Goal: Task Accomplishment & Management: Complete application form

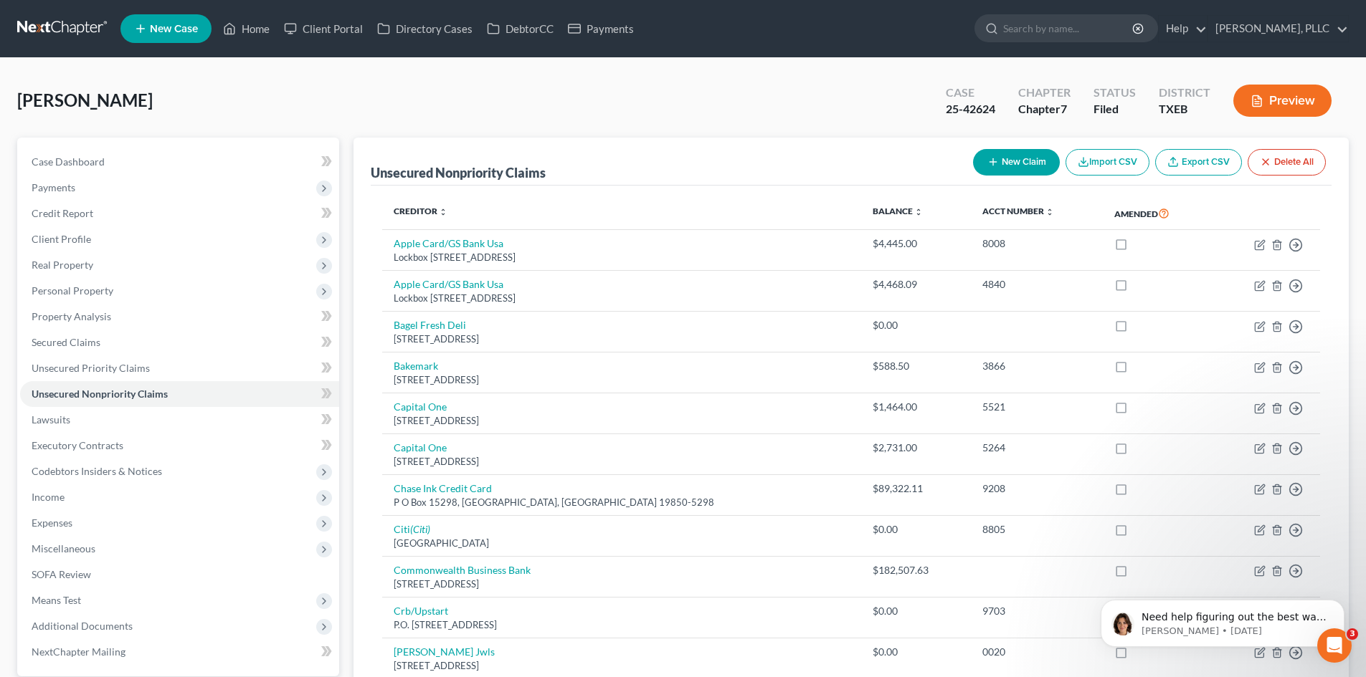
click at [160, 29] on span "New Case" at bounding box center [174, 29] width 48 height 11
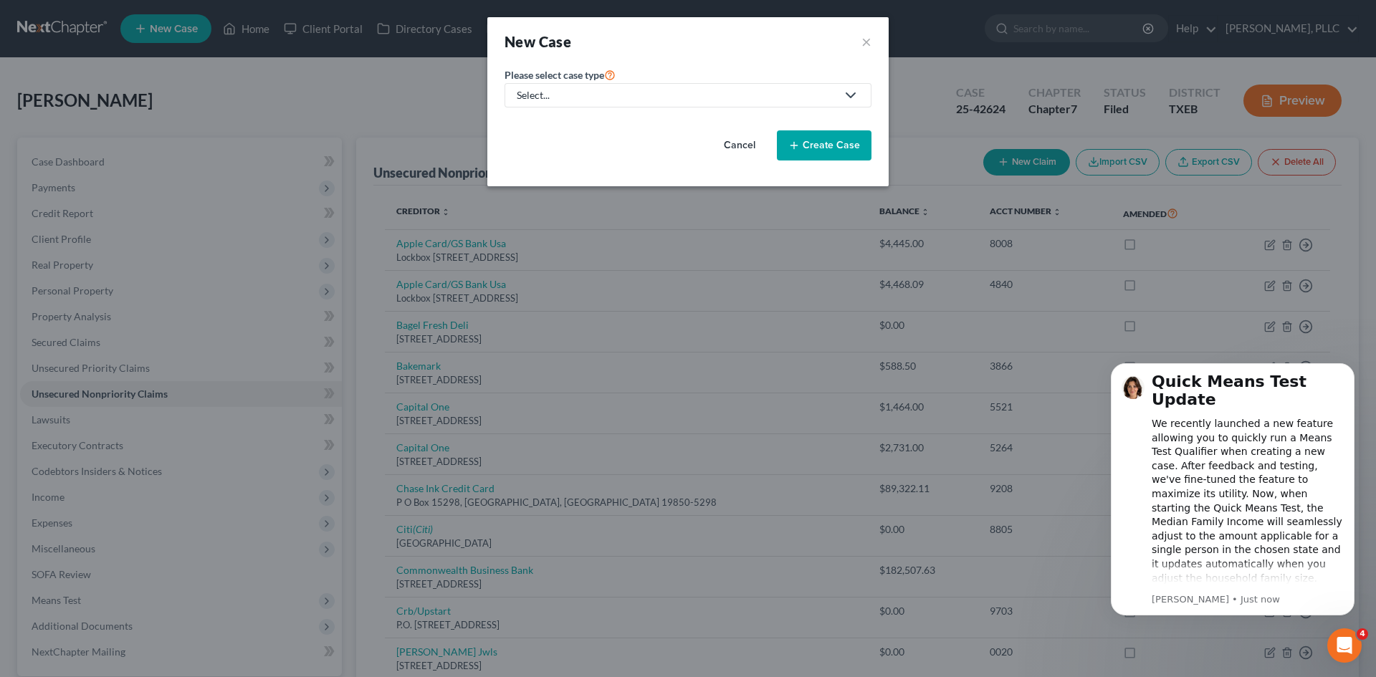
click at [689, 98] on div "Select..." at bounding box center [677, 95] width 320 height 14
click at [568, 122] on div "Bankruptcy" at bounding box center [576, 124] width 117 height 14
select select "78"
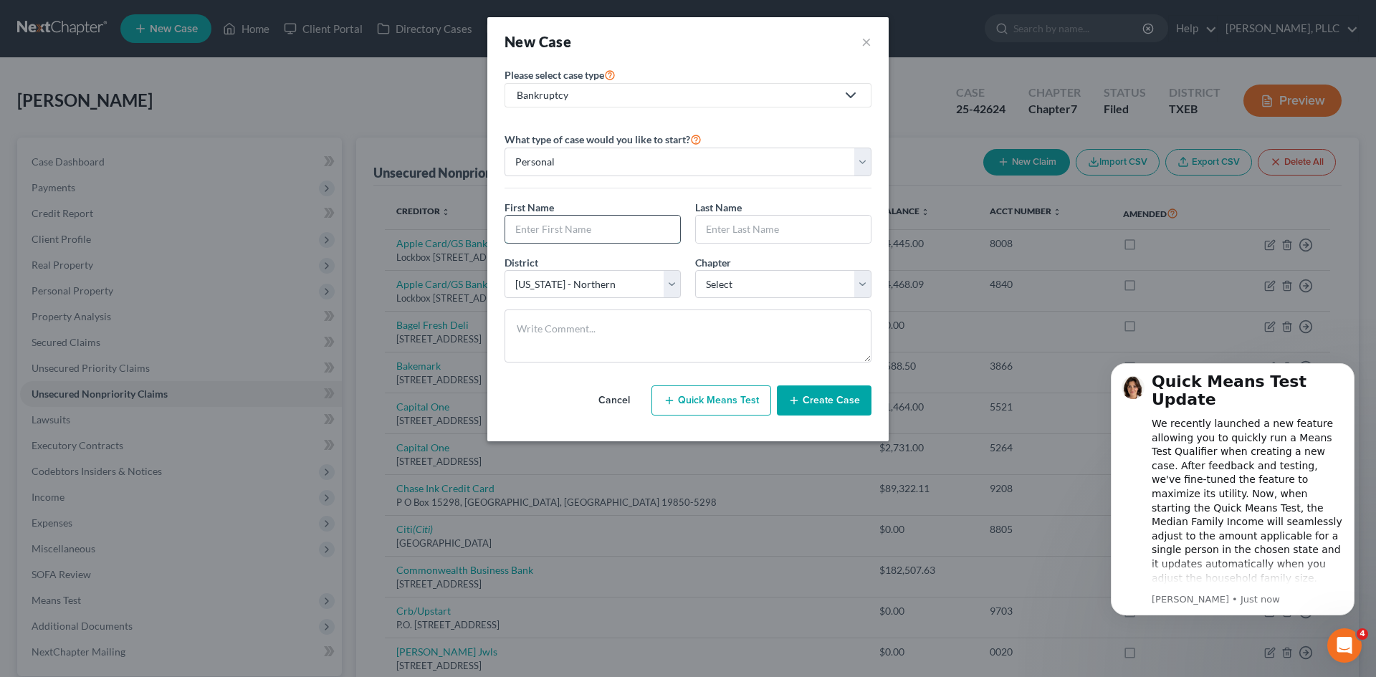
click at [554, 229] on input "text" at bounding box center [592, 229] width 175 height 27
type input "[PERSON_NAME]"
drag, startPoint x: 723, startPoint y: 281, endPoint x: 716, endPoint y: 295, distance: 15.4
click at [723, 281] on select "Select 7 11 12 13" at bounding box center [783, 284] width 176 height 29
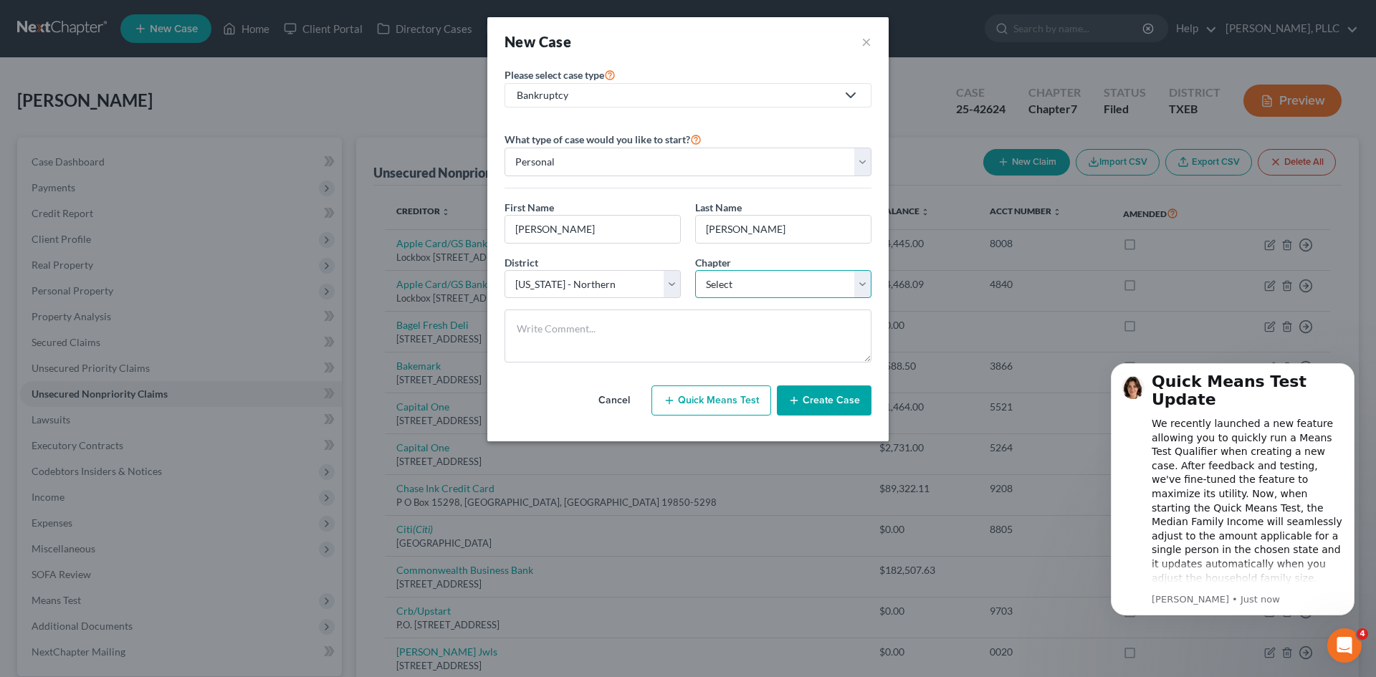
select select "0"
click at [695, 270] on select "Select 7 11 12 13" at bounding box center [783, 284] width 176 height 29
click at [668, 282] on select "Select [US_STATE] - [GEOGRAPHIC_DATA] [US_STATE] - [GEOGRAPHIC_DATA][US_STATE] …" at bounding box center [593, 284] width 176 height 29
select select "77"
click at [505, 270] on select "Select [US_STATE] - [GEOGRAPHIC_DATA] [US_STATE] - [GEOGRAPHIC_DATA][US_STATE] …" at bounding box center [593, 284] width 176 height 29
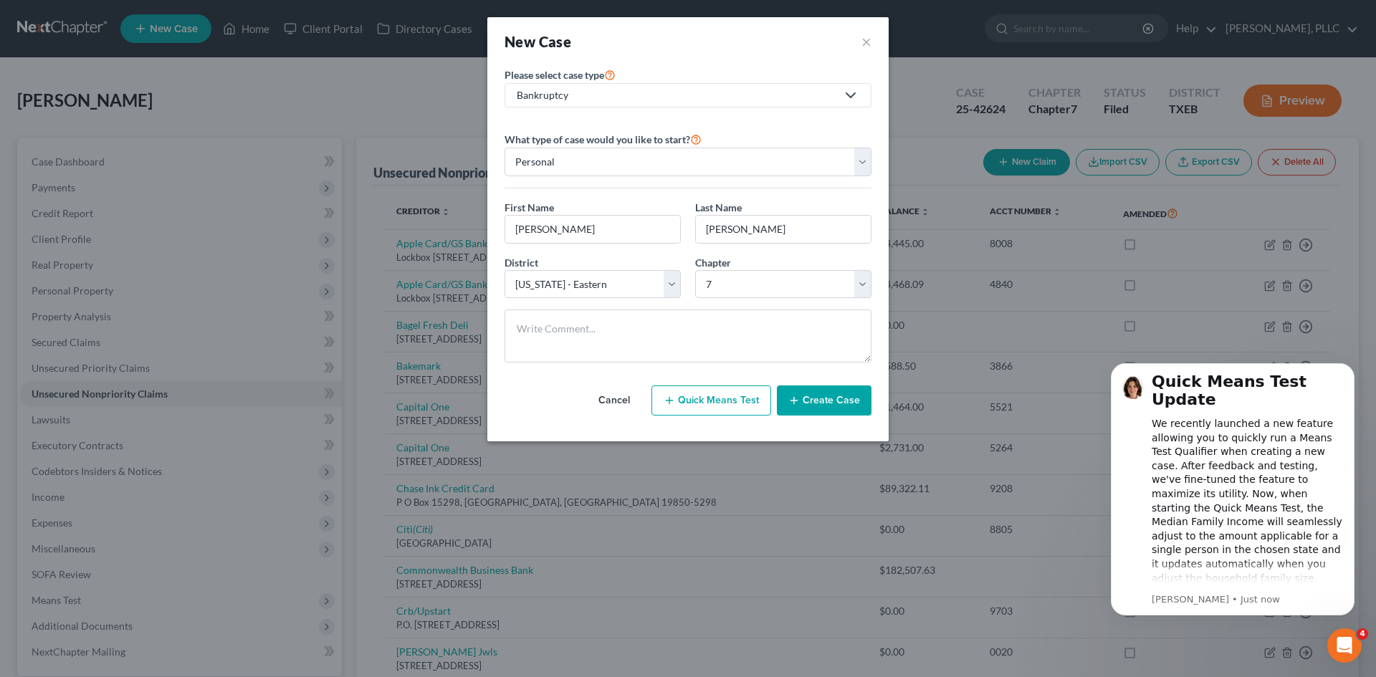
click at [819, 404] on button "Create Case" at bounding box center [824, 401] width 95 height 30
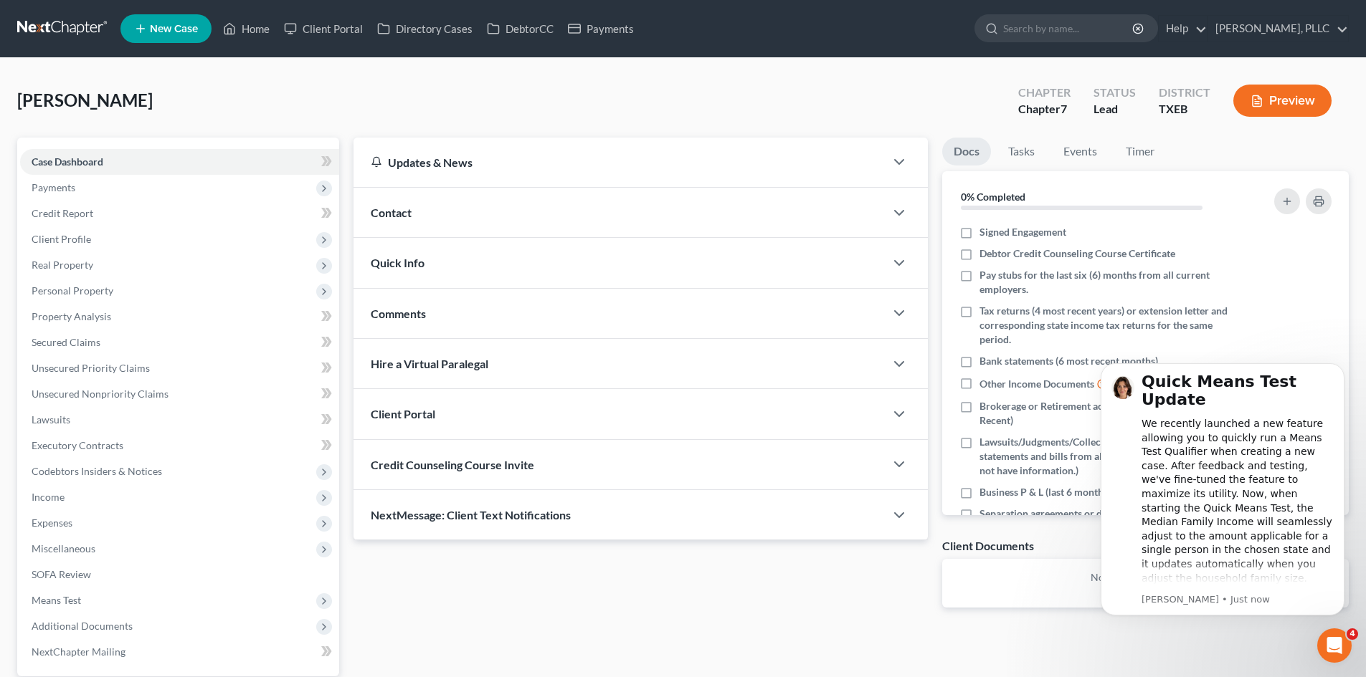
click at [478, 215] on div "Contact" at bounding box center [618, 212] width 531 height 49
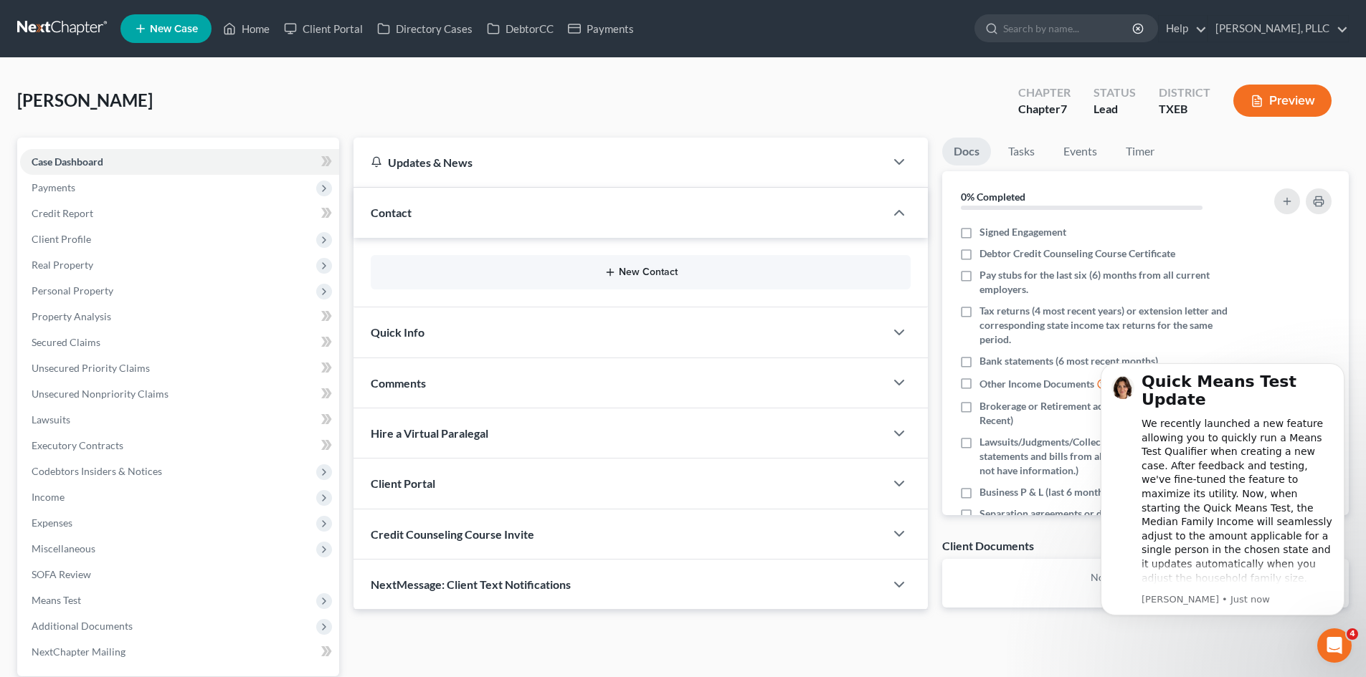
click at [644, 275] on button "New Contact" at bounding box center [640, 272] width 517 height 11
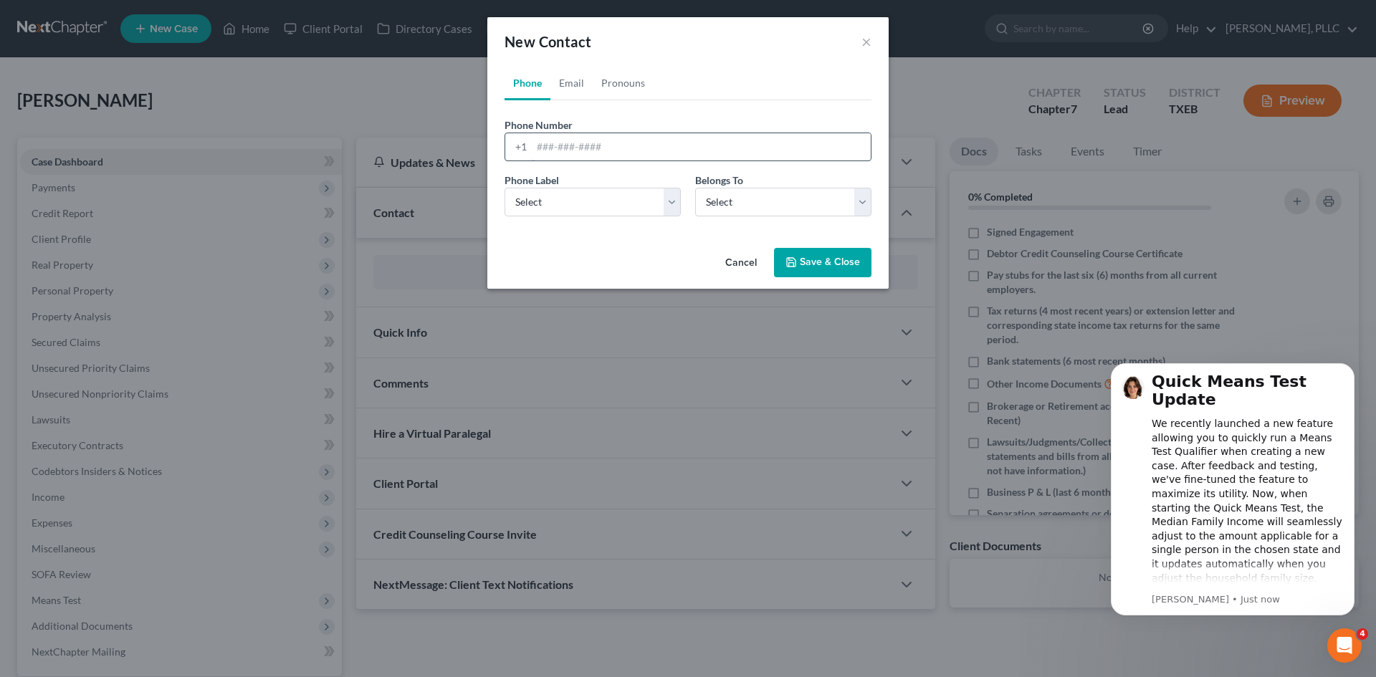
click at [552, 145] on input "tel" at bounding box center [701, 146] width 339 height 27
type input "3126592502"
click at [620, 205] on select "Select Mobile Home Work Other" at bounding box center [593, 202] width 176 height 29
select select "0"
click at [505, 188] on select "Select Mobile Home Work Other" at bounding box center [593, 202] width 176 height 29
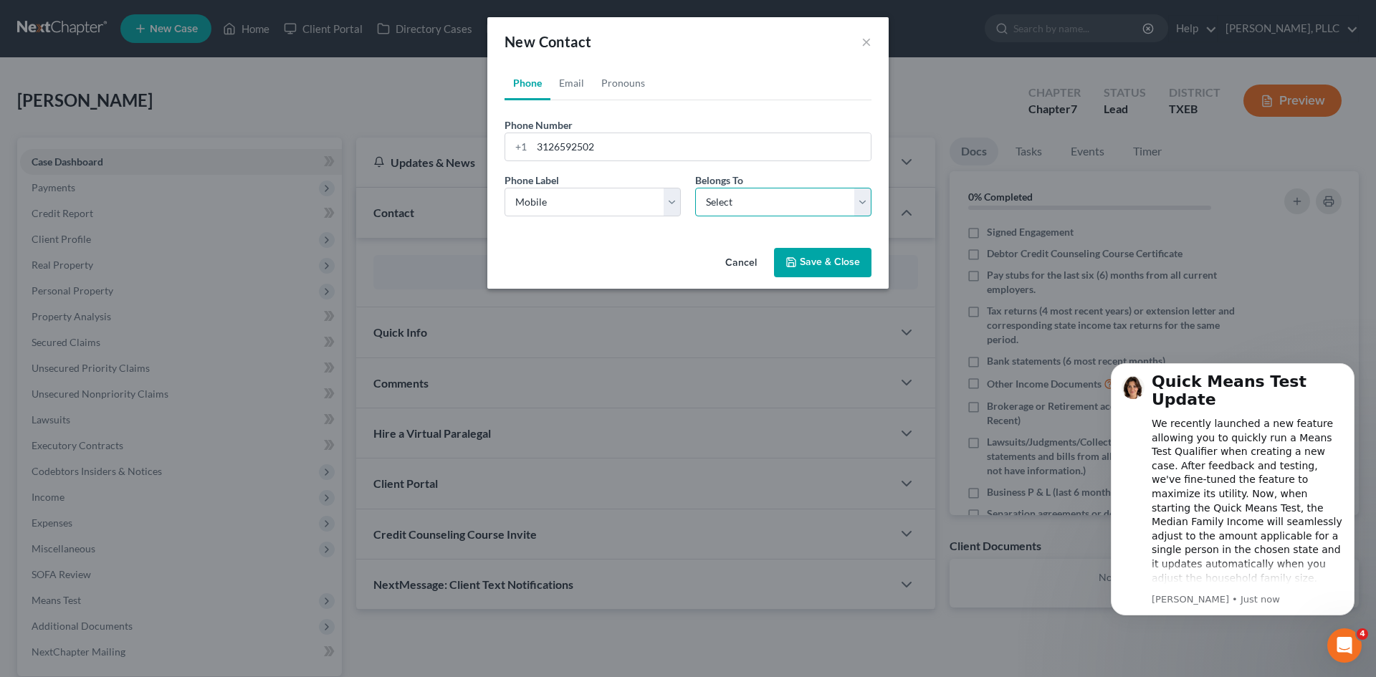
drag, startPoint x: 738, startPoint y: 199, endPoint x: 726, endPoint y: 209, distance: 14.8
click at [738, 199] on select "Select Client Other" at bounding box center [783, 202] width 176 height 29
select select "0"
click at [695, 188] on select "Select Client Other" at bounding box center [783, 202] width 176 height 29
click at [833, 262] on button "Save & Close" at bounding box center [822, 263] width 97 height 30
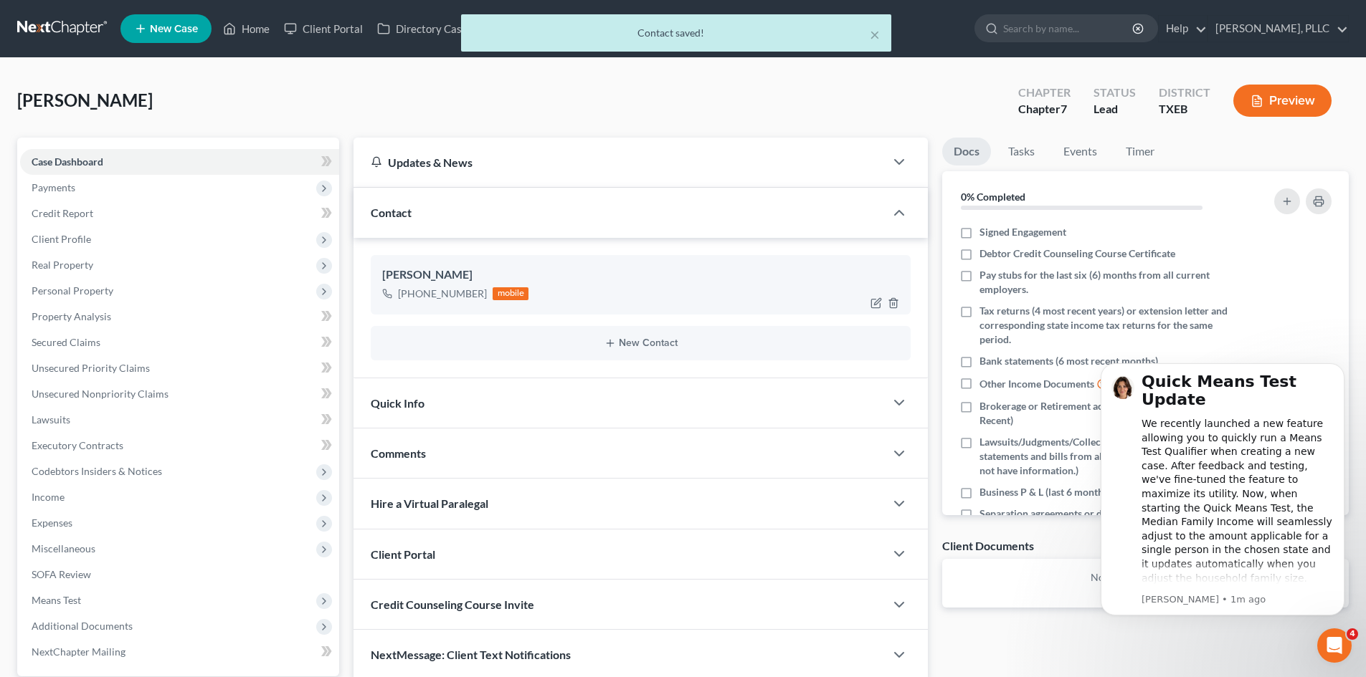
click at [563, 298] on div "[PHONE_NUMBER] mobile" at bounding box center [640, 294] width 517 height 19
click at [874, 305] on icon "button" at bounding box center [875, 302] width 11 height 11
select select "0"
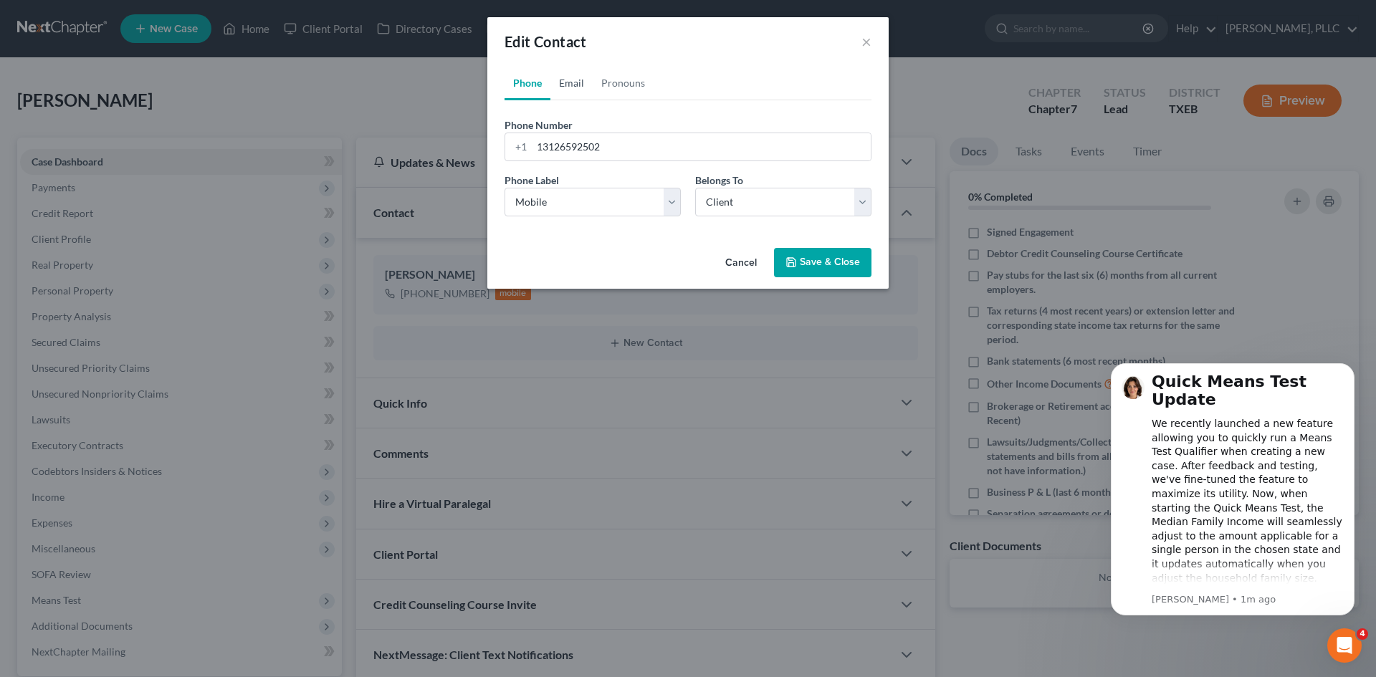
click at [568, 80] on link "Email" at bounding box center [572, 83] width 42 height 34
click at [607, 155] on input "email" at bounding box center [701, 146] width 339 height 27
type input "[EMAIL_ADDRESS][DOMAIN_NAME]"
drag, startPoint x: 674, startPoint y: 205, endPoint x: 662, endPoint y: 216, distance: 16.3
click at [674, 205] on select "Select Home Work Other" at bounding box center [593, 202] width 176 height 29
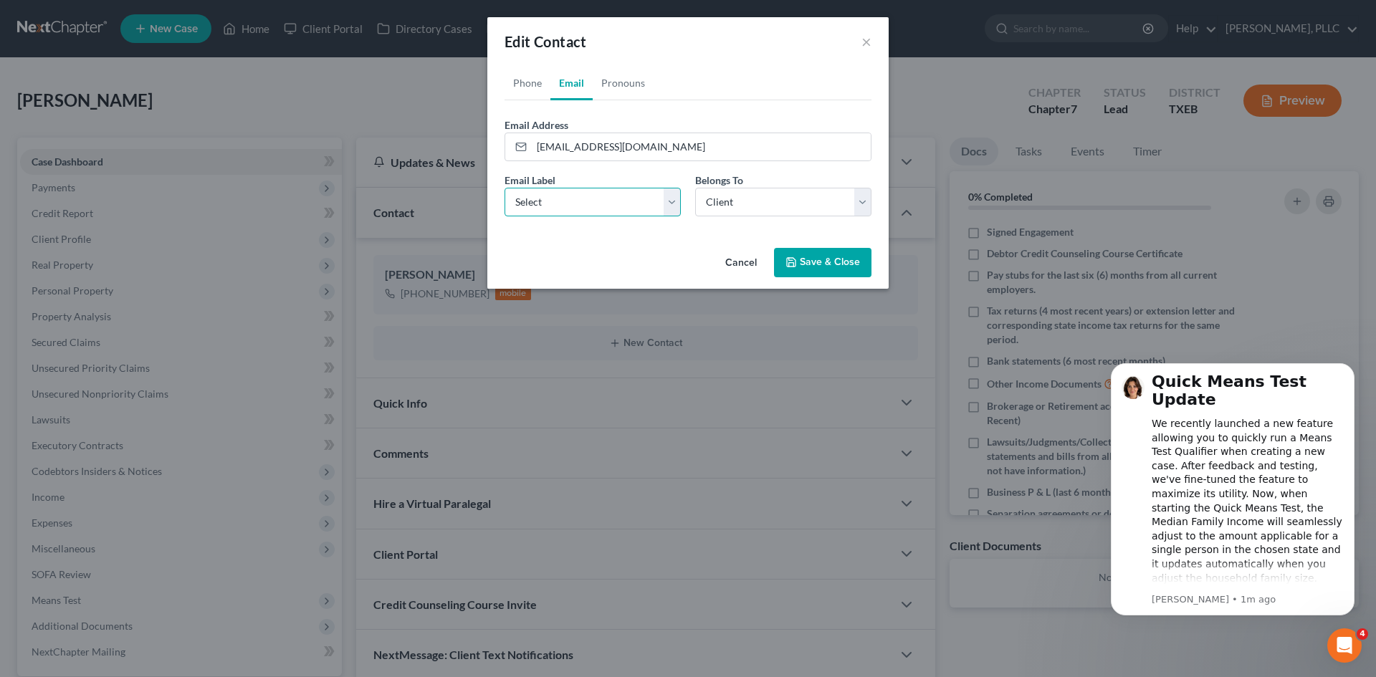
select select "0"
click at [505, 188] on select "Select Home Work Other" at bounding box center [593, 202] width 176 height 29
drag, startPoint x: 672, startPoint y: 201, endPoint x: 609, endPoint y: 216, distance: 64.9
click at [672, 201] on select "Select Home Work Other" at bounding box center [593, 202] width 176 height 29
click at [505, 188] on select "Select Home Work Other" at bounding box center [593, 202] width 176 height 29
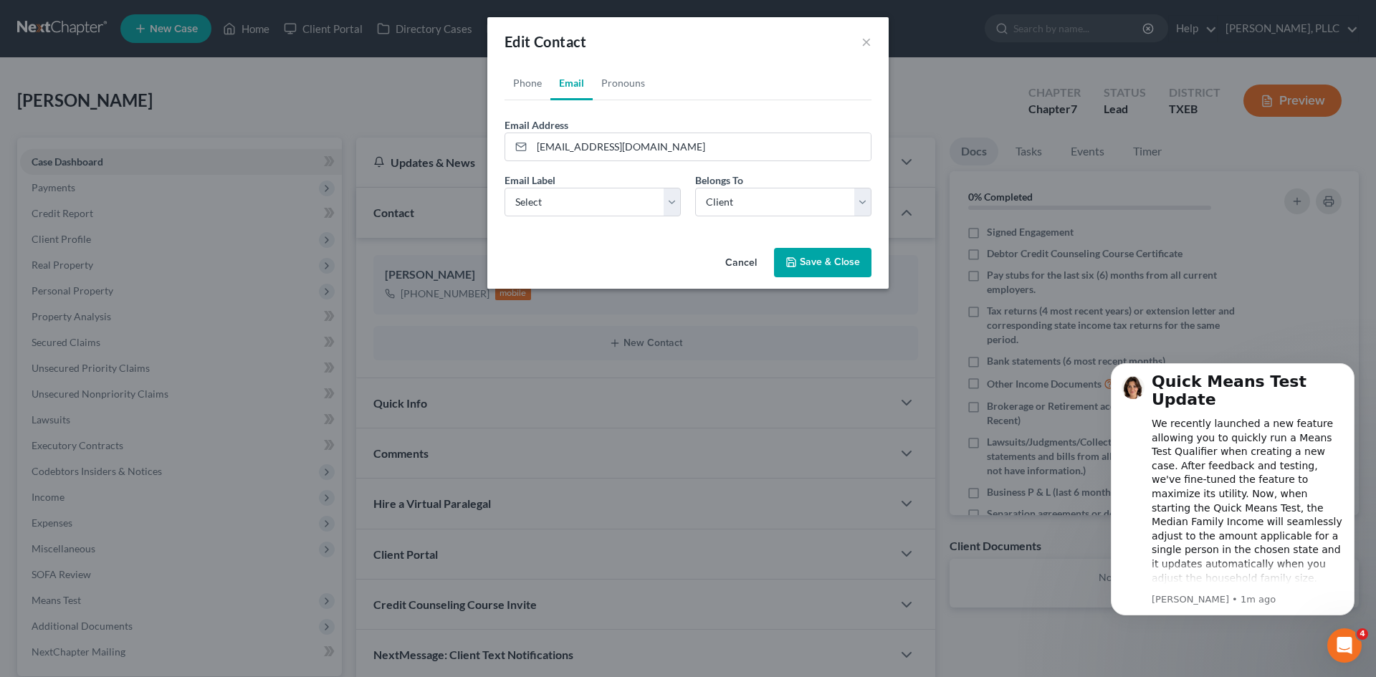
click at [804, 263] on button "Save & Close" at bounding box center [822, 263] width 97 height 30
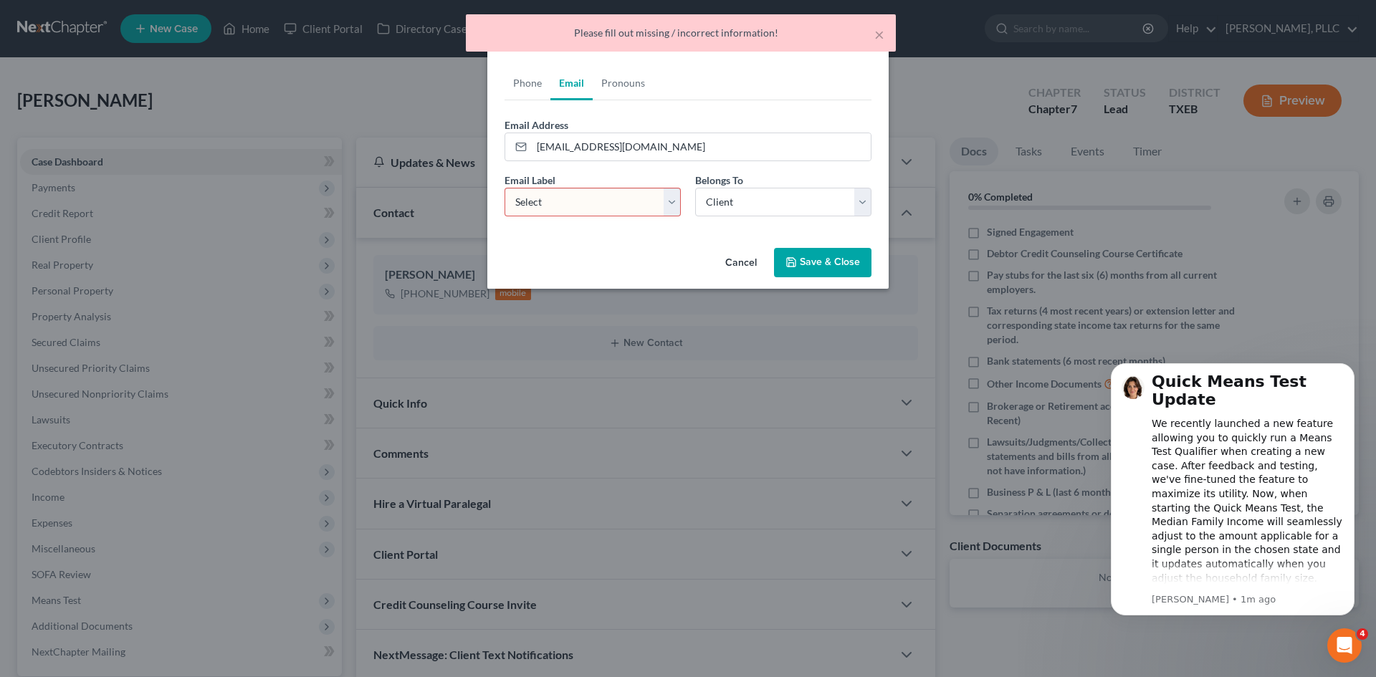
click at [672, 204] on select "Select Home Work Other" at bounding box center [593, 202] width 176 height 29
click at [505, 188] on select "Select Home Work Other" at bounding box center [593, 202] width 176 height 29
click at [671, 196] on select "Select Home Work Other" at bounding box center [593, 202] width 176 height 29
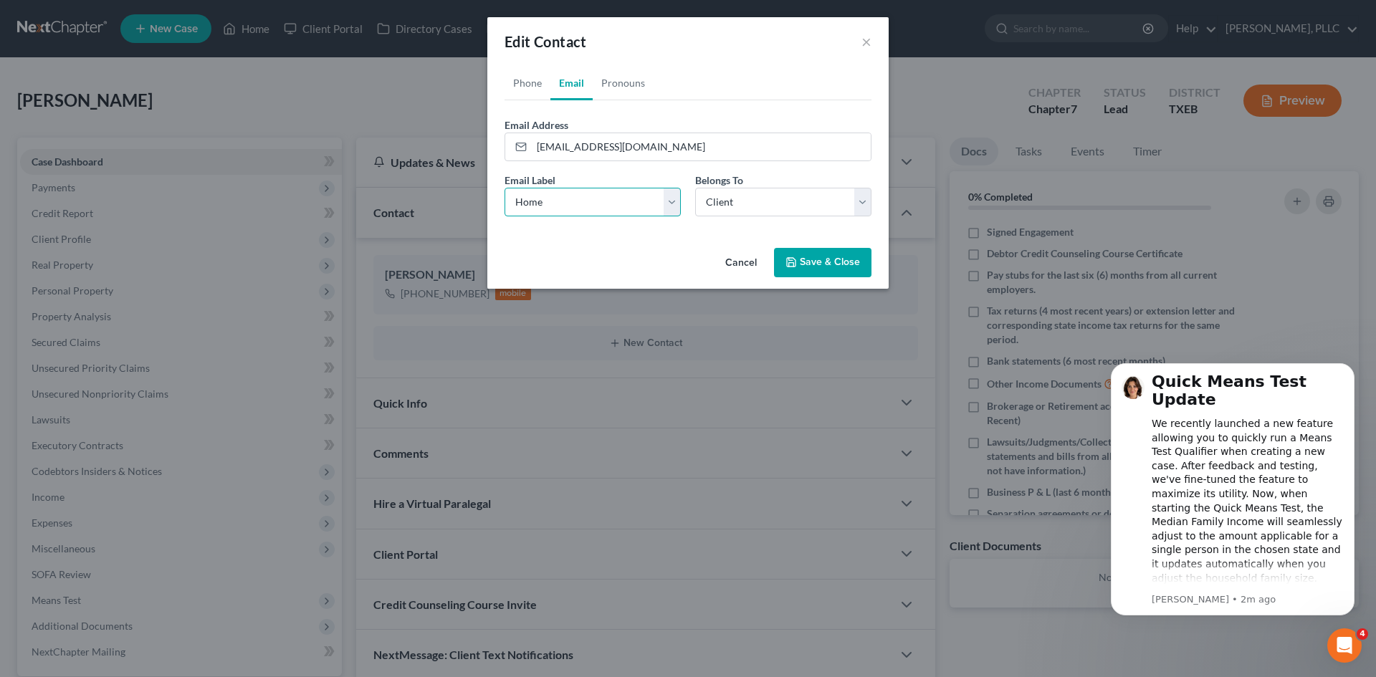
select select "1"
click at [505, 188] on select "Select Home Work Other" at bounding box center [593, 202] width 176 height 29
click at [821, 255] on button "Save & Close" at bounding box center [822, 263] width 97 height 30
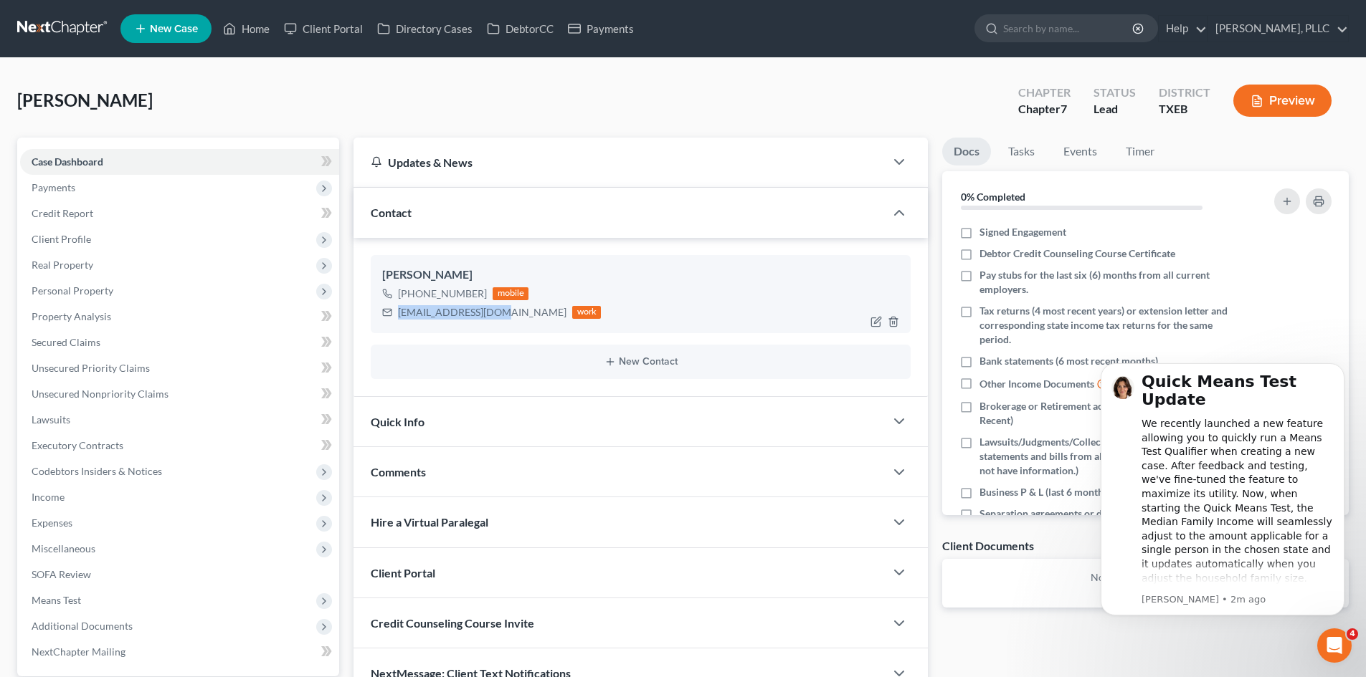
drag, startPoint x: 495, startPoint y: 314, endPoint x: 397, endPoint y: 311, distance: 98.2
click at [397, 311] on div "[EMAIL_ADDRESS][DOMAIN_NAME] work" at bounding box center [491, 312] width 219 height 19
click at [482, 313] on div "[EMAIL_ADDRESS][DOMAIN_NAME]" at bounding box center [482, 312] width 168 height 14
click at [495, 313] on div "[EMAIL_ADDRESS][DOMAIN_NAME]" at bounding box center [482, 312] width 168 height 14
drag, startPoint x: 496, startPoint y: 313, endPoint x: 398, endPoint y: 315, distance: 98.2
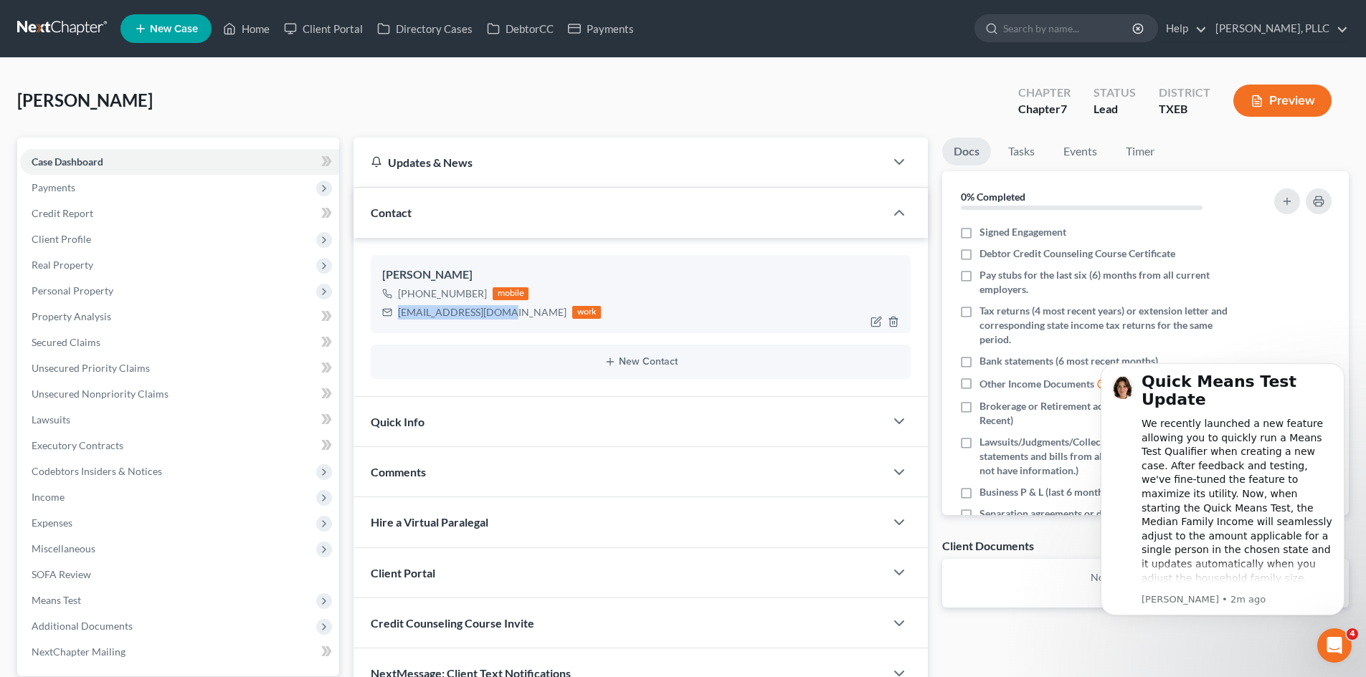
click at [398, 315] on div "[EMAIL_ADDRESS][DOMAIN_NAME]" at bounding box center [482, 312] width 168 height 14
copy div "[EMAIL_ADDRESS][DOMAIN_NAME]"
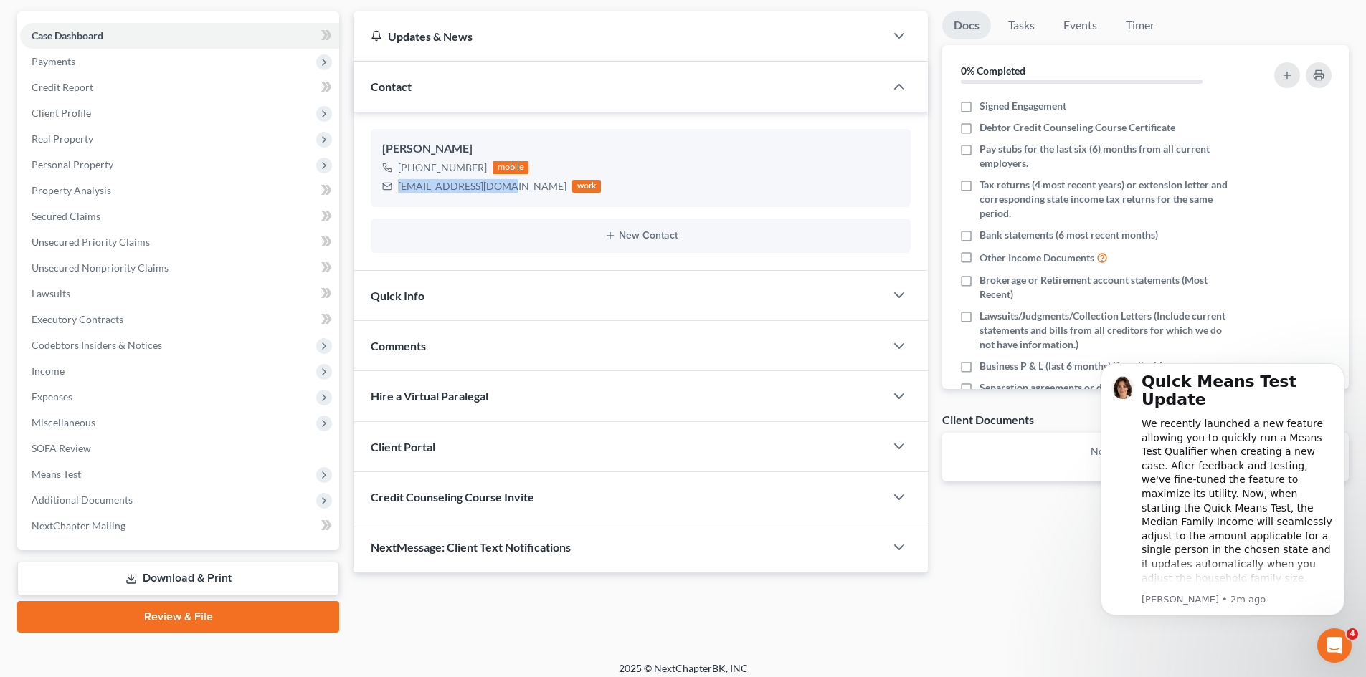
scroll to position [136, 0]
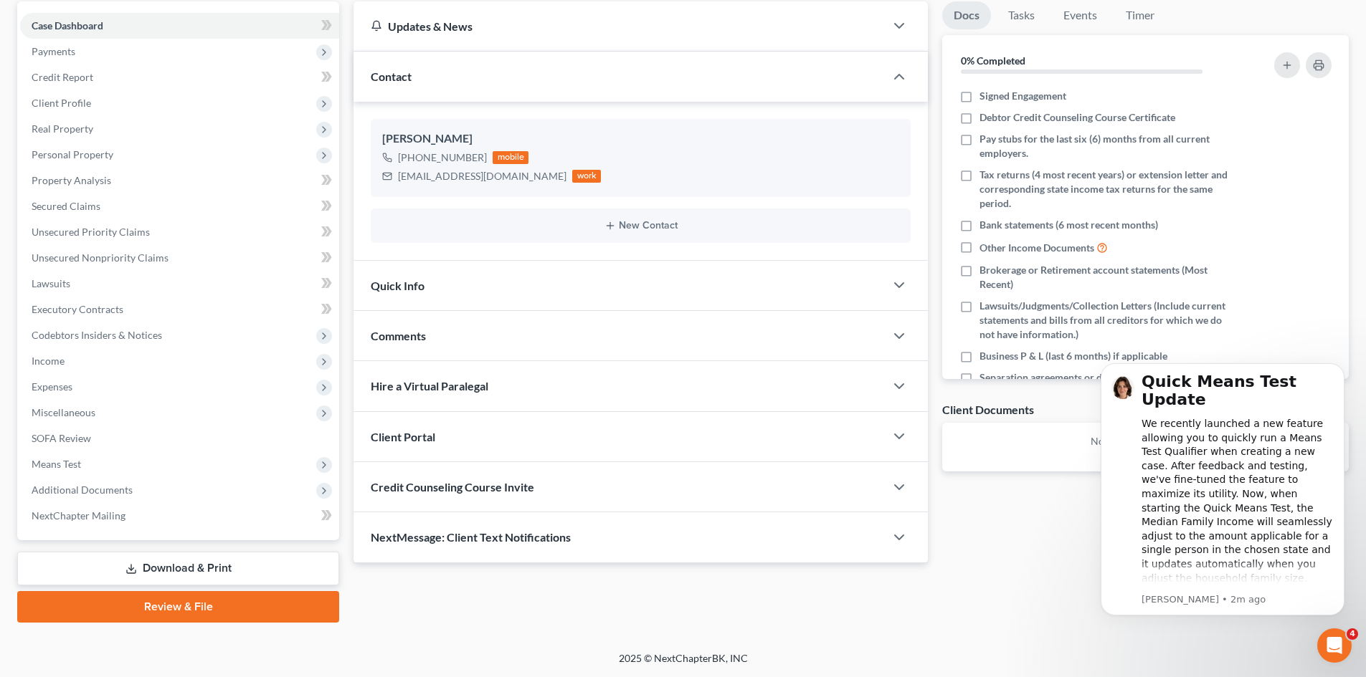
click at [648, 497] on div "Credit Counseling Course Invite" at bounding box center [618, 486] width 531 height 49
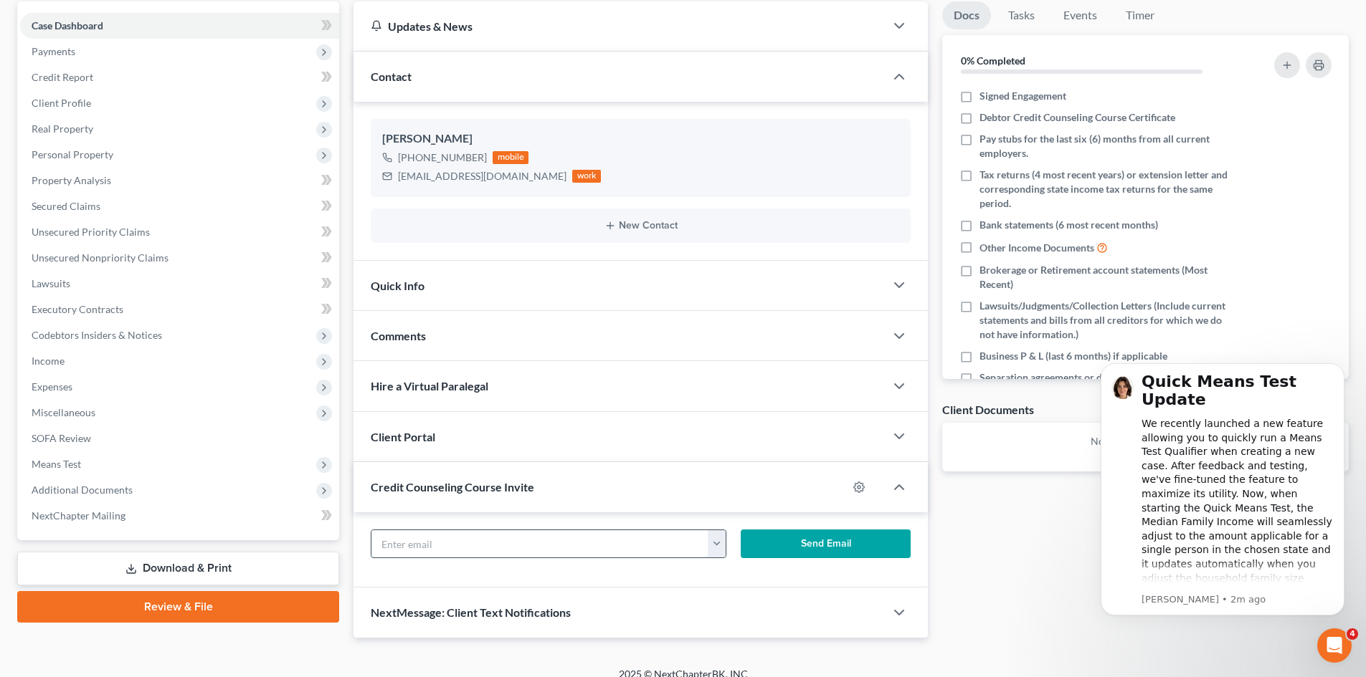
click at [521, 541] on input "text" at bounding box center [539, 543] width 337 height 27
paste input "[EMAIL_ADDRESS][DOMAIN_NAME]"
type input "[EMAIL_ADDRESS][DOMAIN_NAME]"
click at [800, 543] on button "Send Email" at bounding box center [825, 544] width 171 height 29
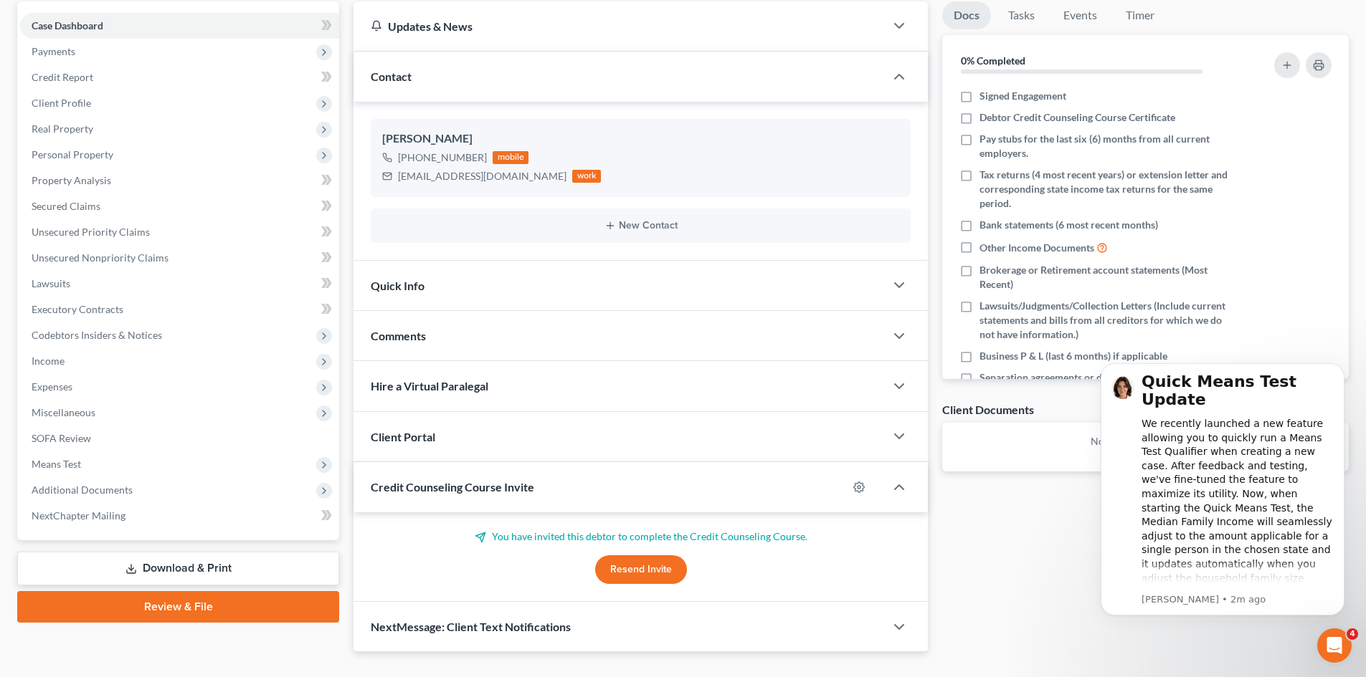
click at [880, 434] on div "Client Portal" at bounding box center [618, 436] width 531 height 49
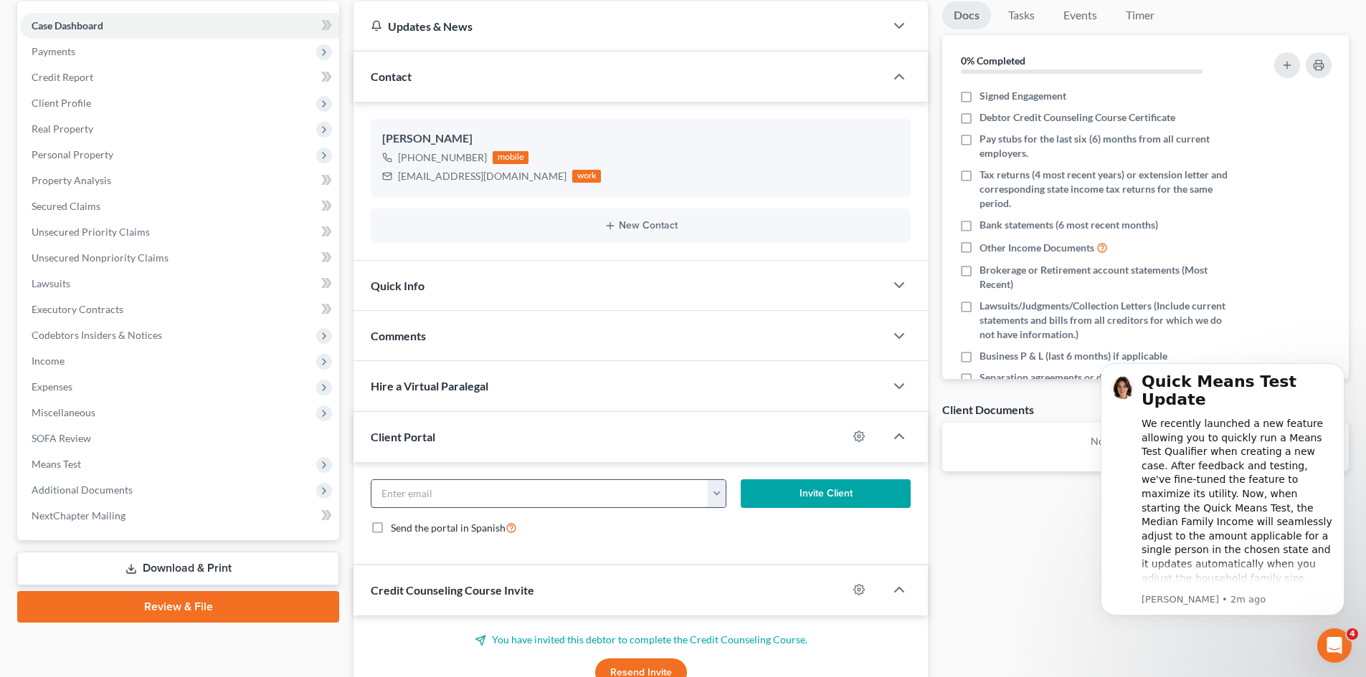
click at [410, 489] on input "email" at bounding box center [539, 493] width 337 height 27
paste input "[EMAIL_ADDRESS][DOMAIN_NAME]"
type input "[EMAIL_ADDRESS][DOMAIN_NAME]"
click at [796, 494] on button "Invite Client" at bounding box center [825, 494] width 171 height 29
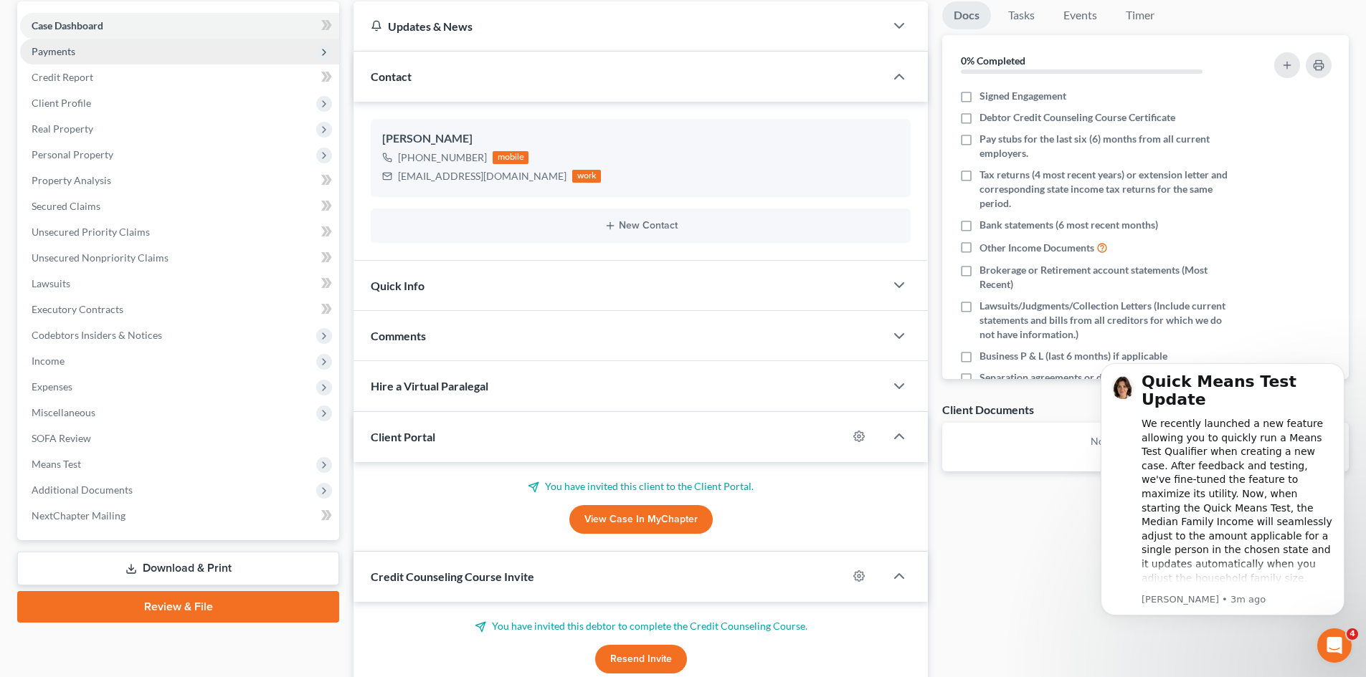
click at [49, 49] on span "Payments" at bounding box center [54, 51] width 44 height 12
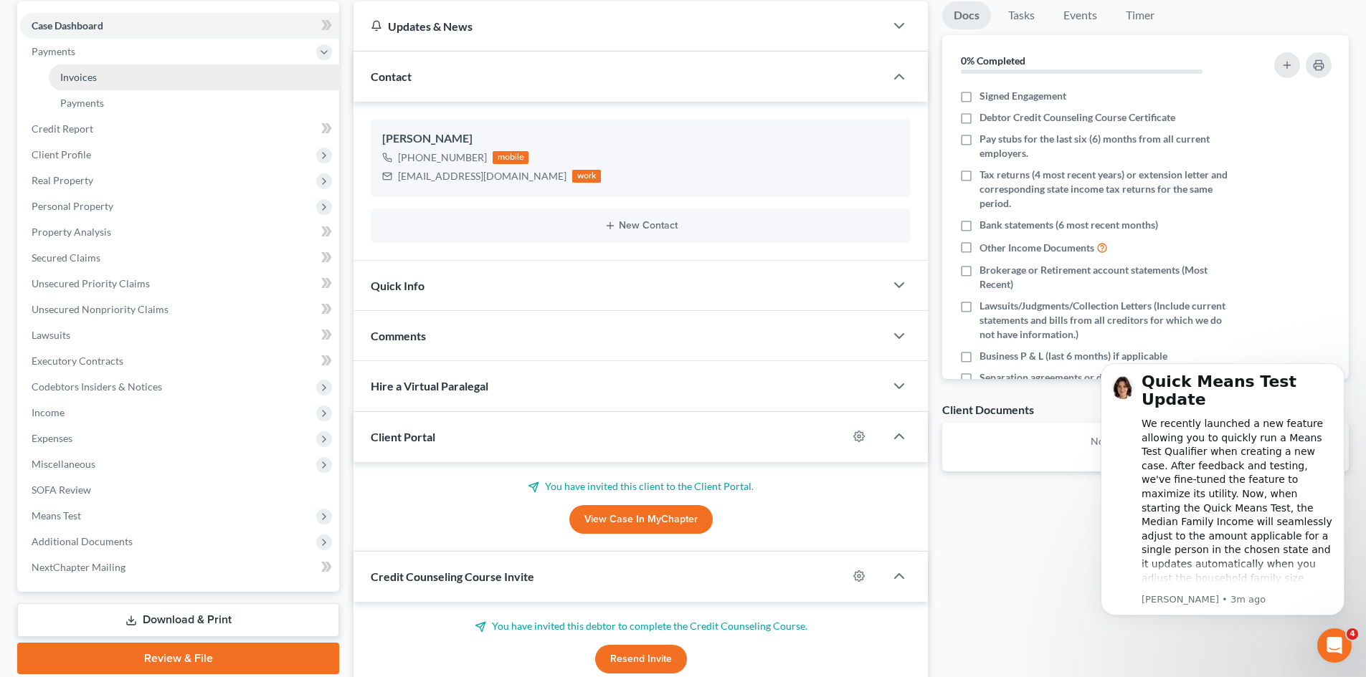
click at [150, 75] on link "Invoices" at bounding box center [194, 78] width 290 height 26
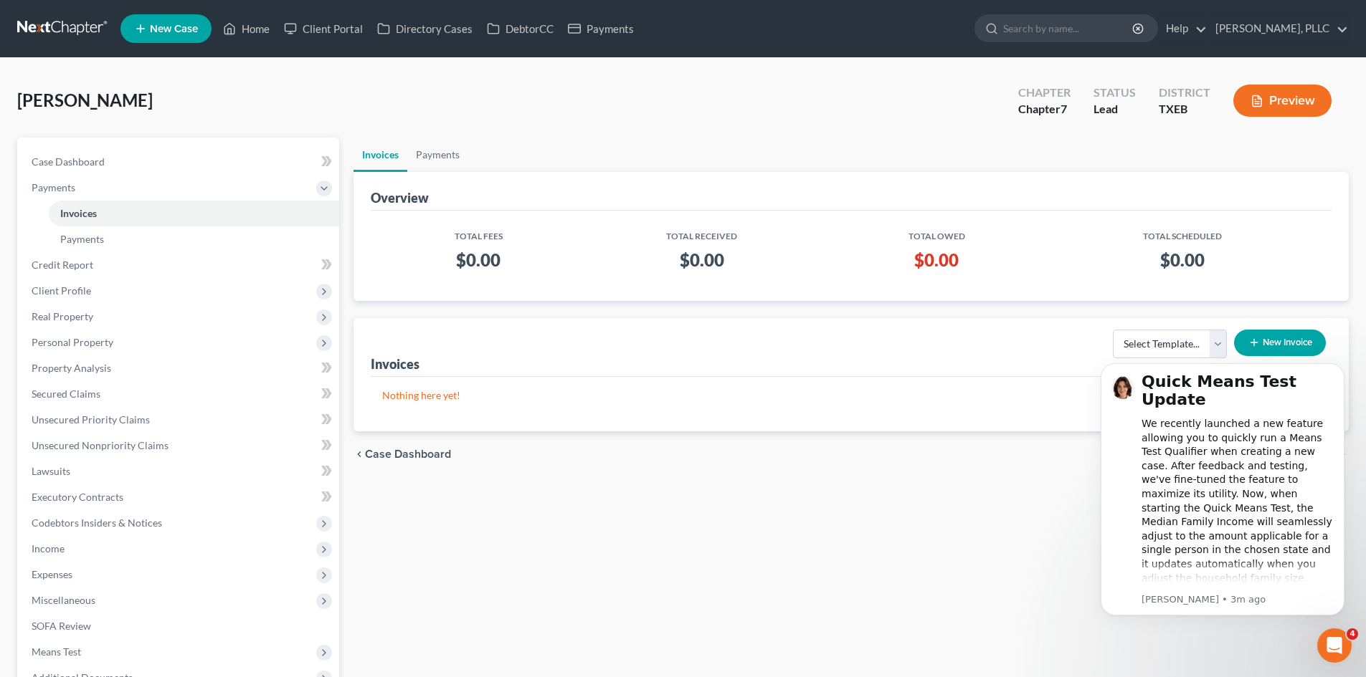
click at [1279, 338] on button "New Invoice" at bounding box center [1280, 343] width 92 height 27
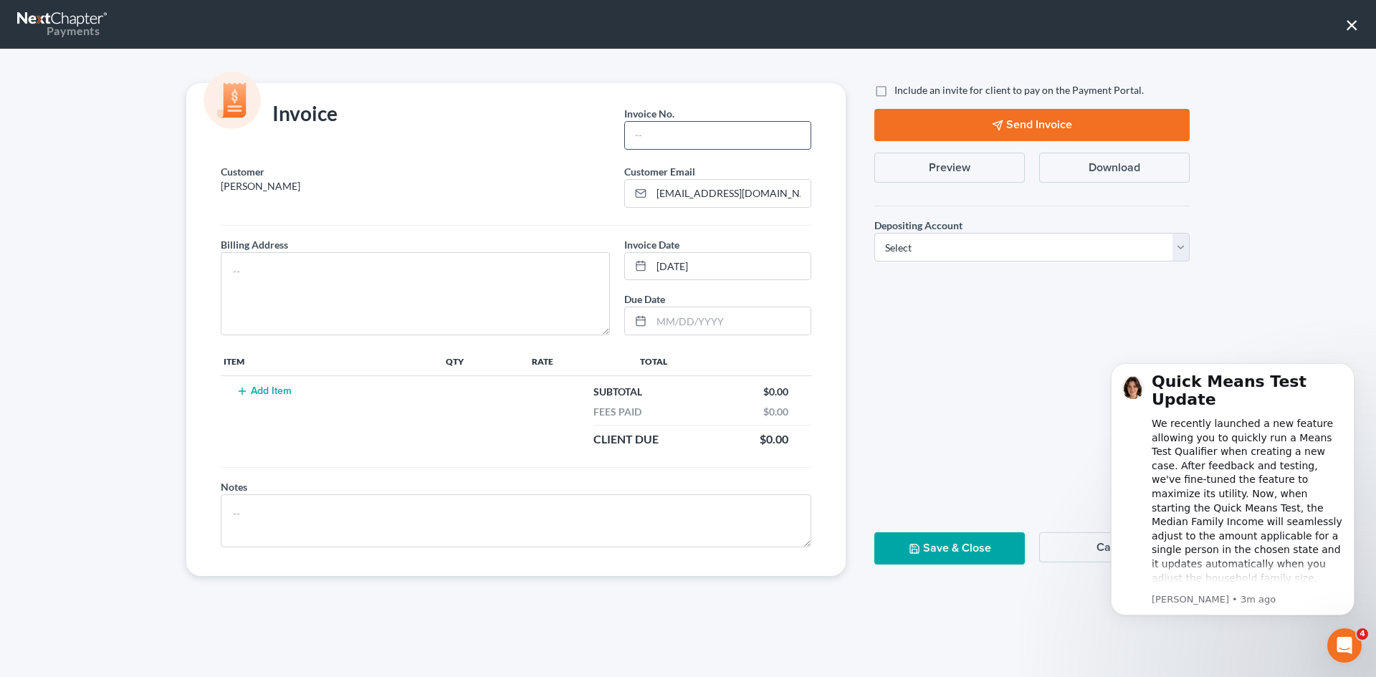
click at [650, 138] on input "text" at bounding box center [718, 135] width 186 height 27
type input "t10002"
click at [384, 261] on textarea at bounding box center [415, 293] width 389 height 83
type textarea "TBD"
click at [239, 389] on icon "button" at bounding box center [242, 391] width 11 height 11
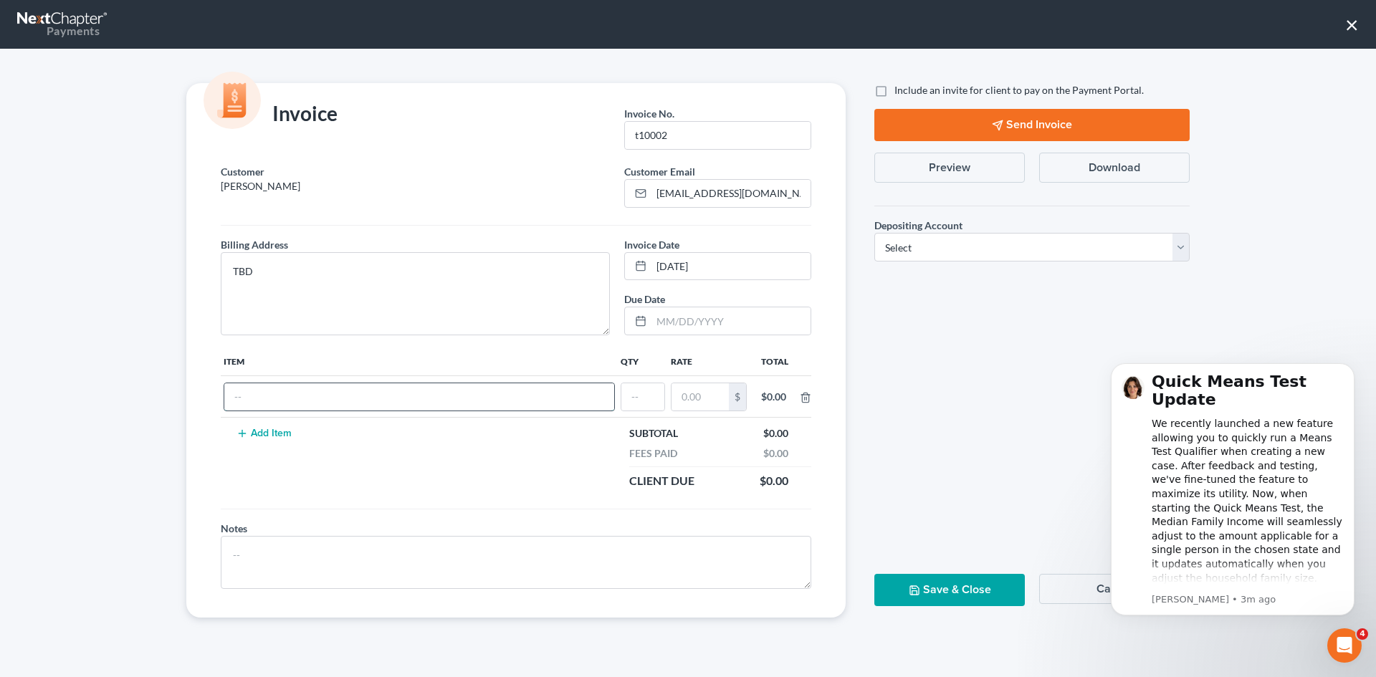
click at [260, 396] on input "text" at bounding box center [419, 397] width 390 height 27
type input "f"
click at [1088, 591] on button "Cancel" at bounding box center [1114, 589] width 151 height 30
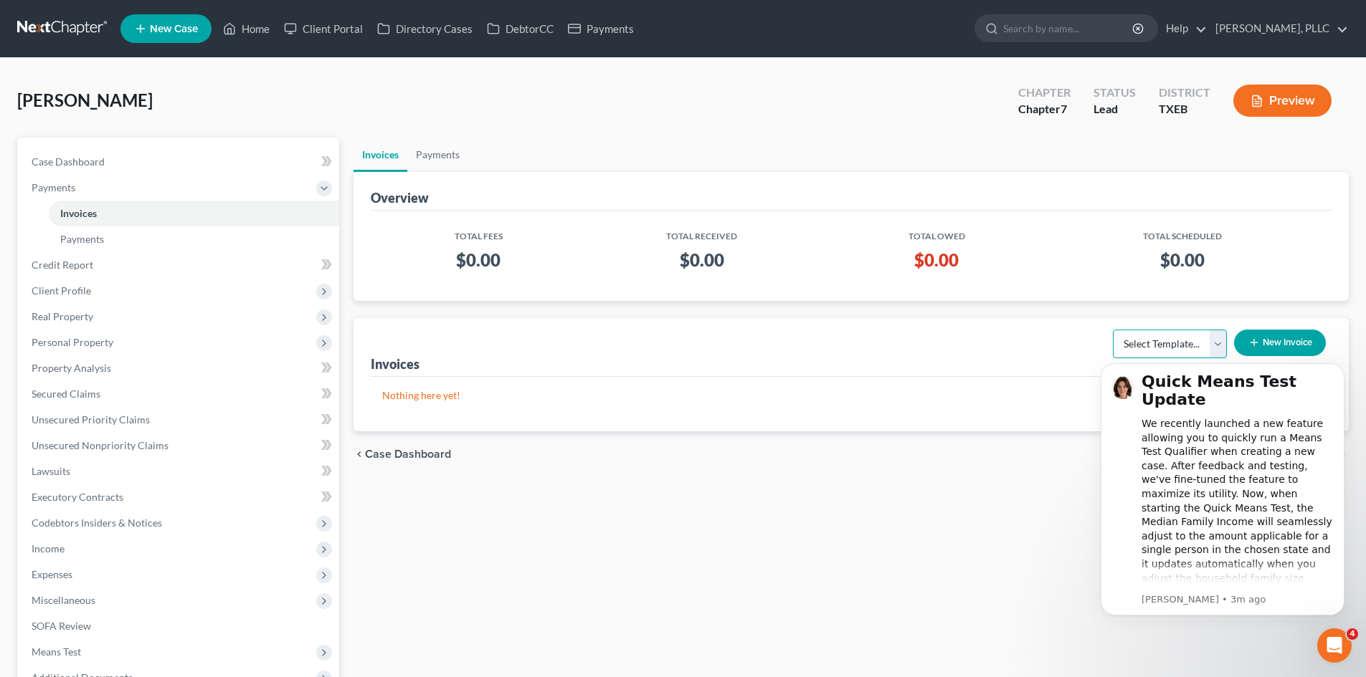
drag, startPoint x: 128, startPoint y: 0, endPoint x: 1217, endPoint y: 344, distance: 1141.9
click at [1217, 344] on select "Select Template... Invoice" at bounding box center [1170, 344] width 114 height 29
select select "0"
click at [1113, 330] on select "Select Template... Invoice" at bounding box center [1170, 344] width 114 height 29
click at [1272, 338] on button "New Invoice" at bounding box center [1280, 343] width 92 height 27
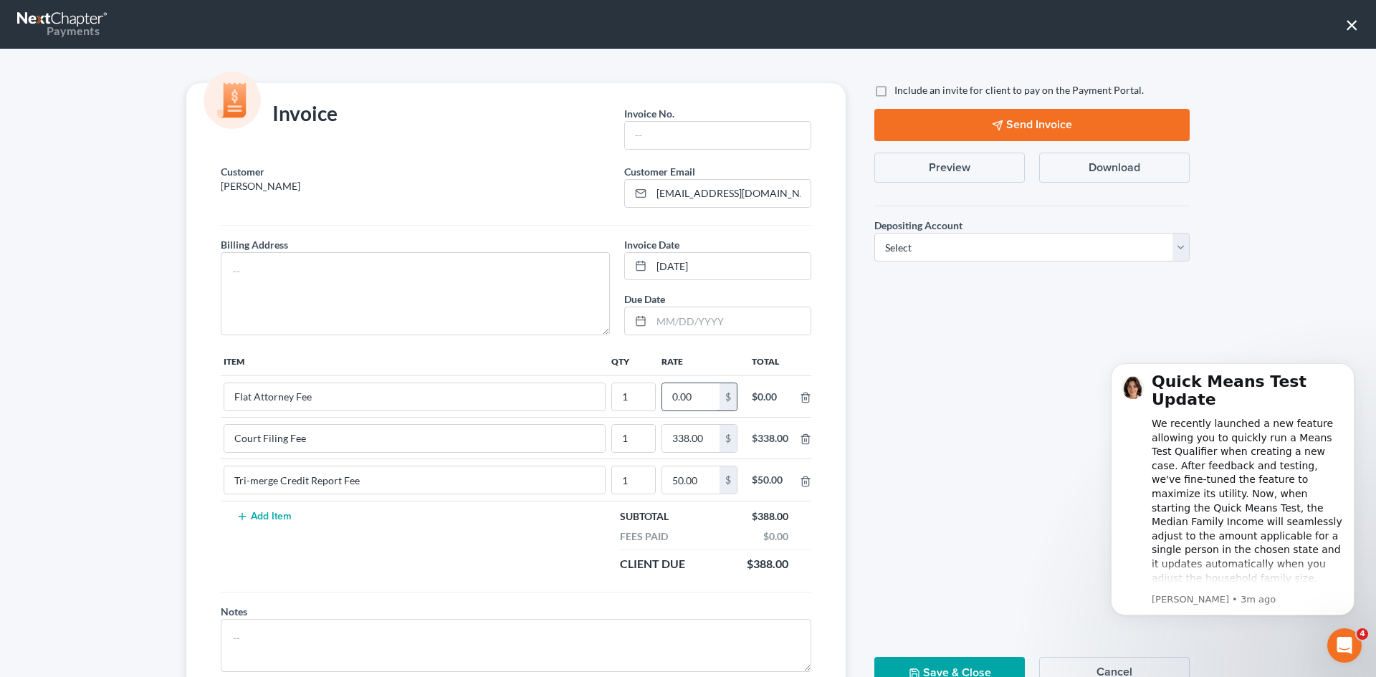
click at [689, 397] on input "0.00" at bounding box center [690, 397] width 57 height 27
type input "2,112"
click at [554, 527] on td "Add Item" at bounding box center [411, 541] width 380 height 80
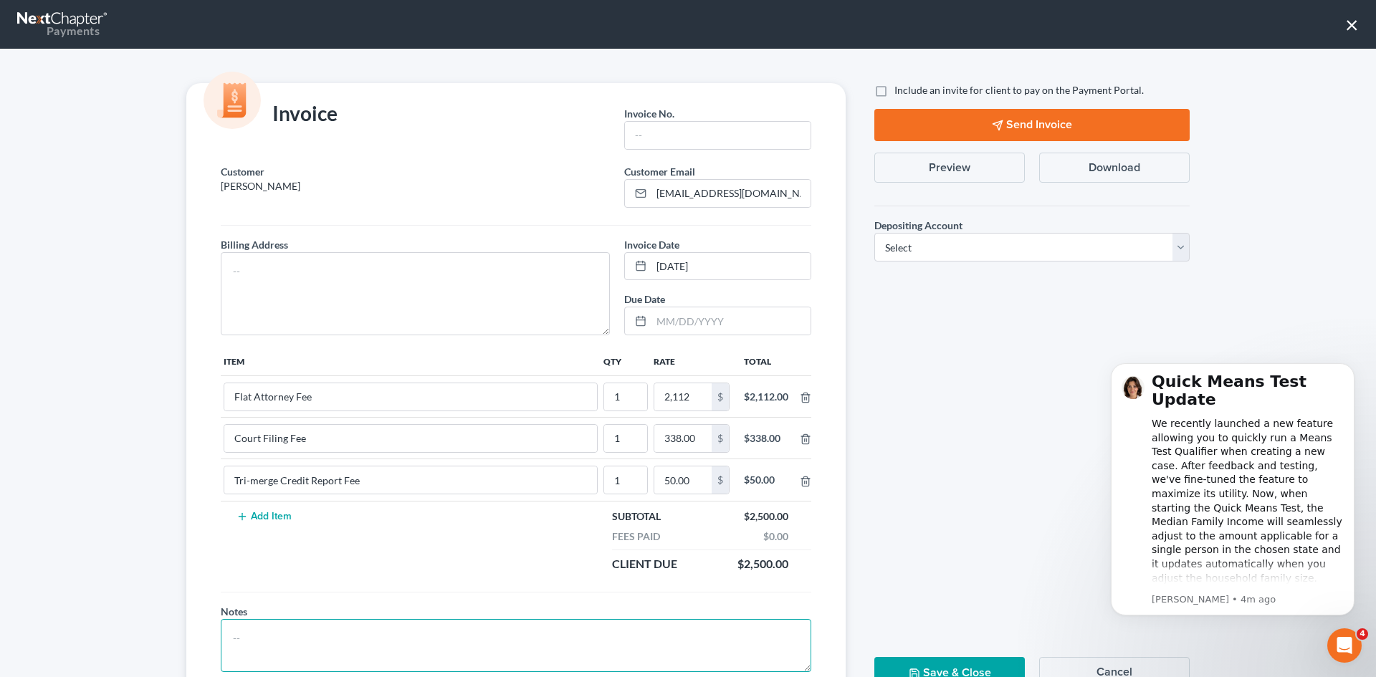
click at [386, 632] on textarea at bounding box center [516, 645] width 591 height 53
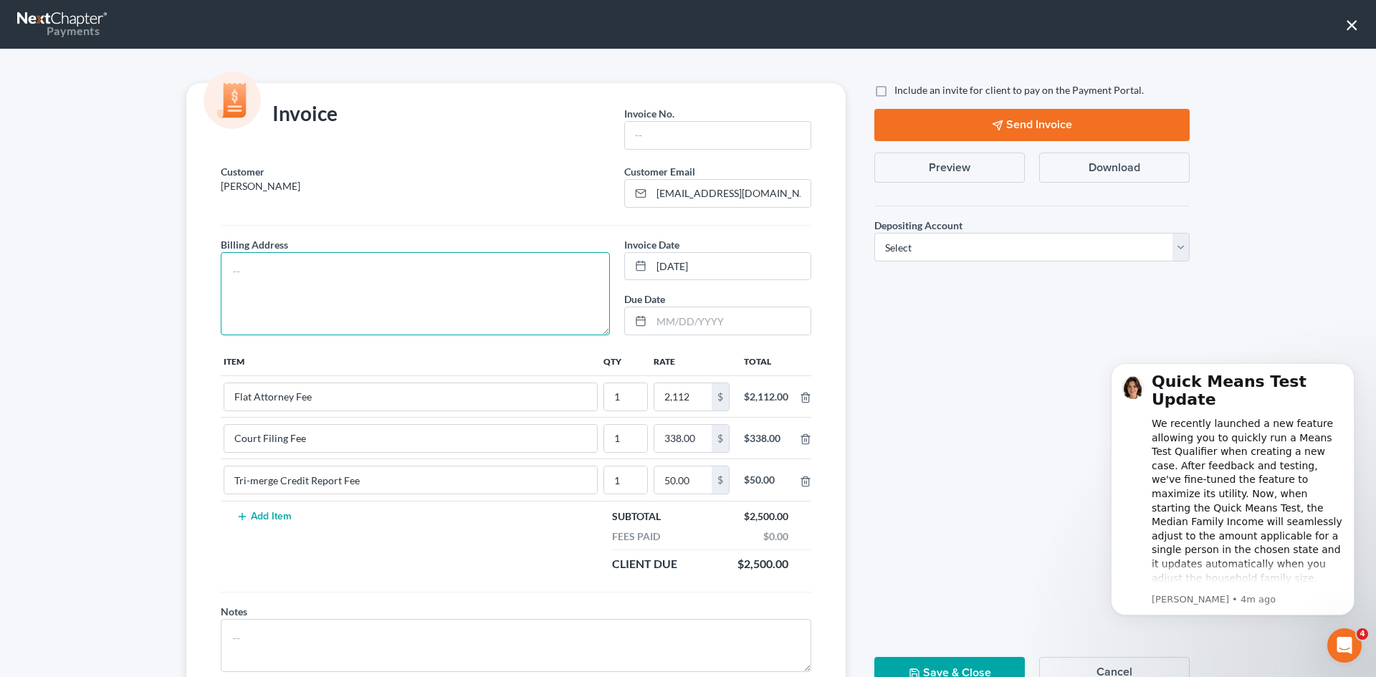
click at [273, 282] on textarea at bounding box center [415, 293] width 389 height 83
type textarea "TBD"
click at [895, 92] on label "Include an invite for client to pay on the Payment Portal." at bounding box center [1019, 90] width 249 height 14
click at [900, 92] on input "Include an invite for client to pay on the Payment Portal." at bounding box center [904, 87] width 9 height 9
checkbox input "true"
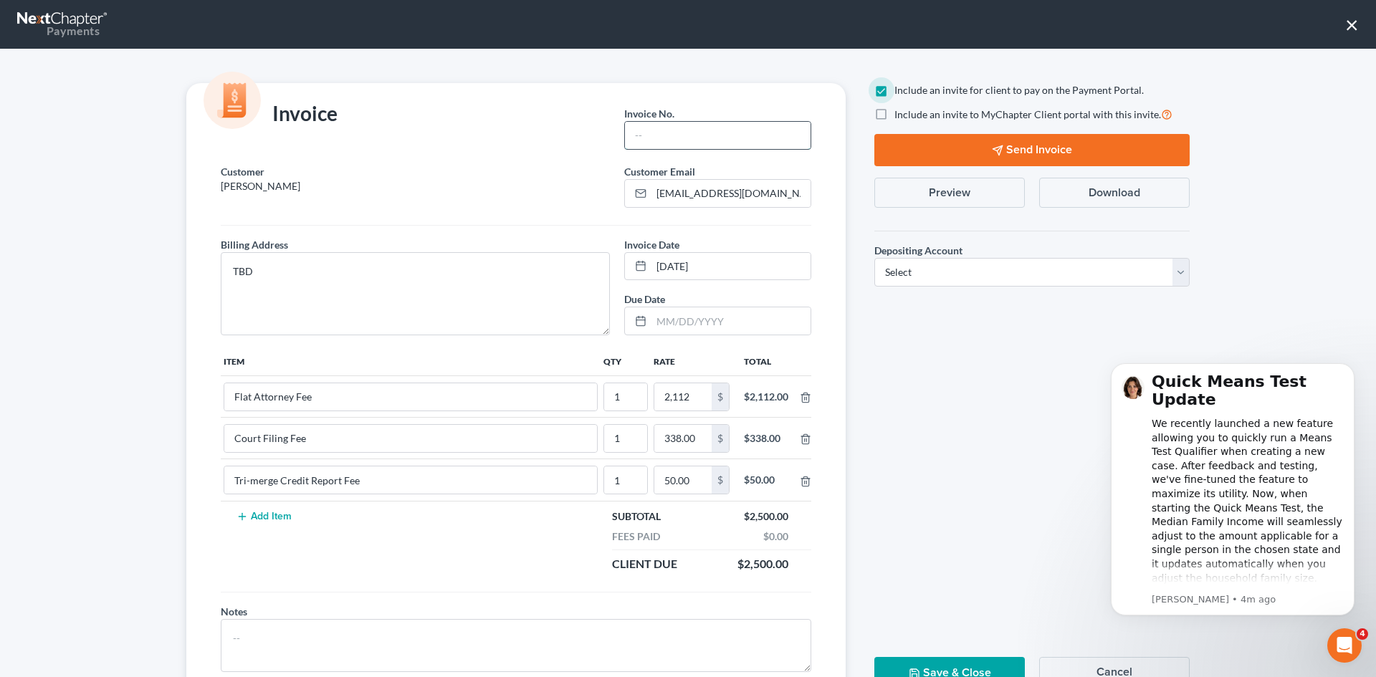
click at [680, 133] on input "text" at bounding box center [718, 135] width 186 height 27
type input "t10002"
click at [919, 275] on select "Select Operation Trust" at bounding box center [1032, 272] width 315 height 29
select select "1"
click at [875, 258] on select "Select Operation Trust" at bounding box center [1032, 272] width 315 height 29
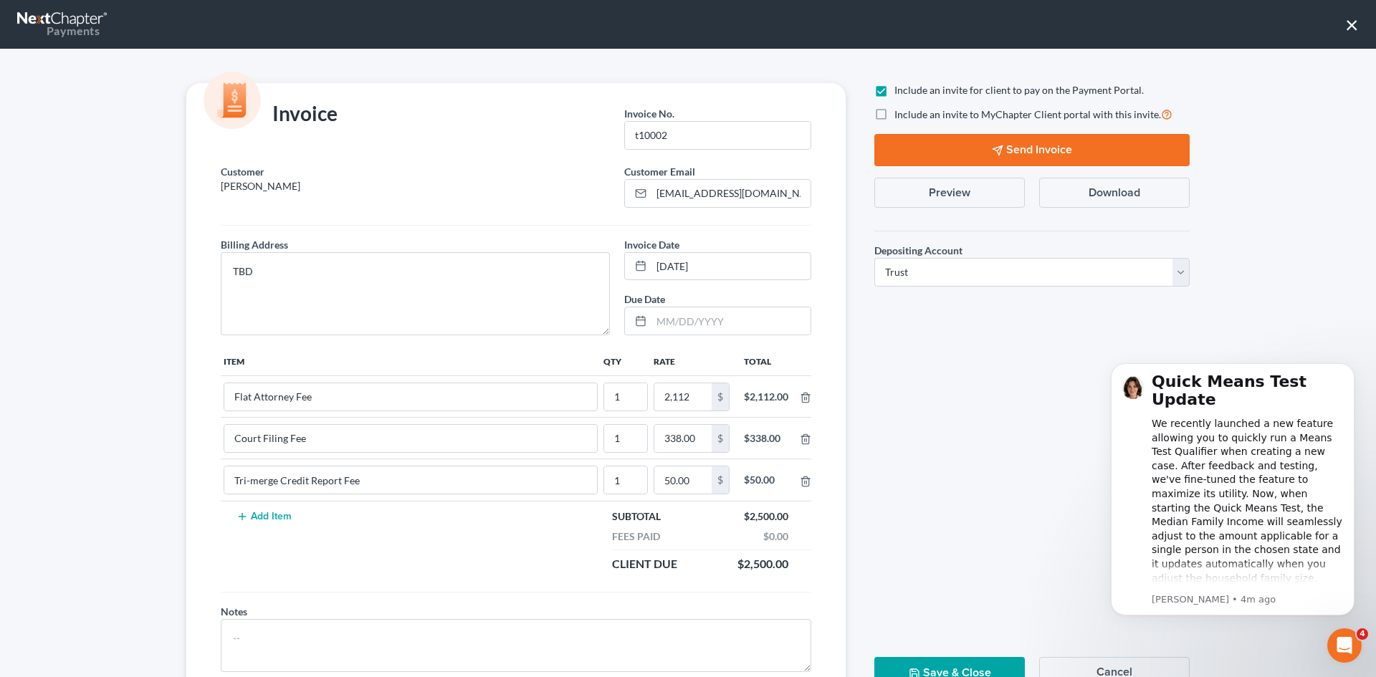
click at [996, 147] on polygon "button" at bounding box center [997, 150] width 9 height 9
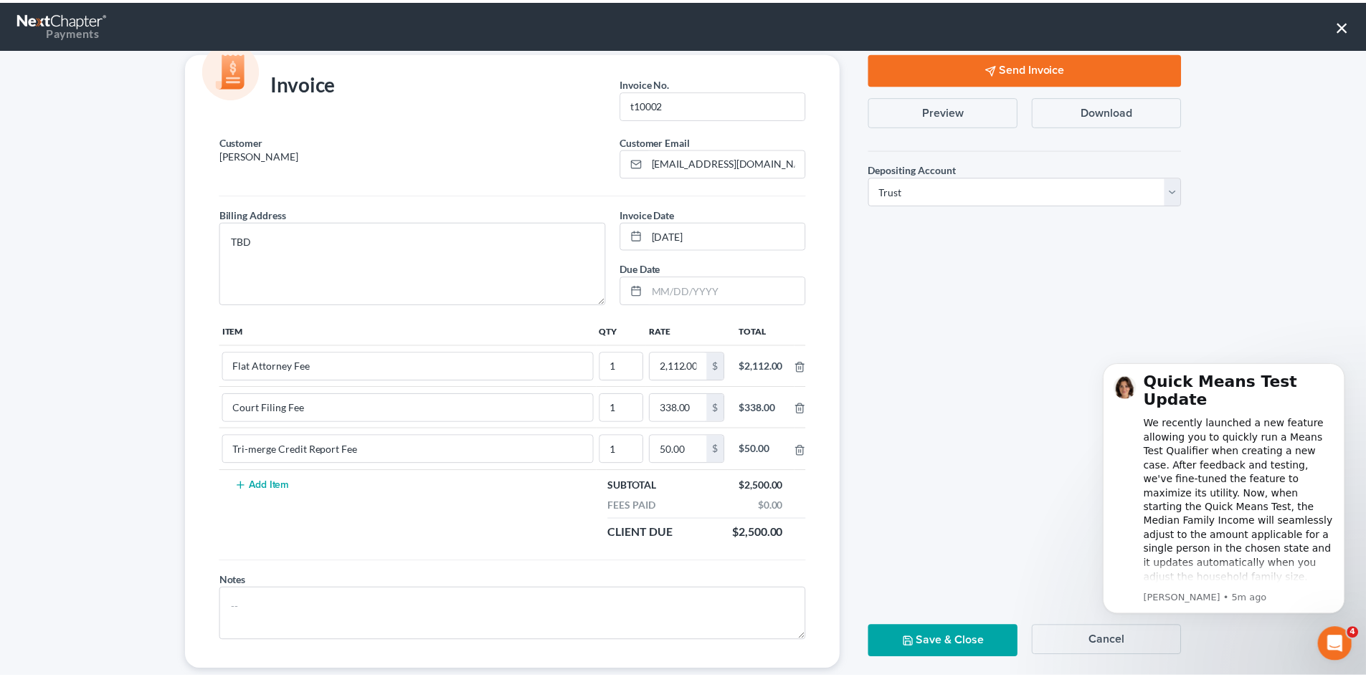
scroll to position [58, 0]
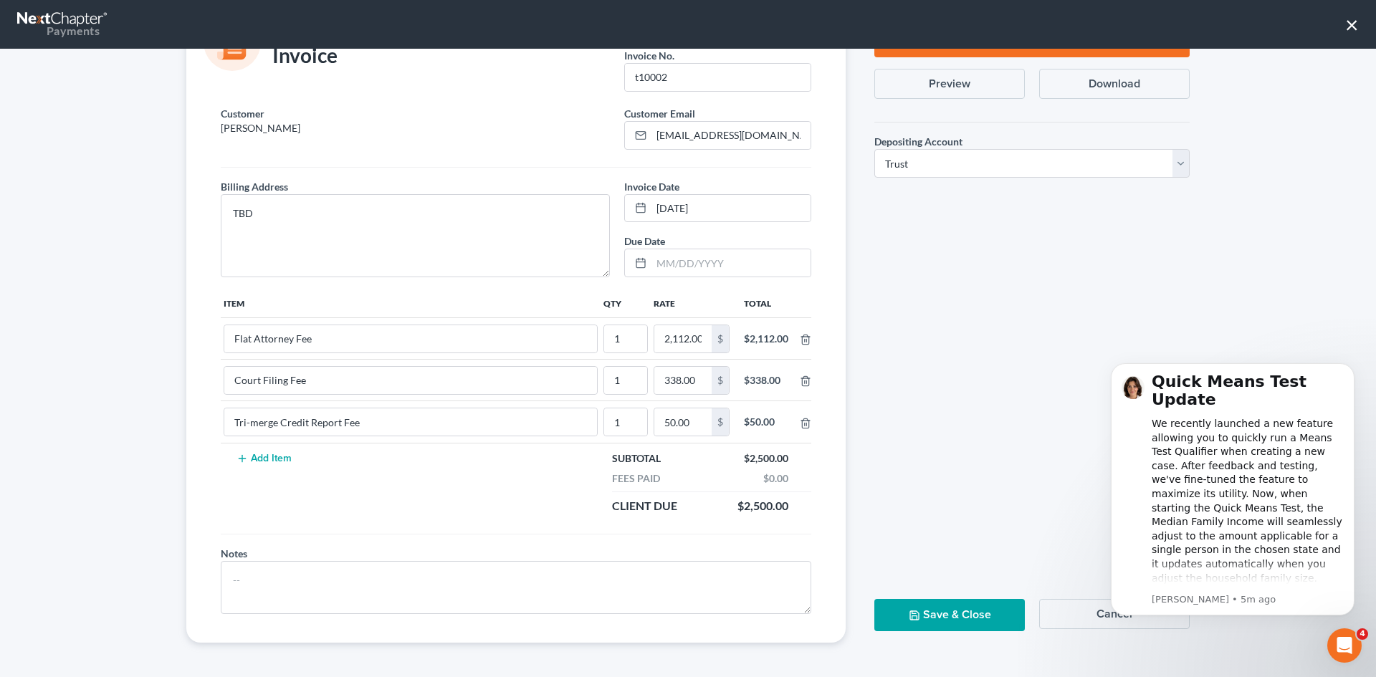
click at [954, 615] on button "Save & Close" at bounding box center [950, 615] width 151 height 32
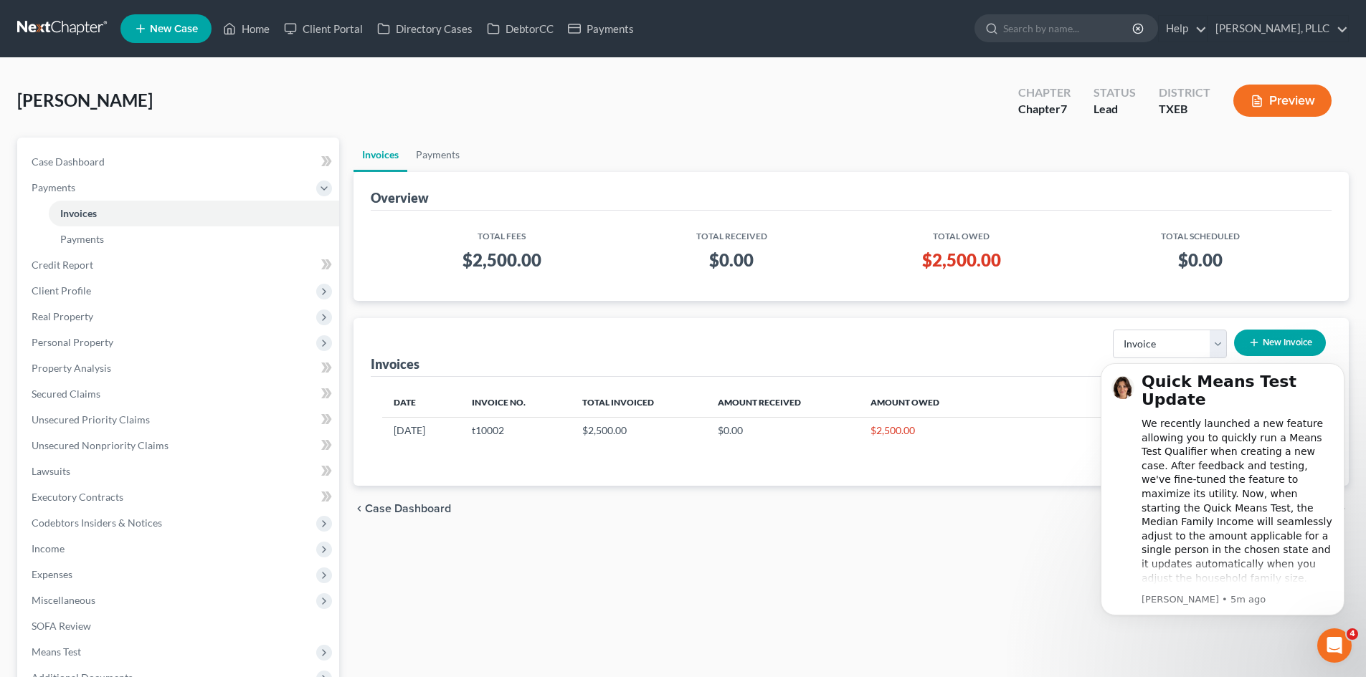
click at [152, 24] on span "New Case" at bounding box center [174, 29] width 48 height 11
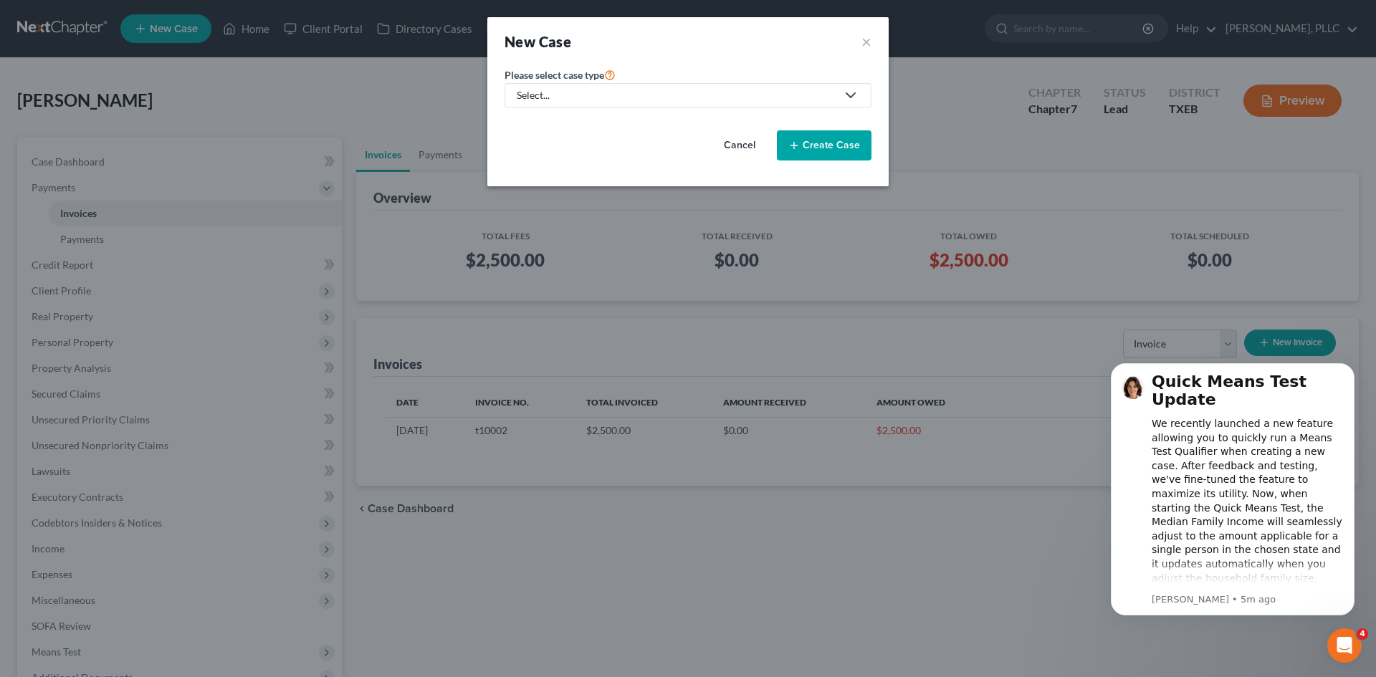
click at [609, 95] on div "Select..." at bounding box center [677, 95] width 320 height 14
click at [583, 119] on div "Bankruptcy" at bounding box center [576, 124] width 117 height 14
select select "78"
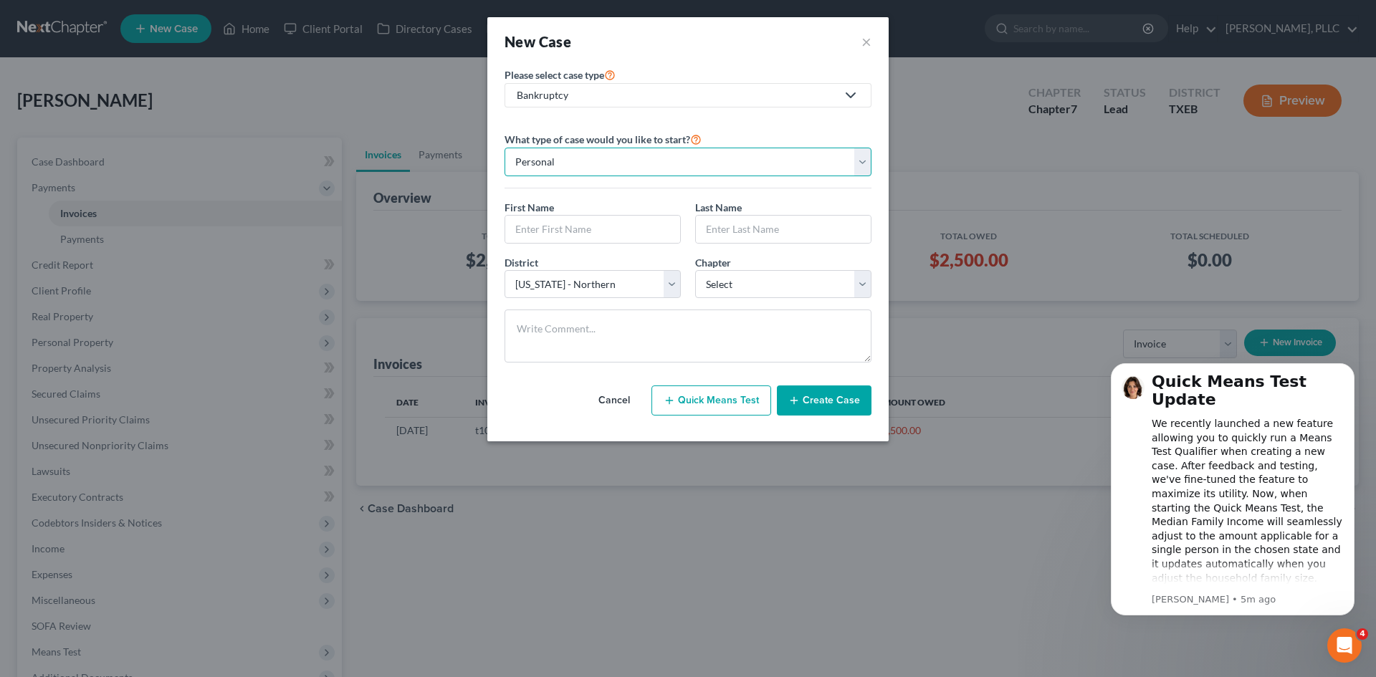
click at [589, 158] on select "Personal Business" at bounding box center [688, 162] width 367 height 29
click at [589, 159] on select "Personal Business" at bounding box center [688, 162] width 367 height 29
click at [558, 226] on input "text" at bounding box center [592, 229] width 175 height 27
type input "[PERSON_NAME]"
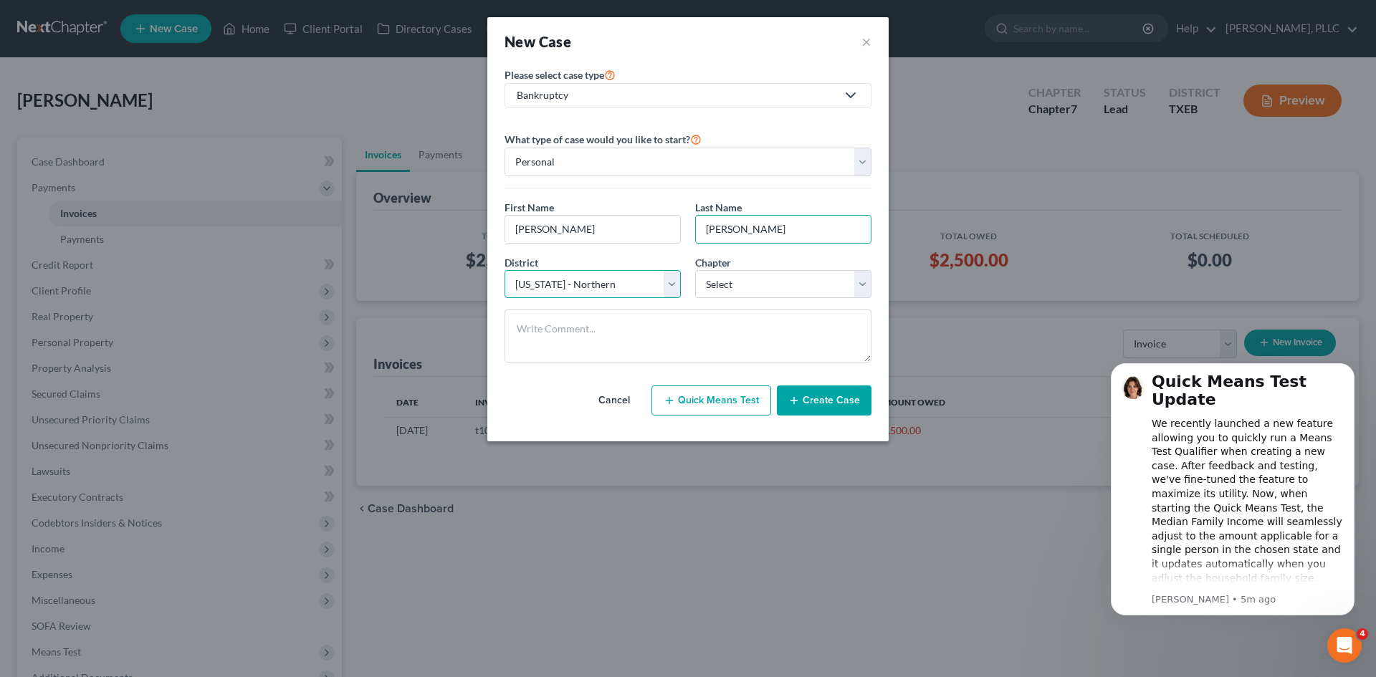
click at [676, 280] on select "Select [US_STATE] - [GEOGRAPHIC_DATA] [US_STATE] - [GEOGRAPHIC_DATA][US_STATE] …" at bounding box center [593, 284] width 176 height 29
click at [637, 285] on select "Select [US_STATE] - [GEOGRAPHIC_DATA] [US_STATE] - [GEOGRAPHIC_DATA][US_STATE] …" at bounding box center [593, 284] width 176 height 29
click at [758, 288] on select "Select 7 11 12 13" at bounding box center [783, 284] width 176 height 29
select select "0"
click at [695, 270] on select "Select 7 11 12 13" at bounding box center [783, 284] width 176 height 29
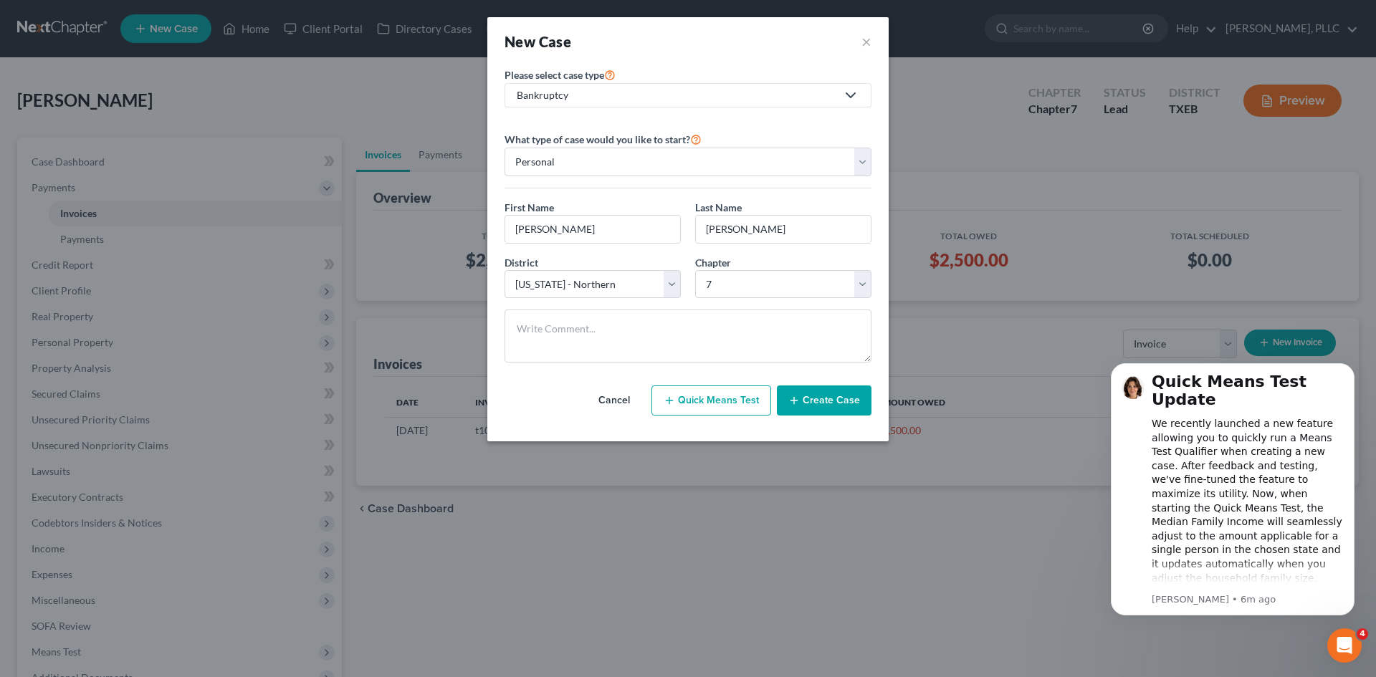
click at [827, 402] on button "Create Case" at bounding box center [824, 401] width 95 height 30
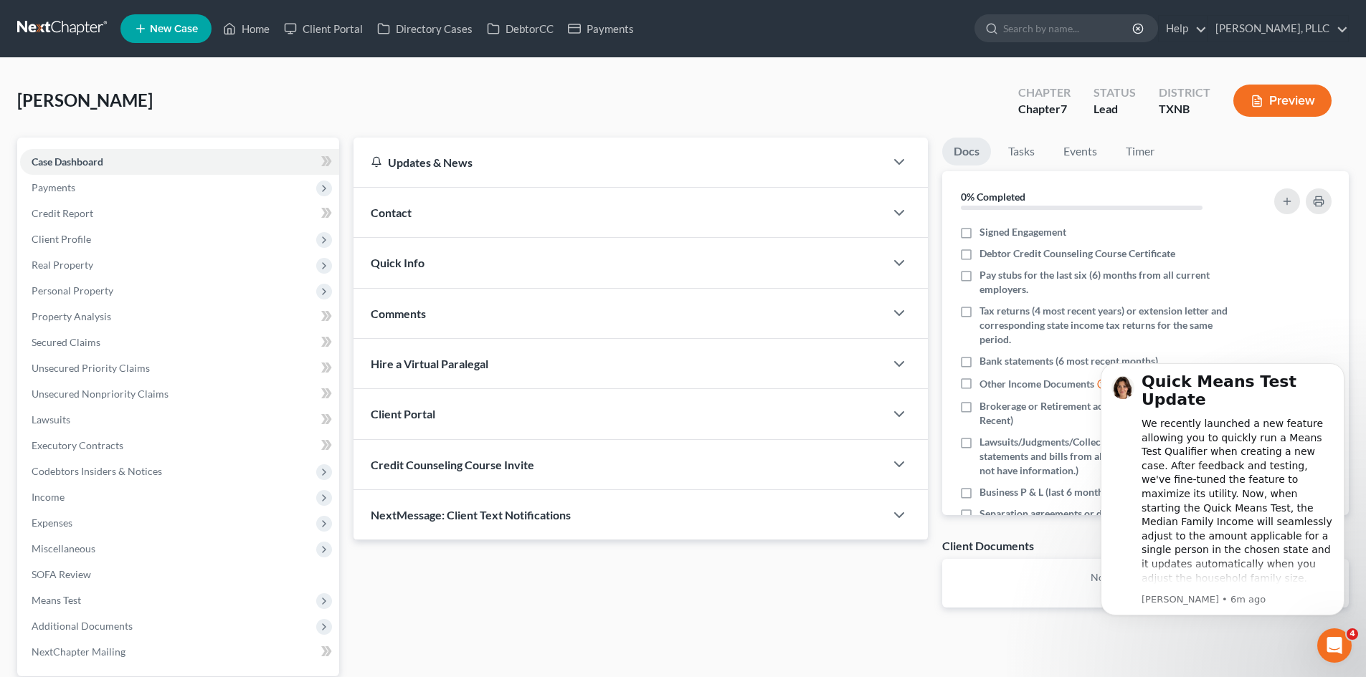
click at [633, 199] on div "Contact" at bounding box center [618, 212] width 531 height 49
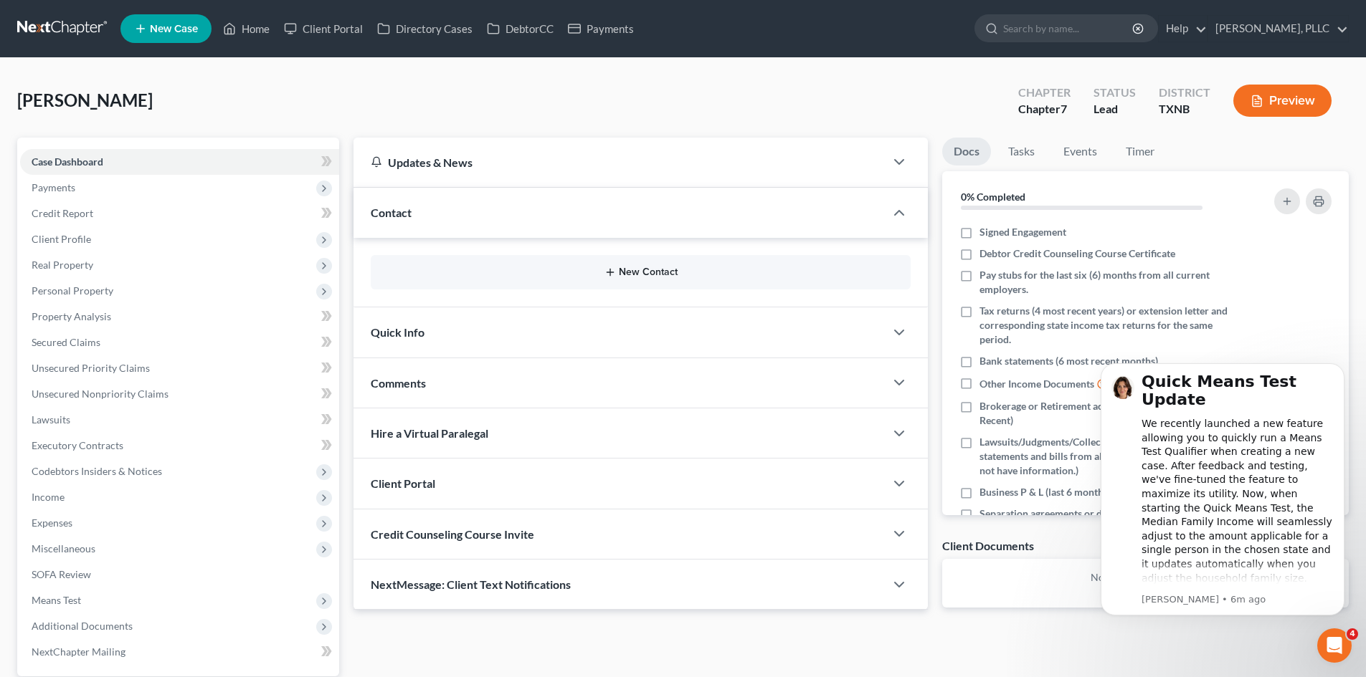
click at [622, 272] on button "New Contact" at bounding box center [640, 272] width 517 height 11
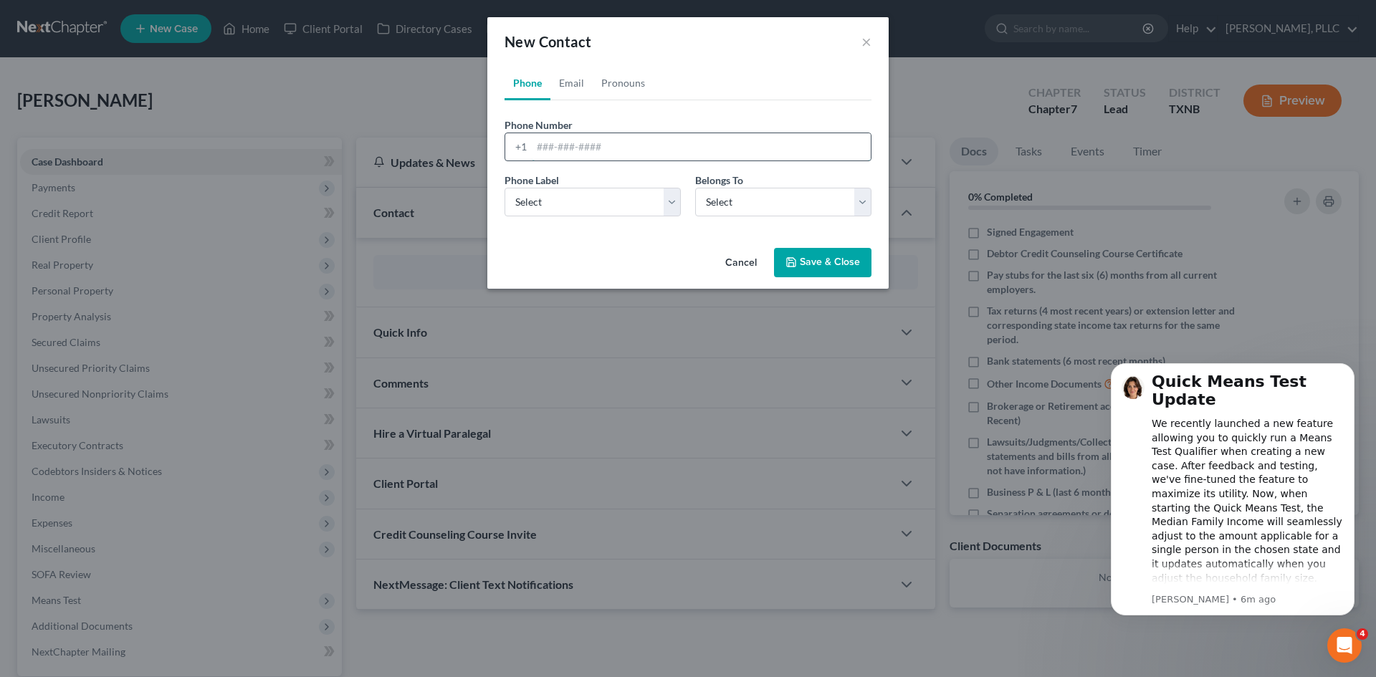
click at [584, 140] on input "tel" at bounding box center [701, 146] width 339 height 27
type input "5154217343"
click at [624, 201] on select "Select Mobile Home Work Other" at bounding box center [593, 202] width 176 height 29
select select "0"
click at [505, 188] on select "Select Mobile Home Work Other" at bounding box center [593, 202] width 176 height 29
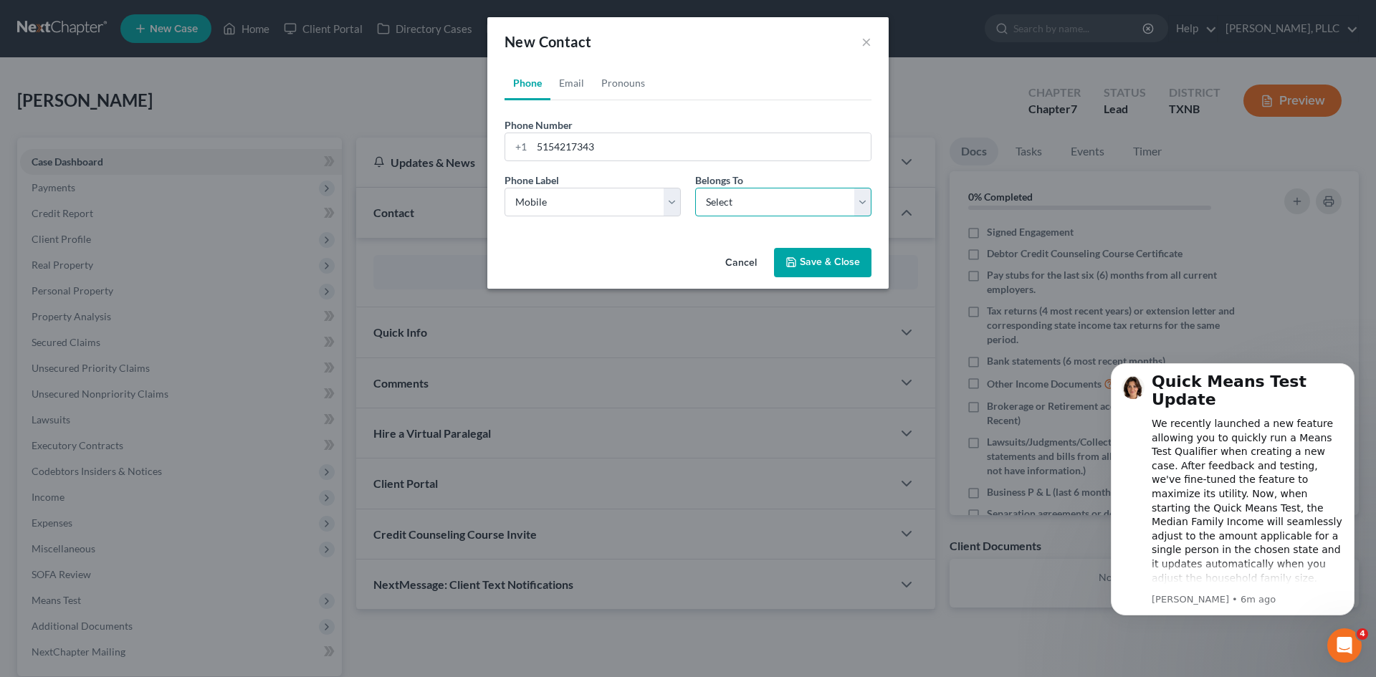
drag, startPoint x: 743, startPoint y: 204, endPoint x: 730, endPoint y: 214, distance: 15.8
click at [743, 204] on select "Select Client Other" at bounding box center [783, 202] width 176 height 29
select select "0"
click at [695, 188] on select "Select Client Other" at bounding box center [783, 202] width 176 height 29
click at [578, 83] on link "Email" at bounding box center [572, 83] width 42 height 34
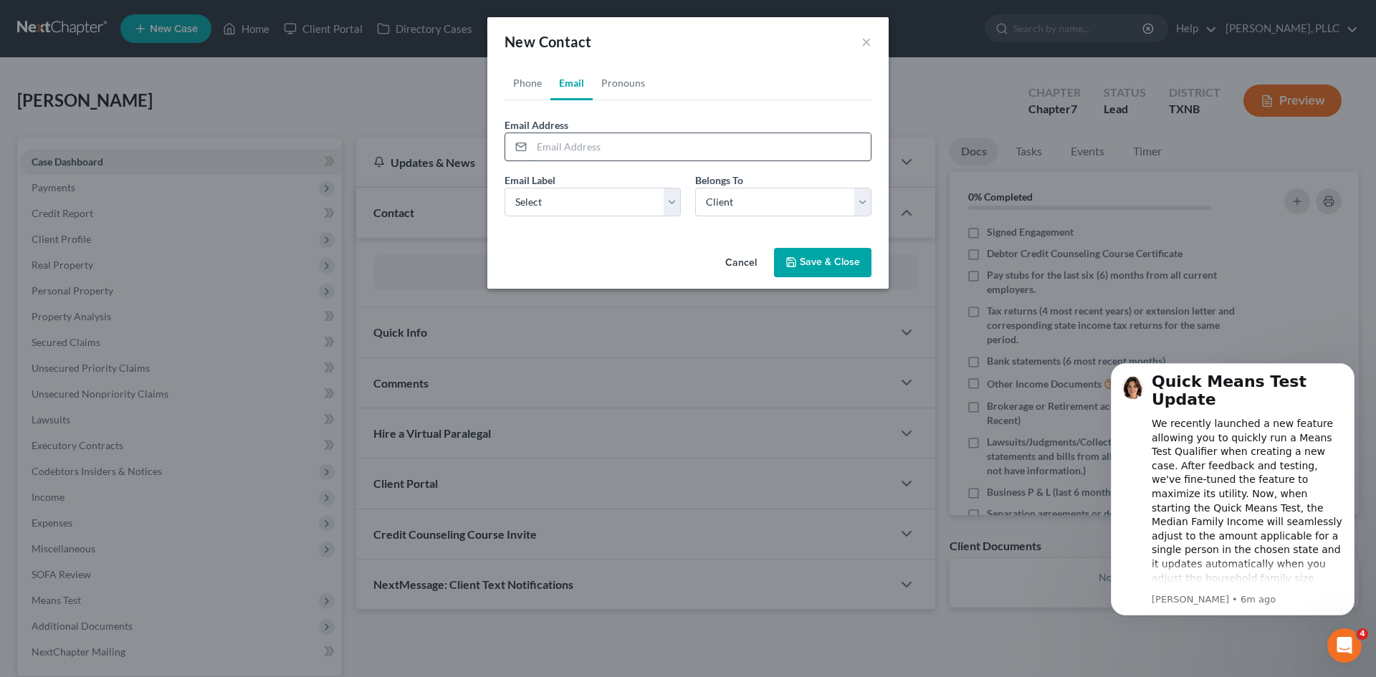
click at [586, 142] on input "email" at bounding box center [701, 146] width 339 height 27
type input "[EMAIL_ADDRESS][DOMAIN_NAME]"
click at [629, 205] on select "Select Home Work Other" at bounding box center [593, 202] width 176 height 29
select select "0"
click at [505, 188] on select "Select Home Work Other" at bounding box center [593, 202] width 176 height 29
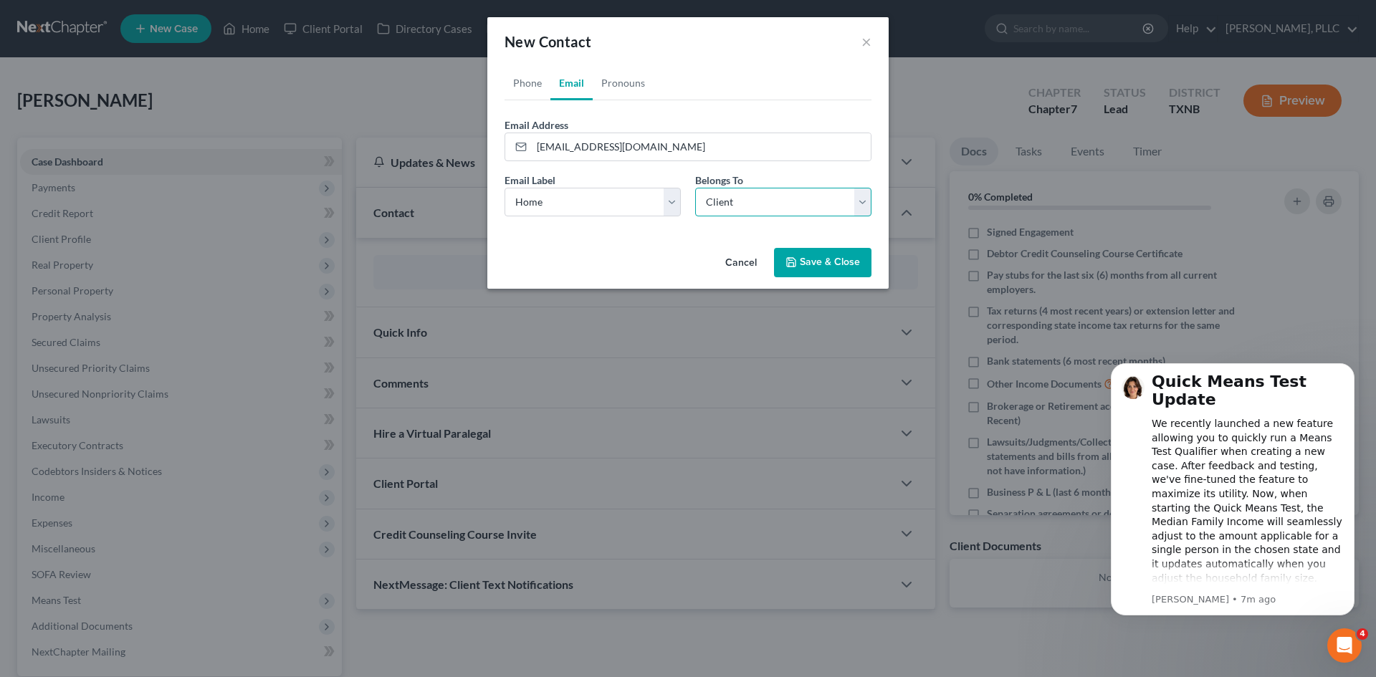
click at [707, 195] on select "Select Client Other" at bounding box center [783, 202] width 176 height 29
drag, startPoint x: 806, startPoint y: 262, endPoint x: 786, endPoint y: 280, distance: 27.4
click at [806, 262] on button "Save & Close" at bounding box center [822, 263] width 97 height 30
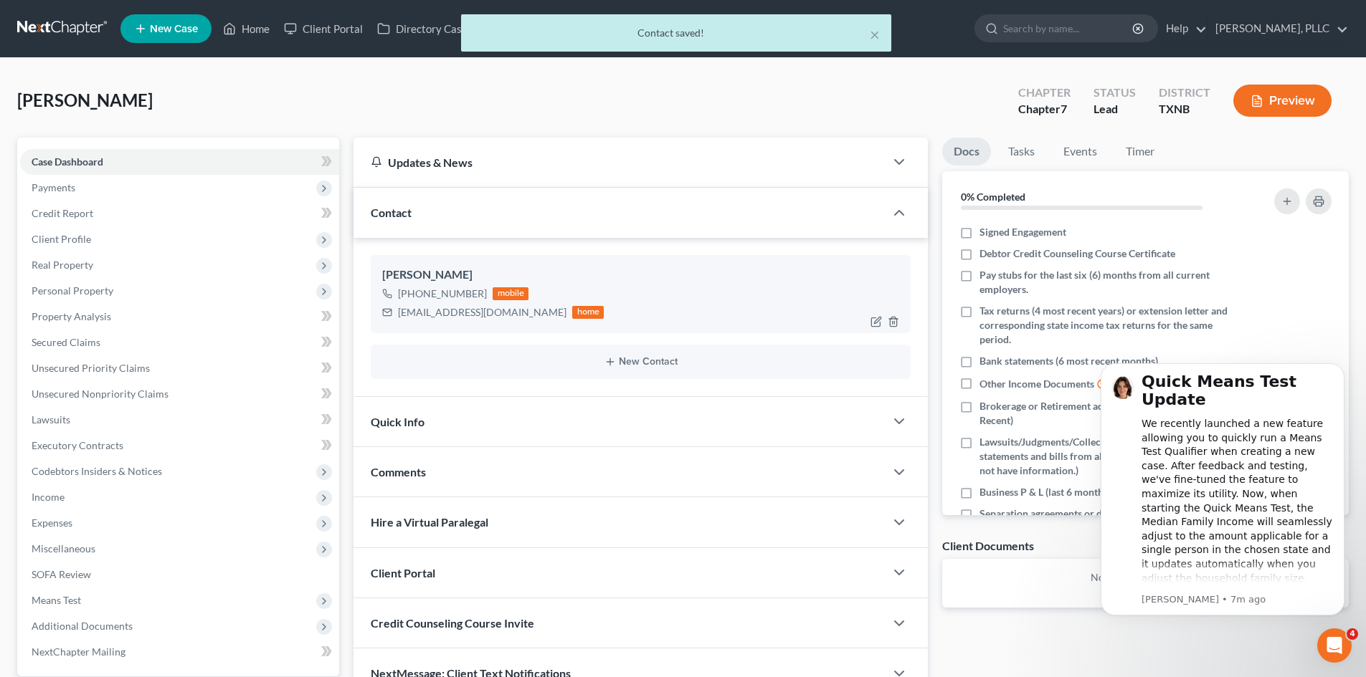
click at [490, 314] on div "[EMAIL_ADDRESS][DOMAIN_NAME]" at bounding box center [482, 312] width 168 height 14
drag, startPoint x: 494, startPoint y: 313, endPoint x: 398, endPoint y: 313, distance: 96.1
click at [398, 313] on div "[EMAIL_ADDRESS][DOMAIN_NAME]" at bounding box center [482, 312] width 168 height 14
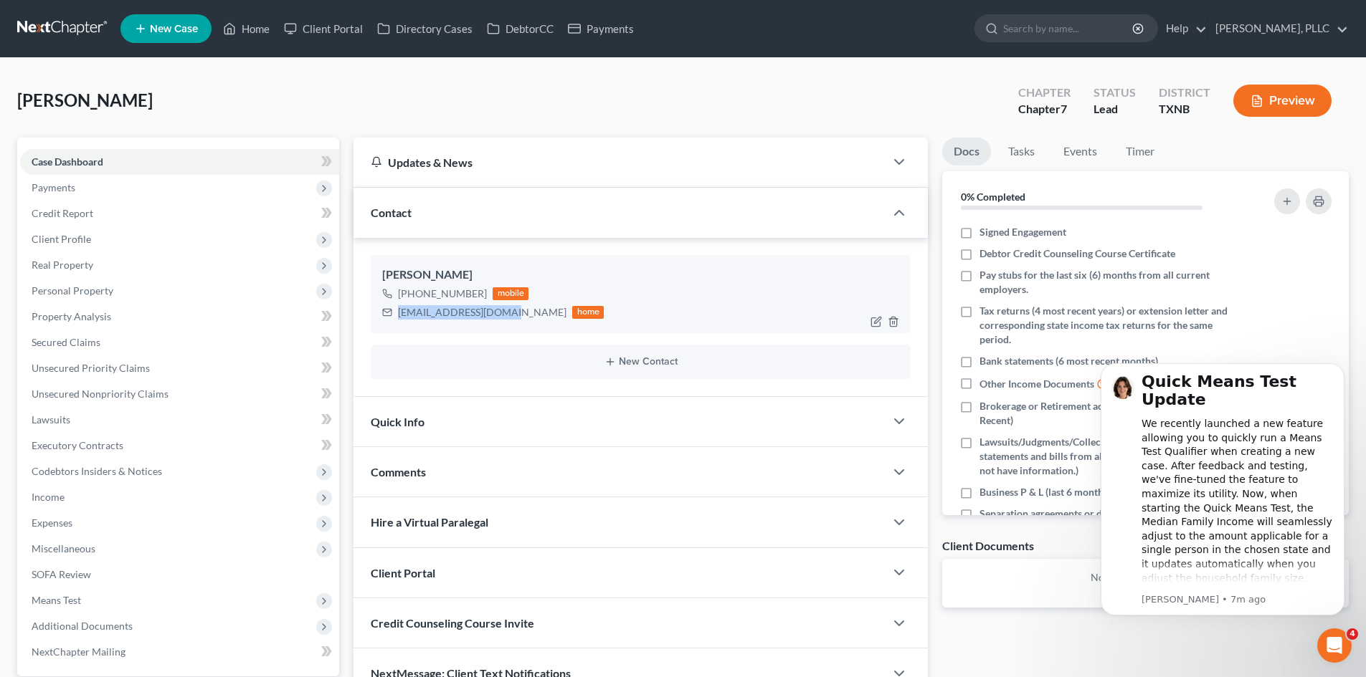
copy div "[EMAIL_ADDRESS][DOMAIN_NAME]"
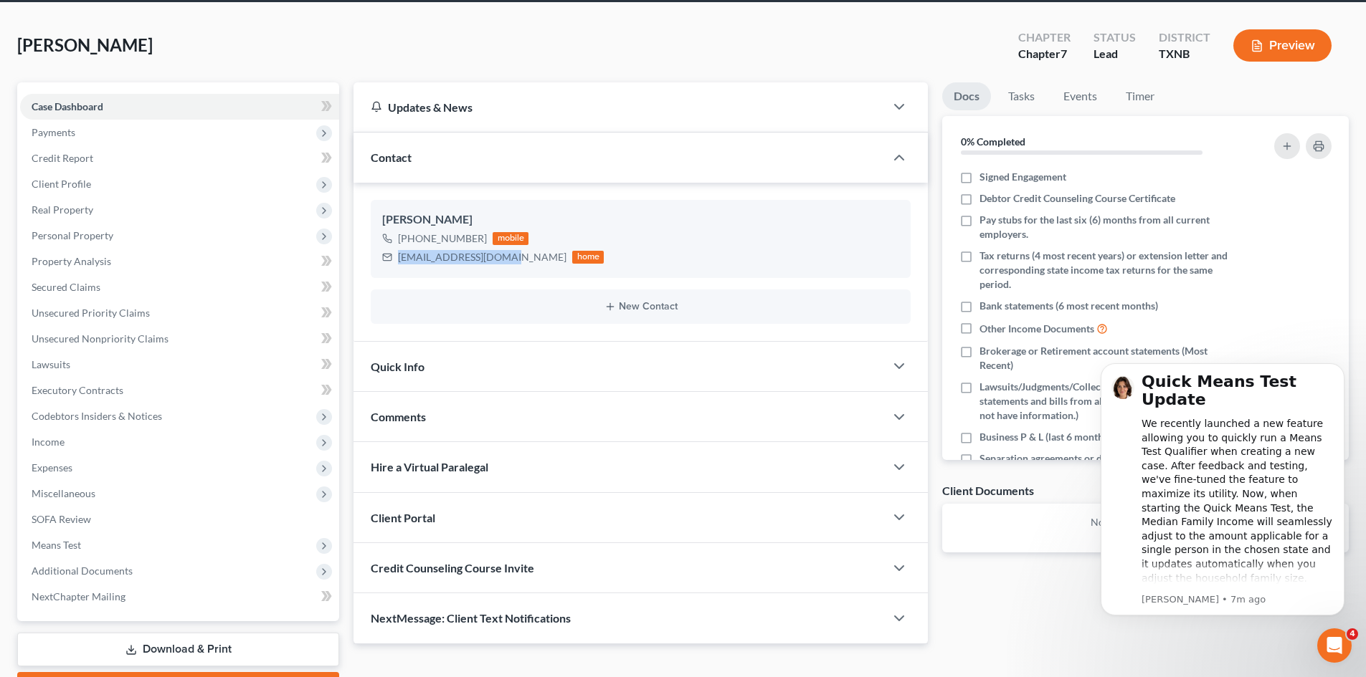
scroll to position [136, 0]
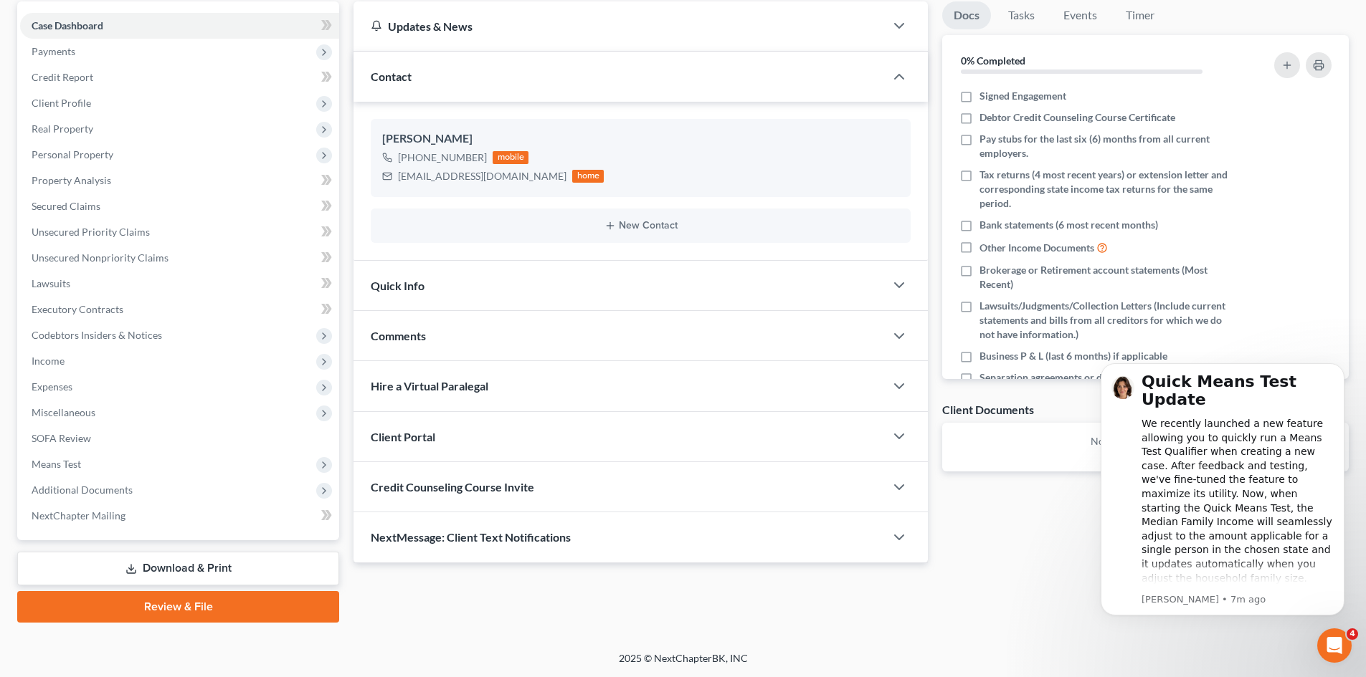
click at [520, 437] on div "Client Portal" at bounding box center [618, 436] width 531 height 49
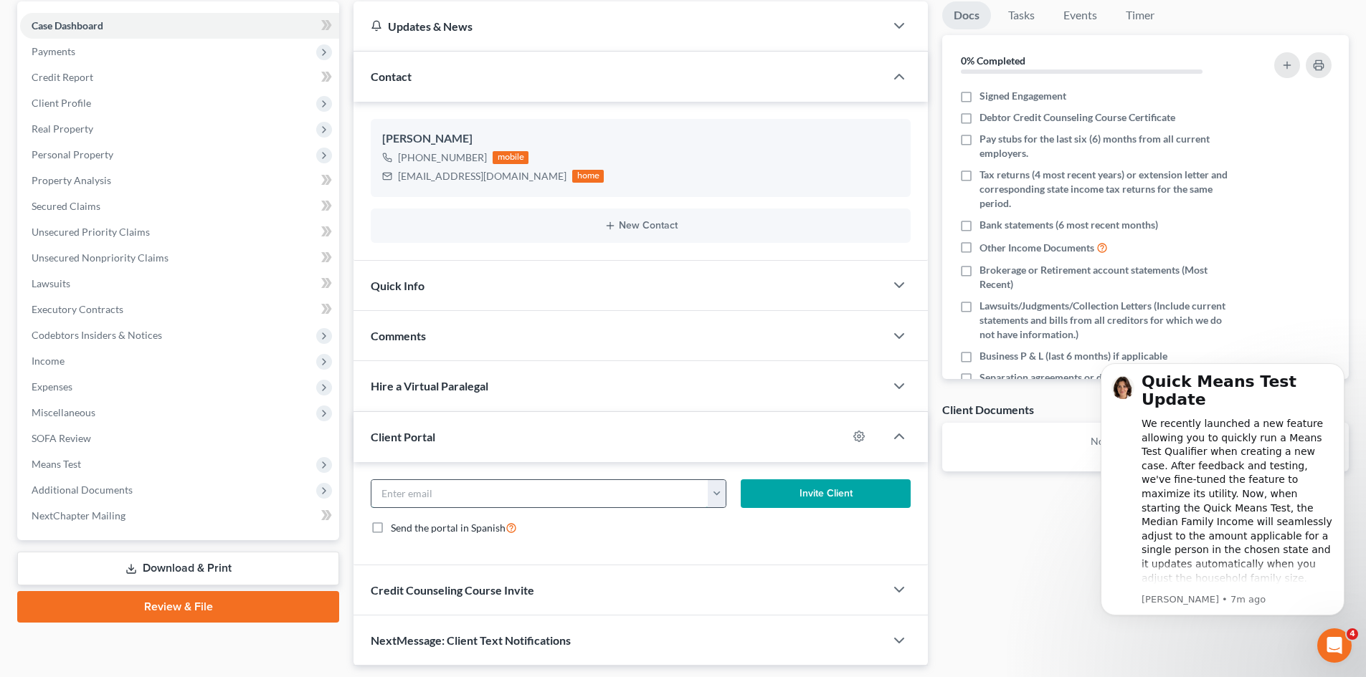
click at [473, 496] on input "email" at bounding box center [539, 493] width 337 height 27
paste input "[EMAIL_ADDRESS][DOMAIN_NAME]"
type input "[EMAIL_ADDRESS][DOMAIN_NAME]"
click at [815, 497] on button "Invite Client" at bounding box center [825, 494] width 171 height 29
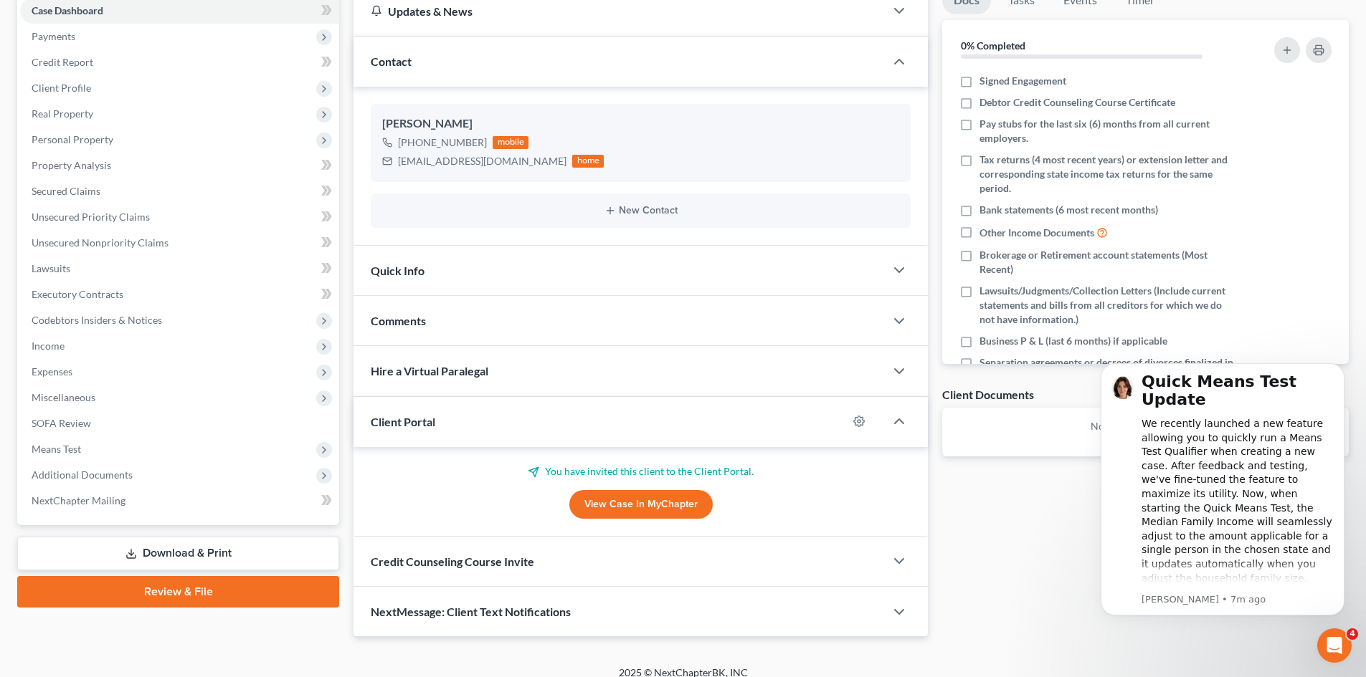
scroll to position [166, 0]
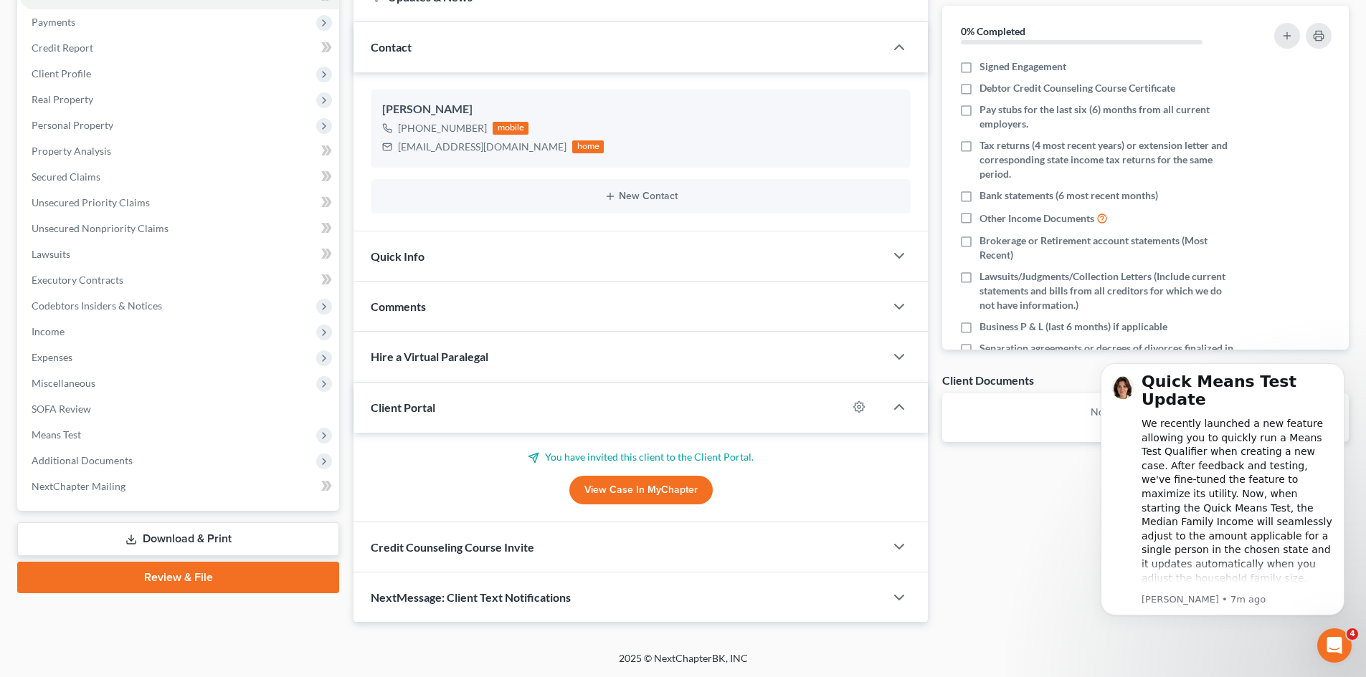
click at [548, 551] on div "Credit Counseling Course Invite" at bounding box center [618, 547] width 531 height 49
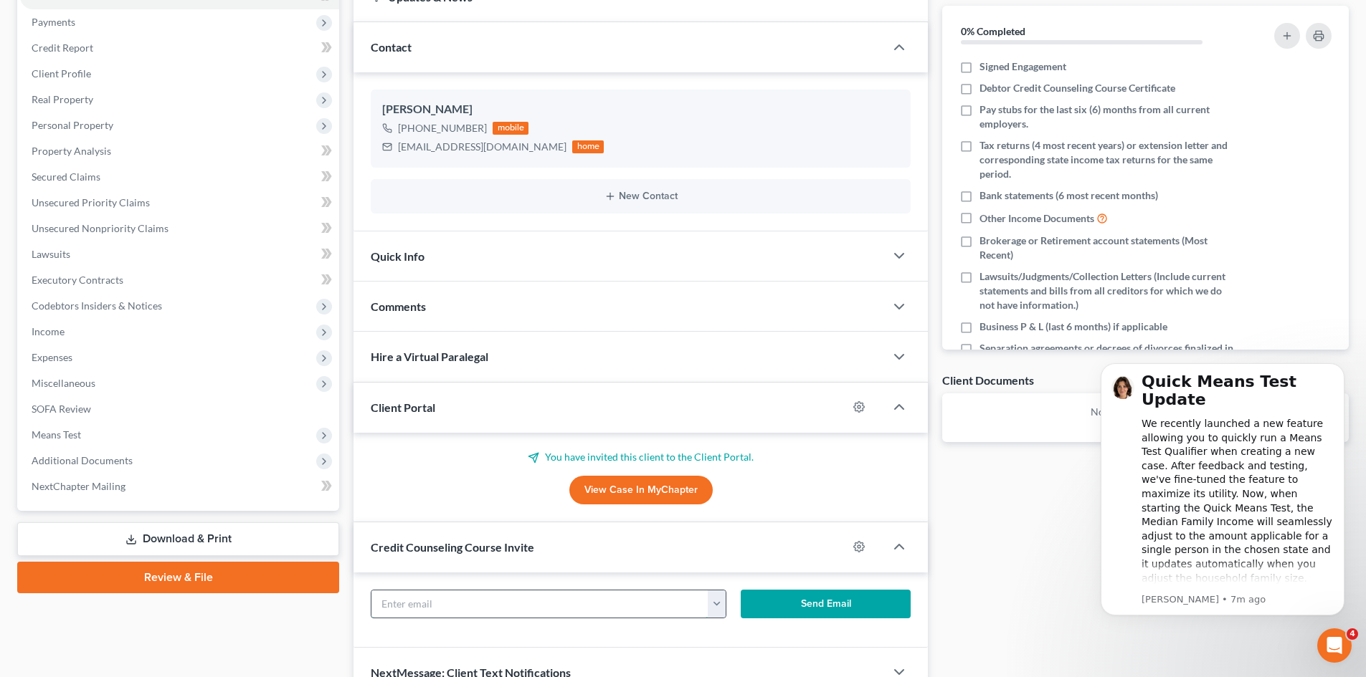
click at [477, 605] on input "text" at bounding box center [539, 604] width 337 height 27
paste input "[EMAIL_ADDRESS][DOMAIN_NAME]"
type input "[EMAIL_ADDRESS][DOMAIN_NAME]"
click at [796, 609] on button "Send Email" at bounding box center [825, 604] width 171 height 29
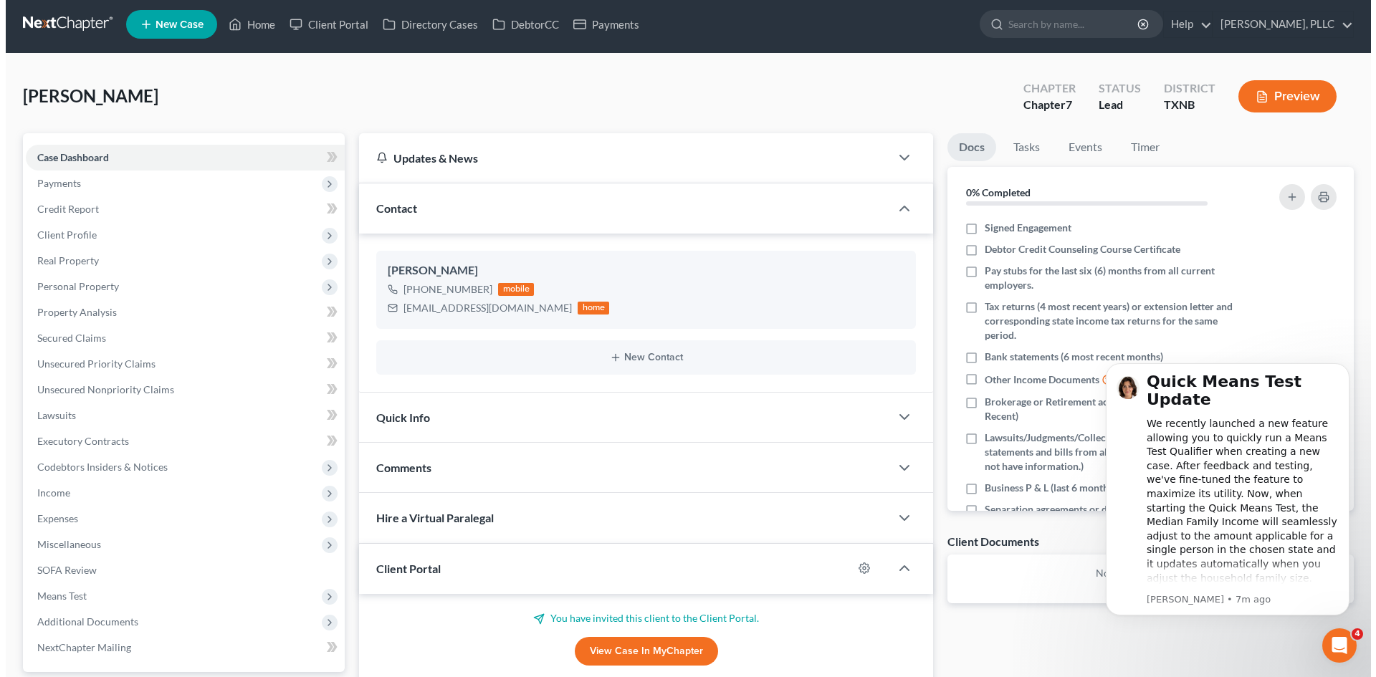
scroll to position [0, 0]
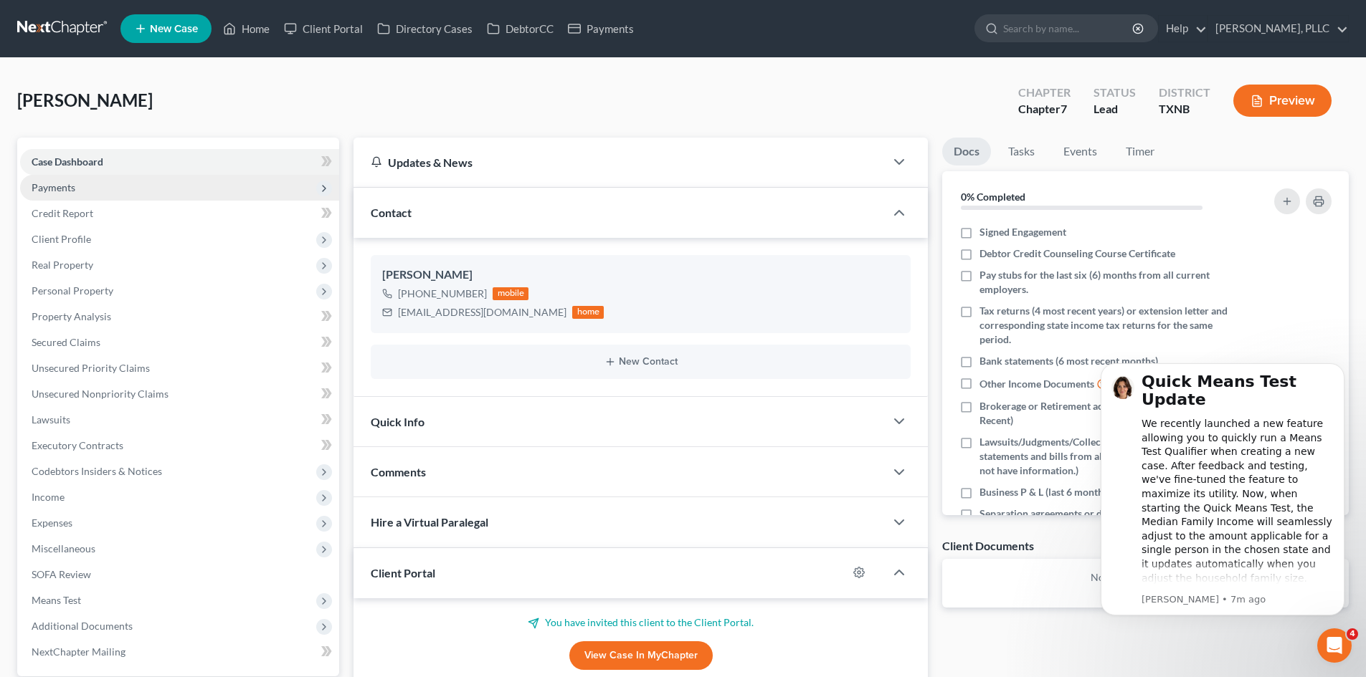
click at [77, 185] on span "Payments" at bounding box center [179, 188] width 319 height 26
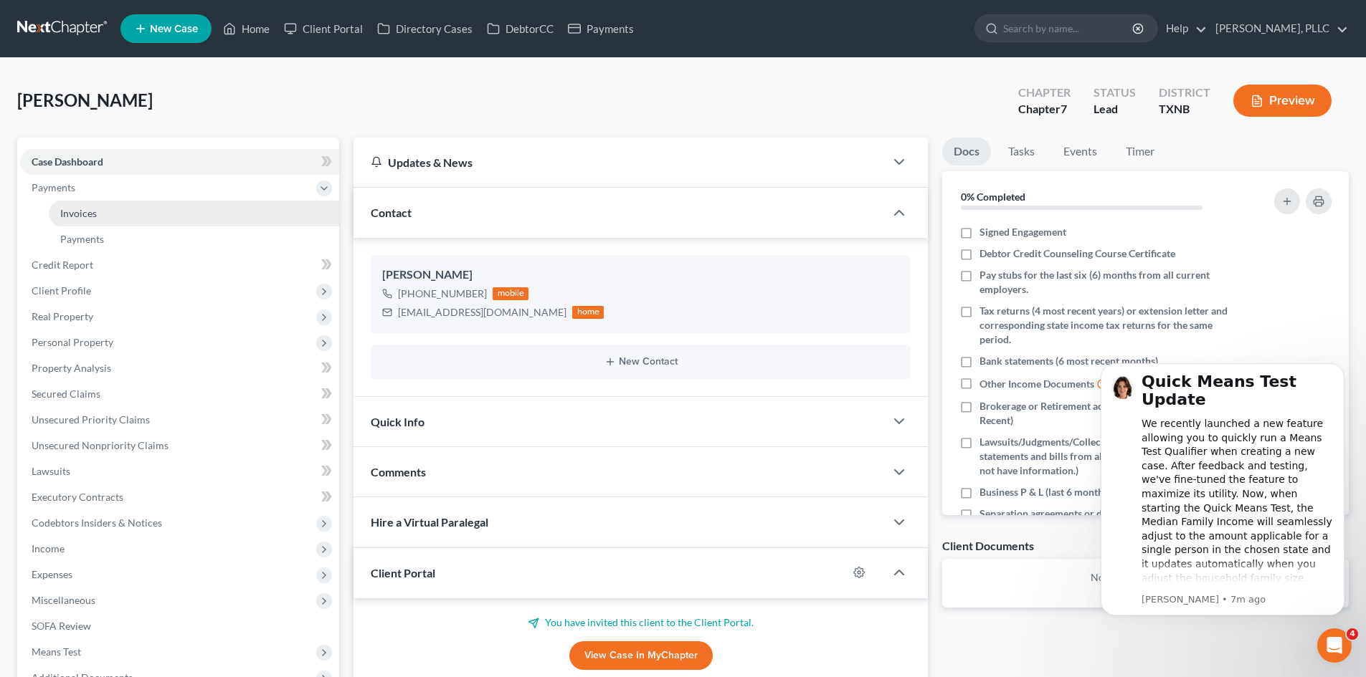
click at [72, 213] on span "Invoices" at bounding box center [78, 213] width 37 height 12
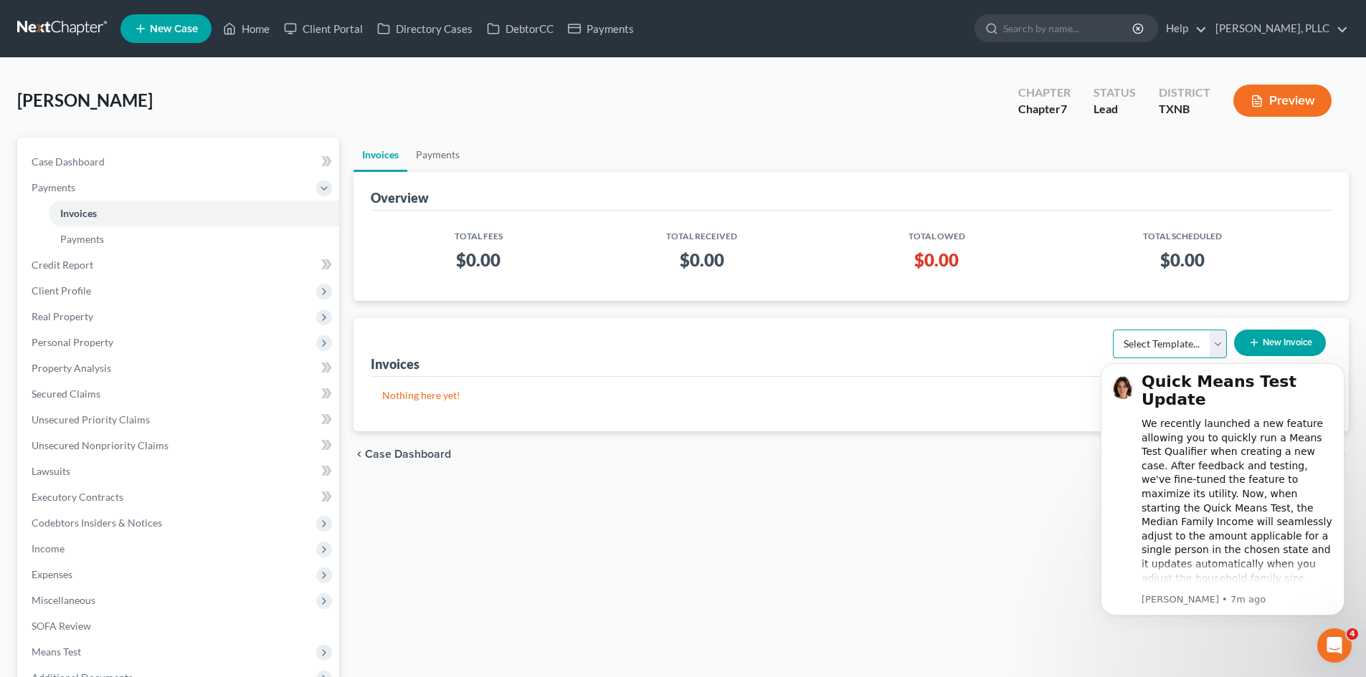
click at [1168, 343] on select "Select Template... Invoice" at bounding box center [1170, 344] width 114 height 29
select select "0"
click at [1113, 330] on select "Select Template... Invoice" at bounding box center [1170, 344] width 114 height 29
click at [1255, 342] on icon "button" at bounding box center [1253, 342] width 11 height 11
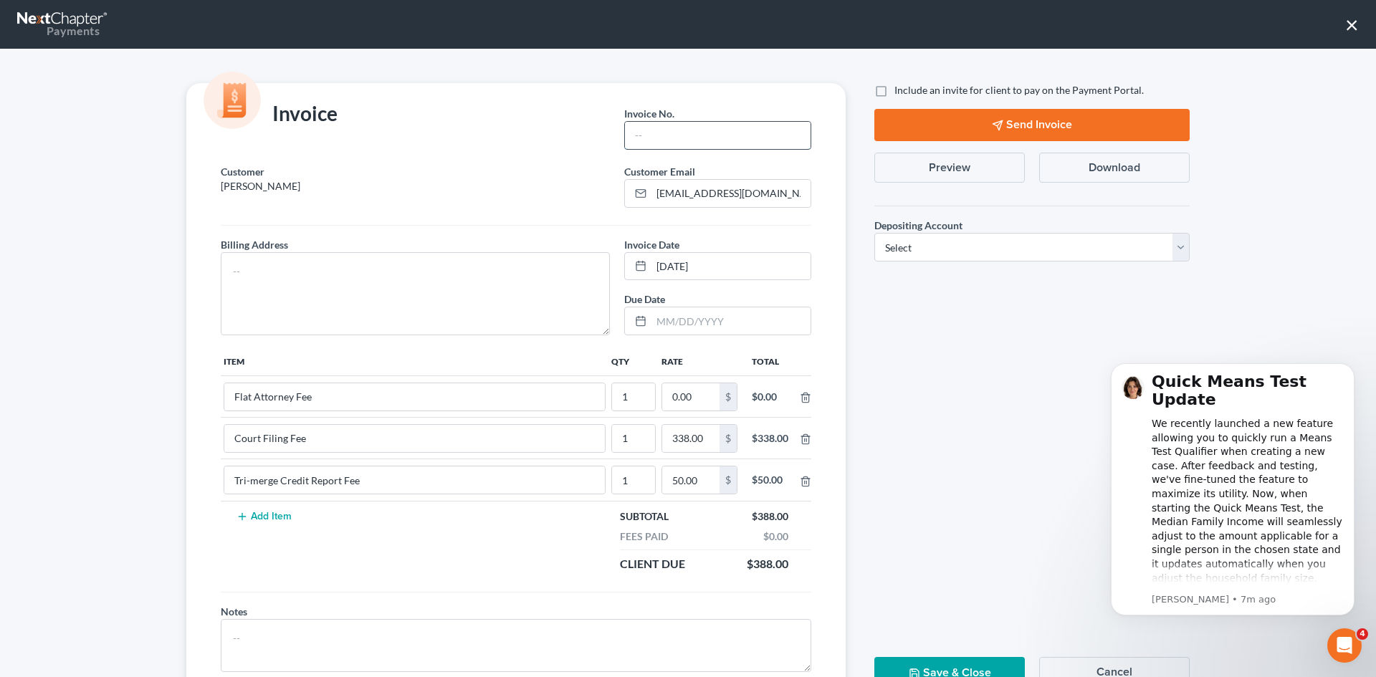
click at [642, 142] on input "text" at bounding box center [718, 135] width 186 height 27
type input "t0003"
click at [347, 280] on textarea at bounding box center [415, 293] width 389 height 83
type textarea "TBD"
click at [683, 400] on input "0.00" at bounding box center [690, 397] width 57 height 27
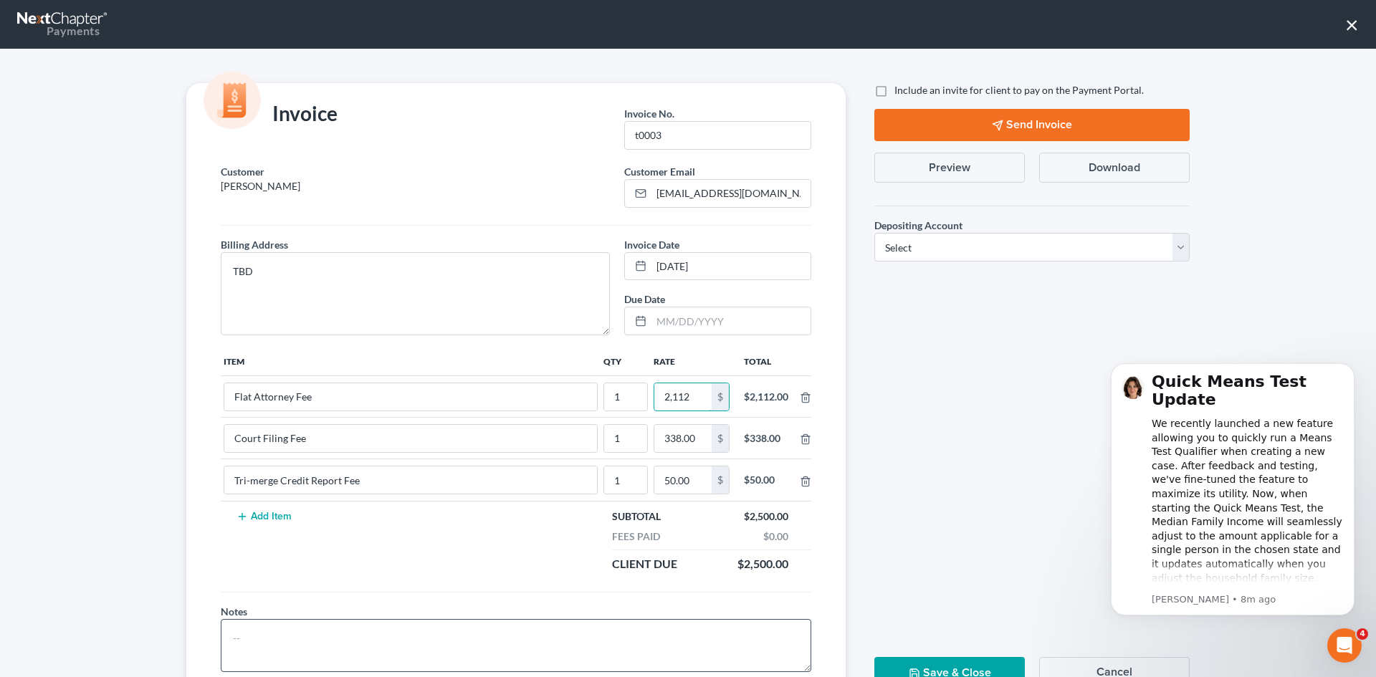
type input "2,112"
click at [354, 634] on textarea at bounding box center [516, 645] width 591 height 53
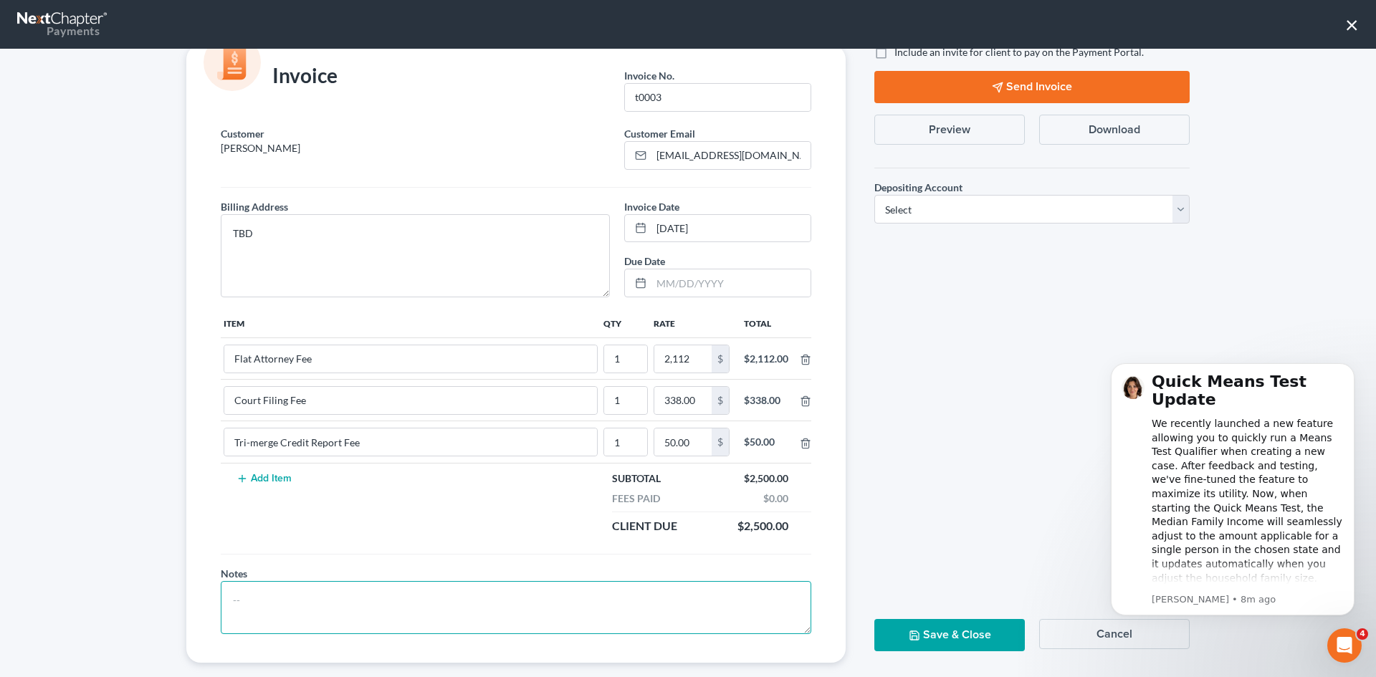
scroll to position [58, 0]
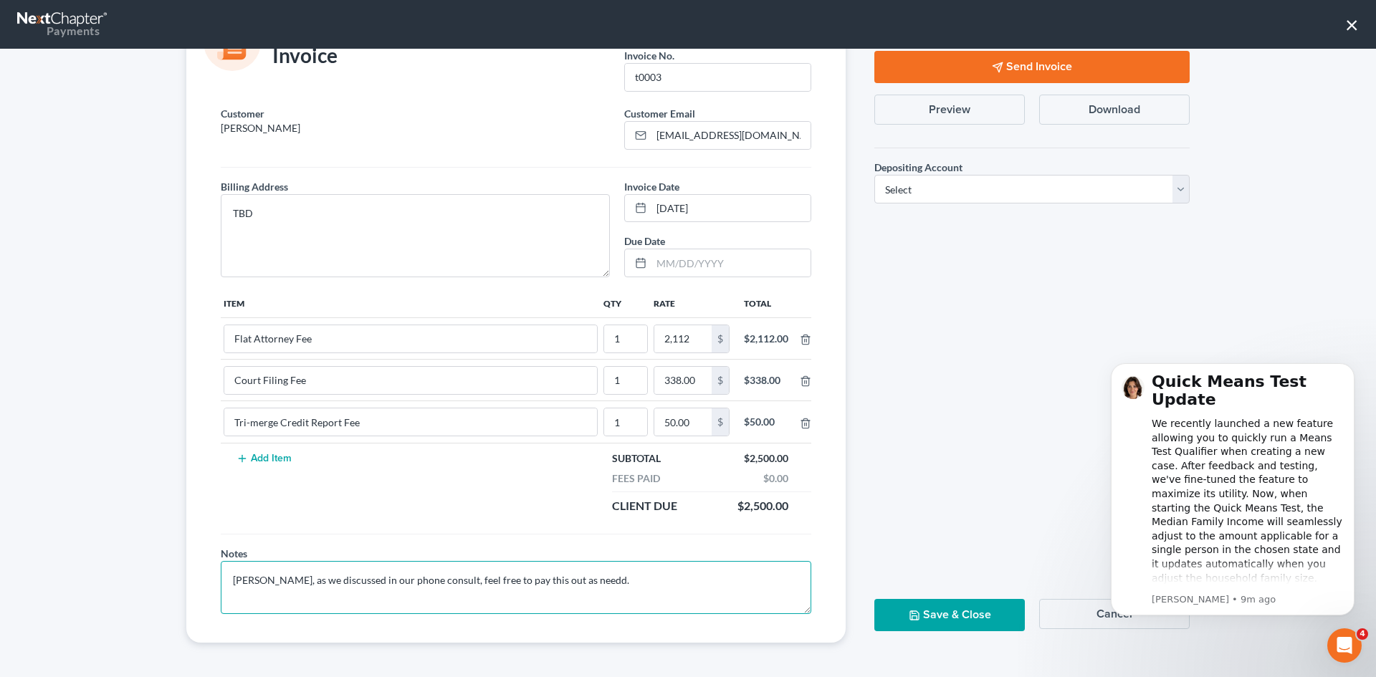
click at [571, 586] on textarea "[PERSON_NAME], as we discussed in our phone consult, feel free to pay this out …" at bounding box center [516, 587] width 591 height 53
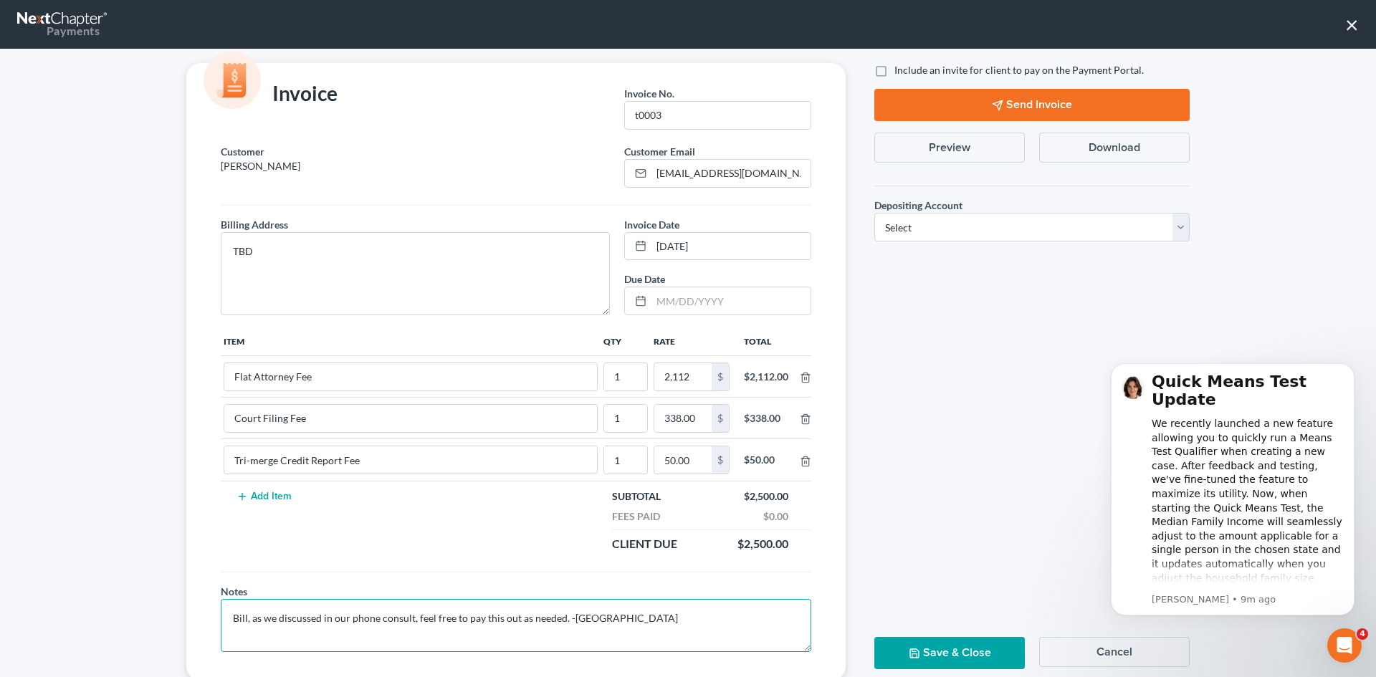
scroll to position [0, 0]
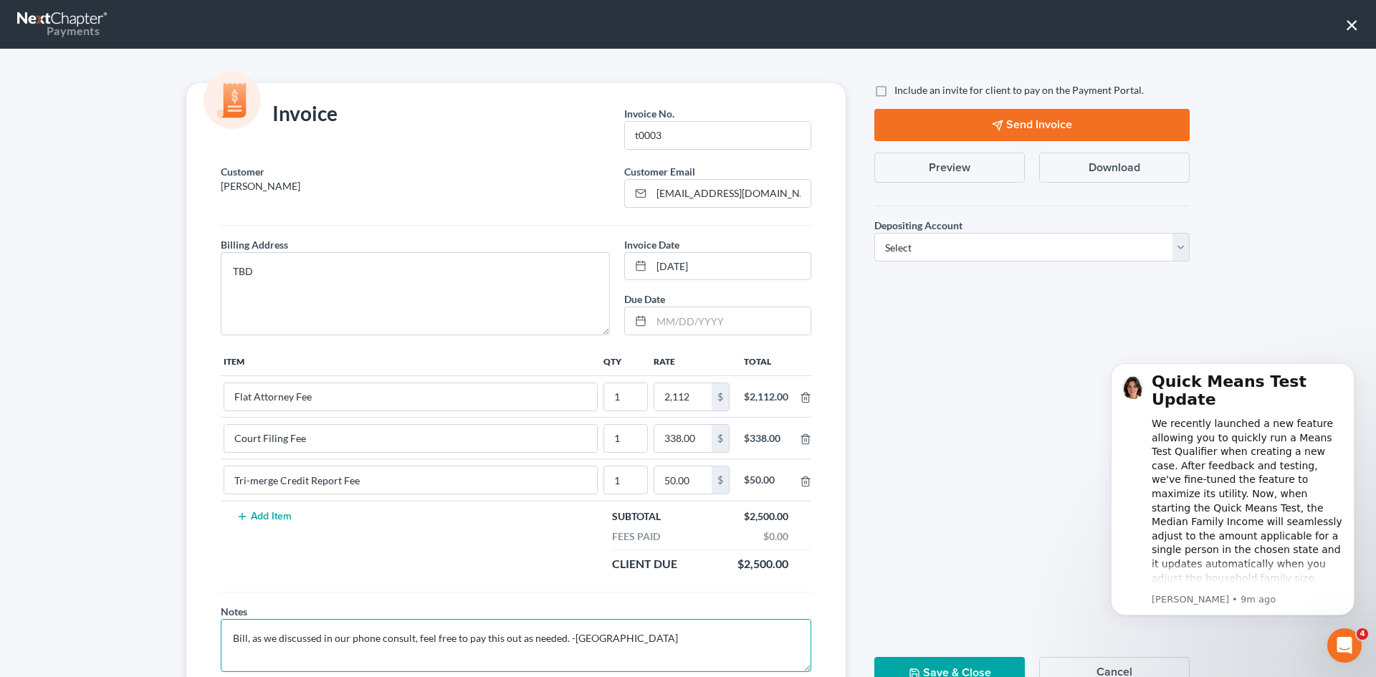
type textarea "Bill, as we discussed in our phone consult, feel free to pay this out as needed…"
click at [895, 91] on label "Include an invite for client to pay on the Payment Portal." at bounding box center [1019, 90] width 249 height 14
click at [900, 91] on input "Include an invite for client to pay on the Payment Portal." at bounding box center [904, 87] width 9 height 9
checkbox input "true"
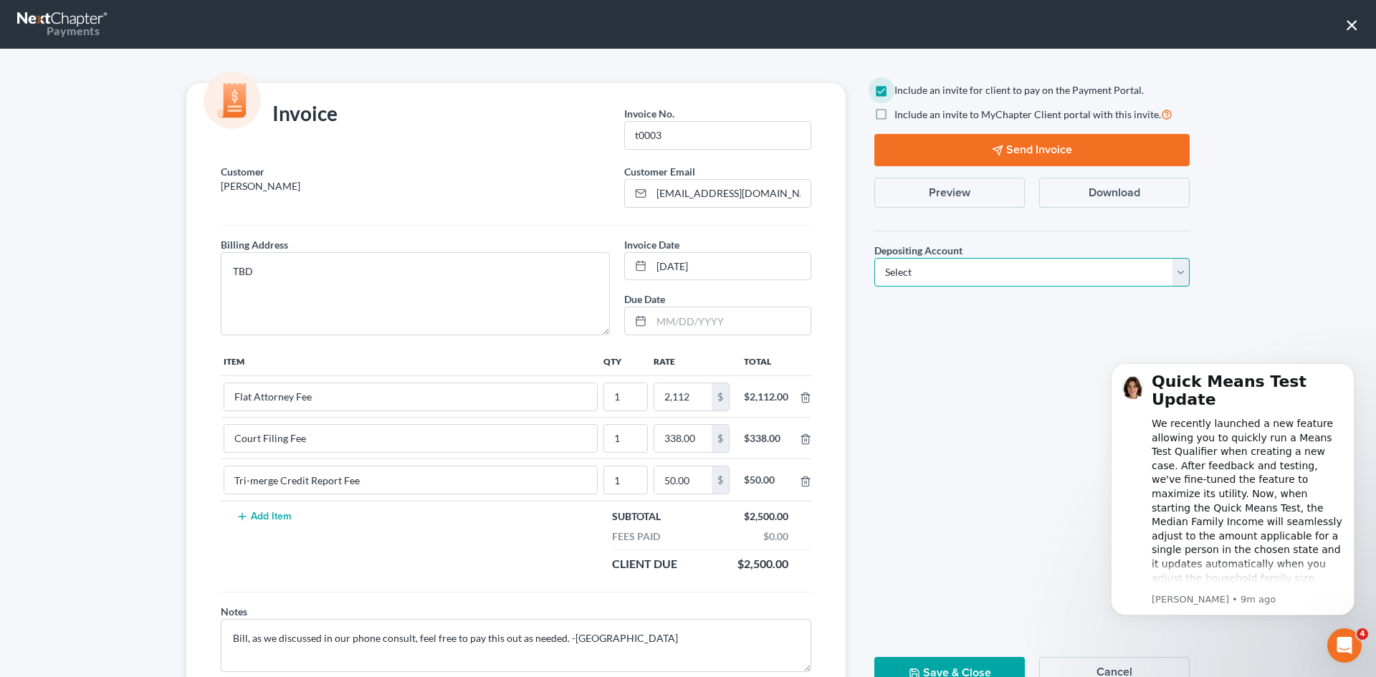
click at [986, 277] on select "Select Operation Trust" at bounding box center [1032, 272] width 315 height 29
select select "1"
click at [875, 258] on select "Select Operation Trust" at bounding box center [1032, 272] width 315 height 29
click at [994, 150] on icon "button" at bounding box center [997, 150] width 11 height 11
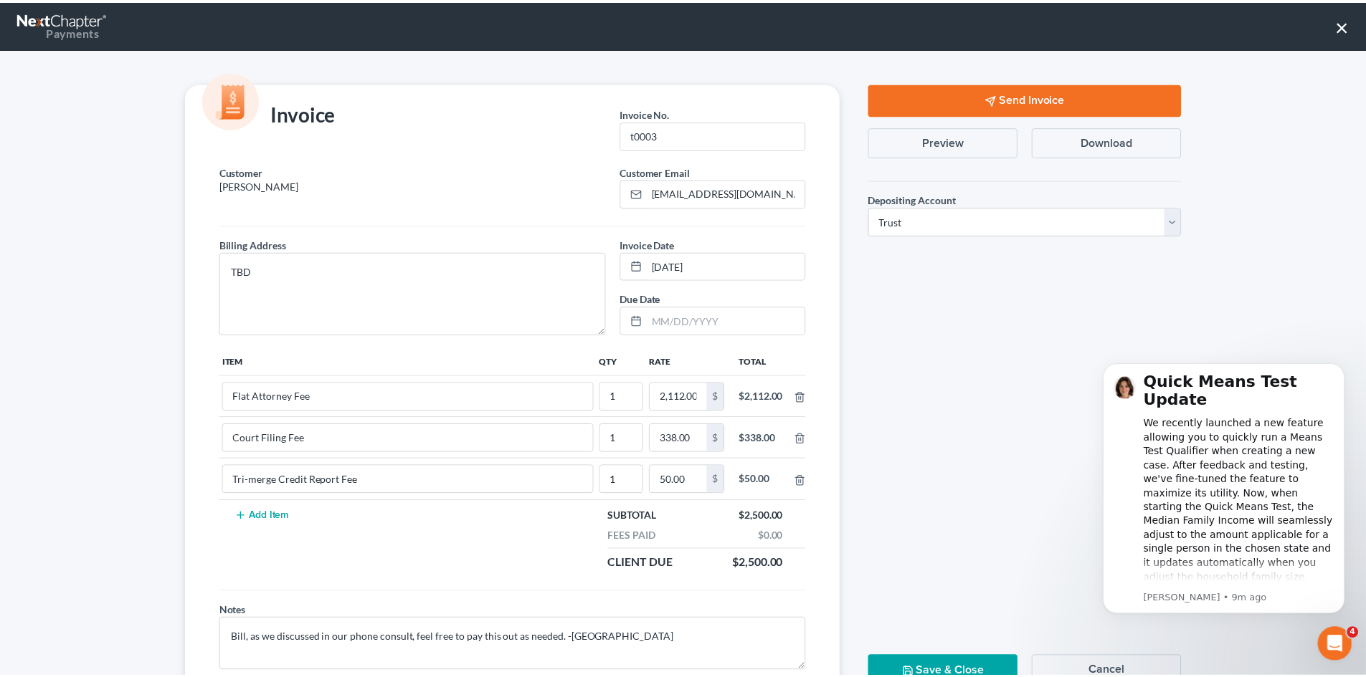
scroll to position [58, 0]
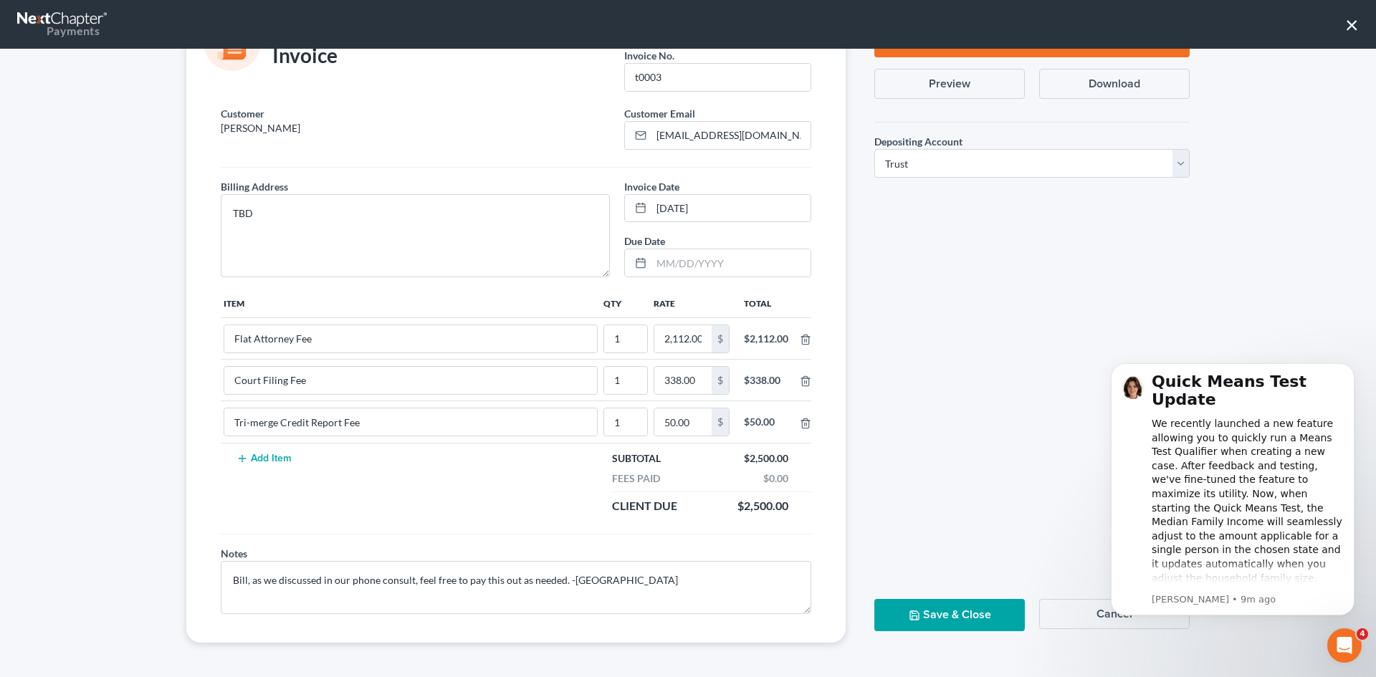
click at [935, 611] on button "Save & Close" at bounding box center [950, 615] width 151 height 32
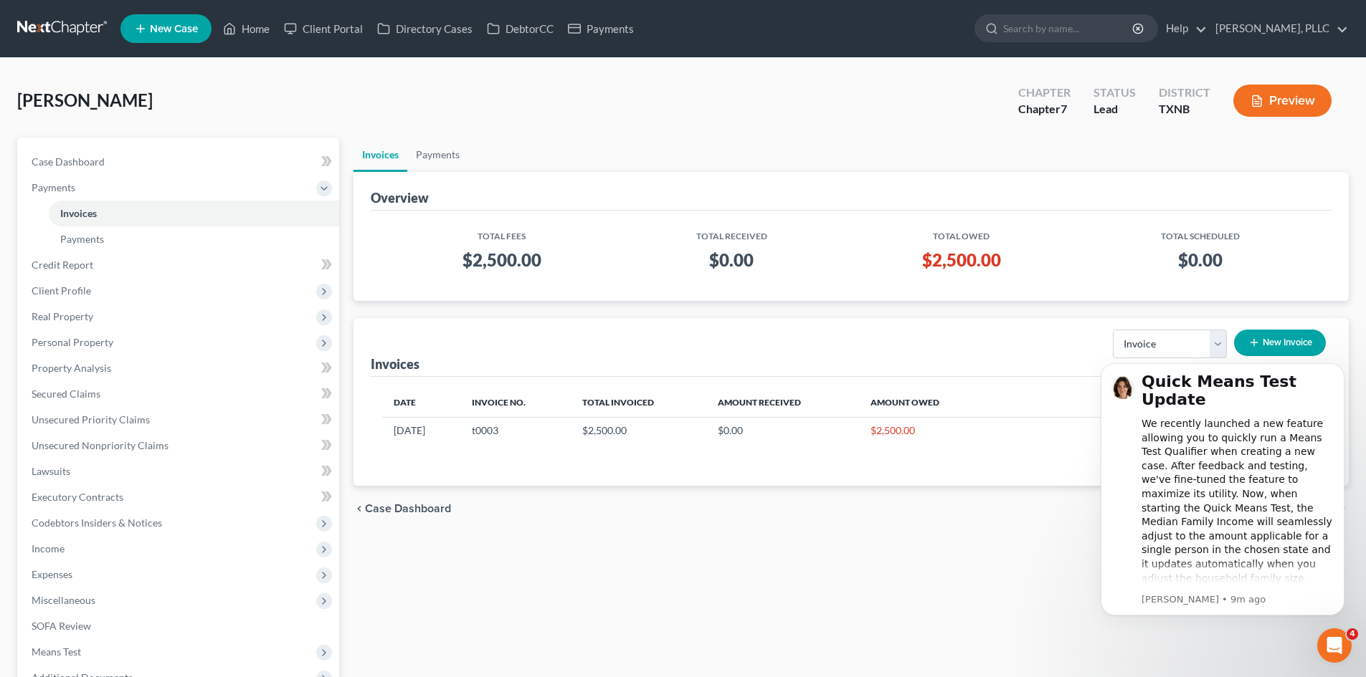
click at [153, 24] on span "New Case" at bounding box center [174, 29] width 48 height 11
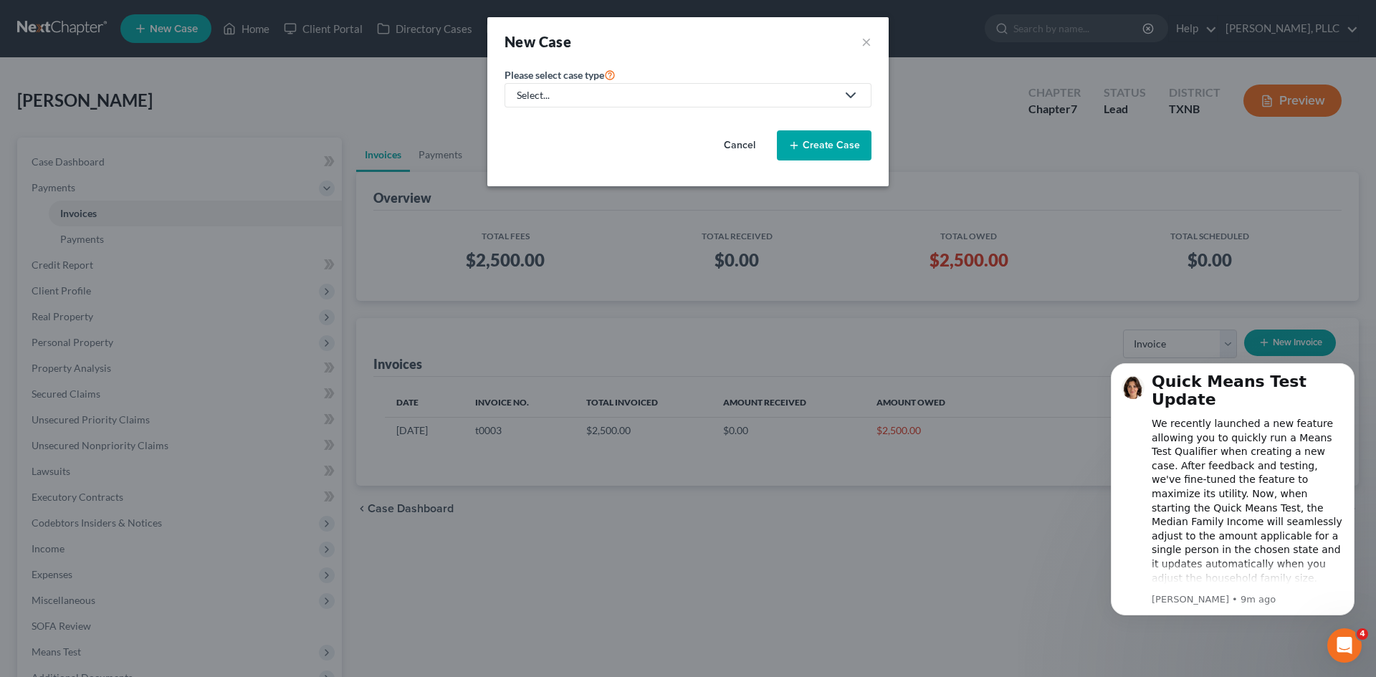
click at [720, 97] on div "Select..." at bounding box center [677, 95] width 320 height 14
click at [588, 118] on div "Bankruptcy" at bounding box center [576, 124] width 117 height 14
select select "78"
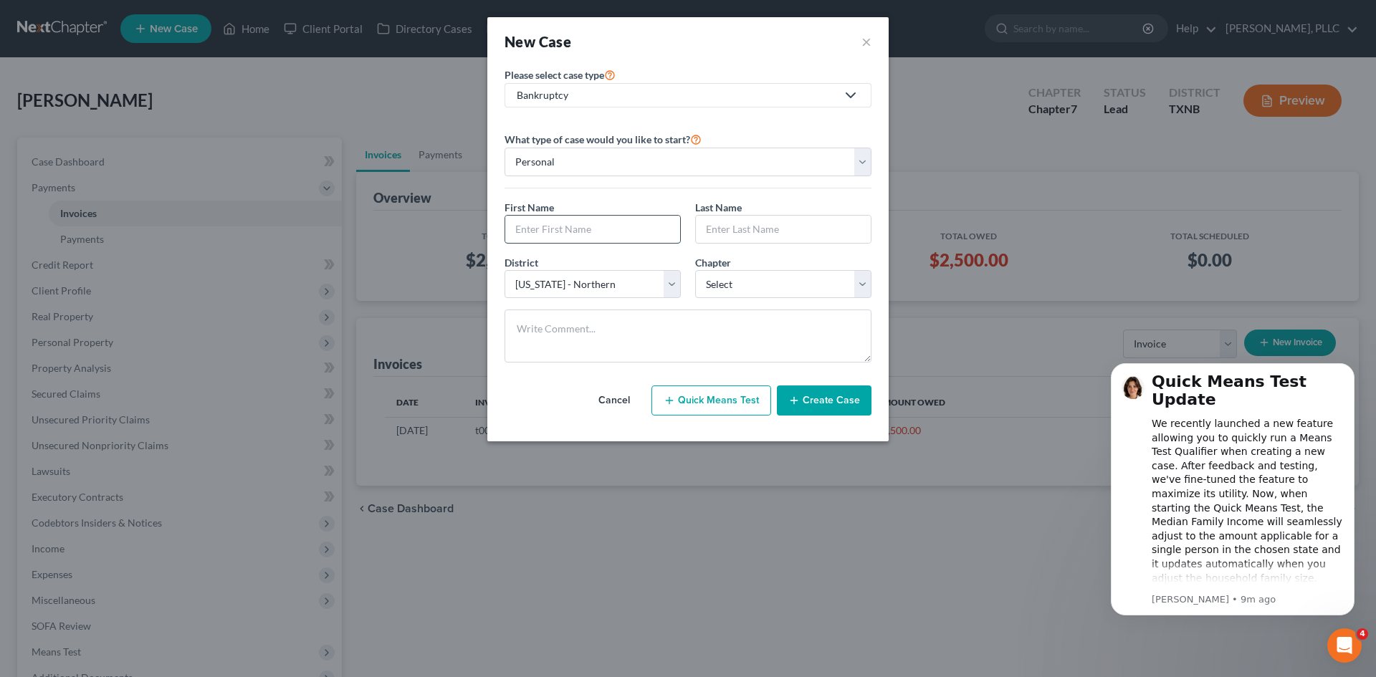
click at [575, 233] on input "text" at bounding box center [592, 229] width 175 height 27
type input "Keangela"
type input "Rather"
click at [639, 285] on select "Select [US_STATE] - [GEOGRAPHIC_DATA] [US_STATE] - [GEOGRAPHIC_DATA][US_STATE] …" at bounding box center [593, 284] width 176 height 29
select select "79"
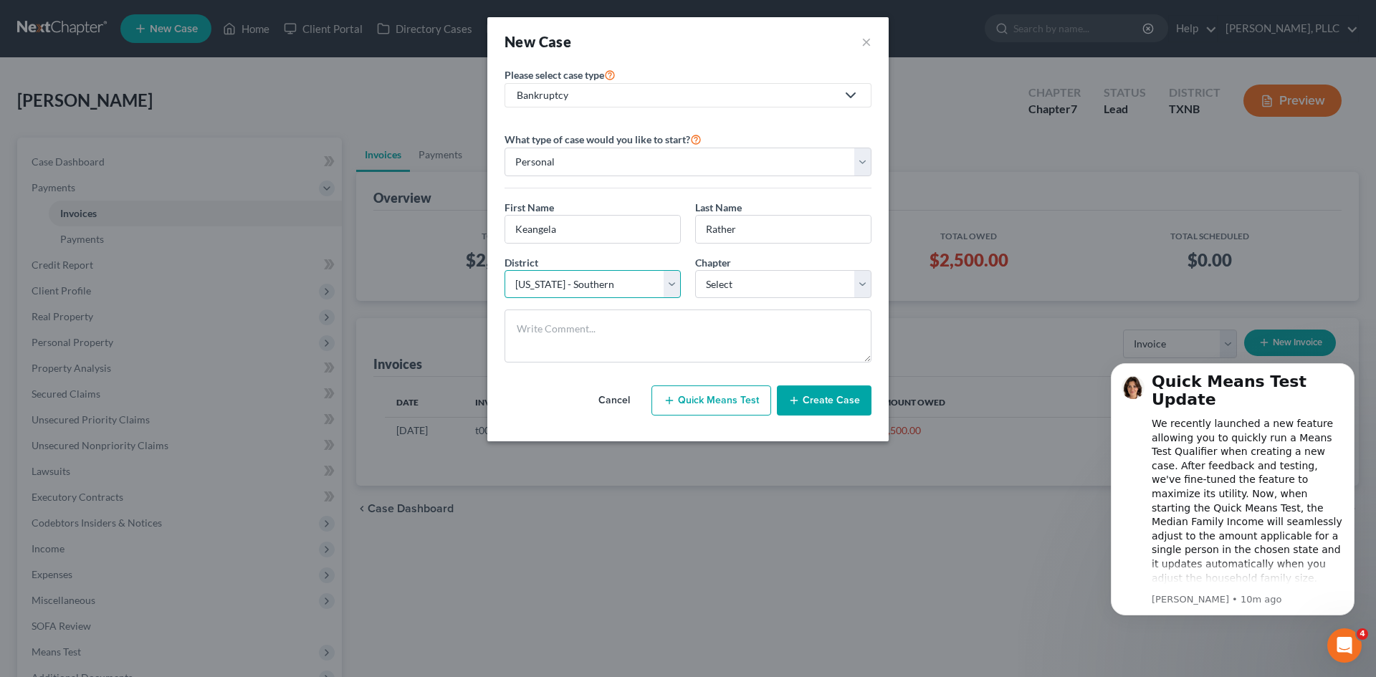
click at [505, 270] on select "Select [US_STATE] - [GEOGRAPHIC_DATA] [US_STATE] - [GEOGRAPHIC_DATA][US_STATE] …" at bounding box center [593, 284] width 176 height 29
click at [740, 289] on select "Select 7 11 12 13" at bounding box center [783, 284] width 176 height 29
select select "0"
click at [695, 270] on select "Select 7 11 12 13" at bounding box center [783, 284] width 176 height 29
click at [812, 393] on button "Create Case" at bounding box center [824, 401] width 95 height 30
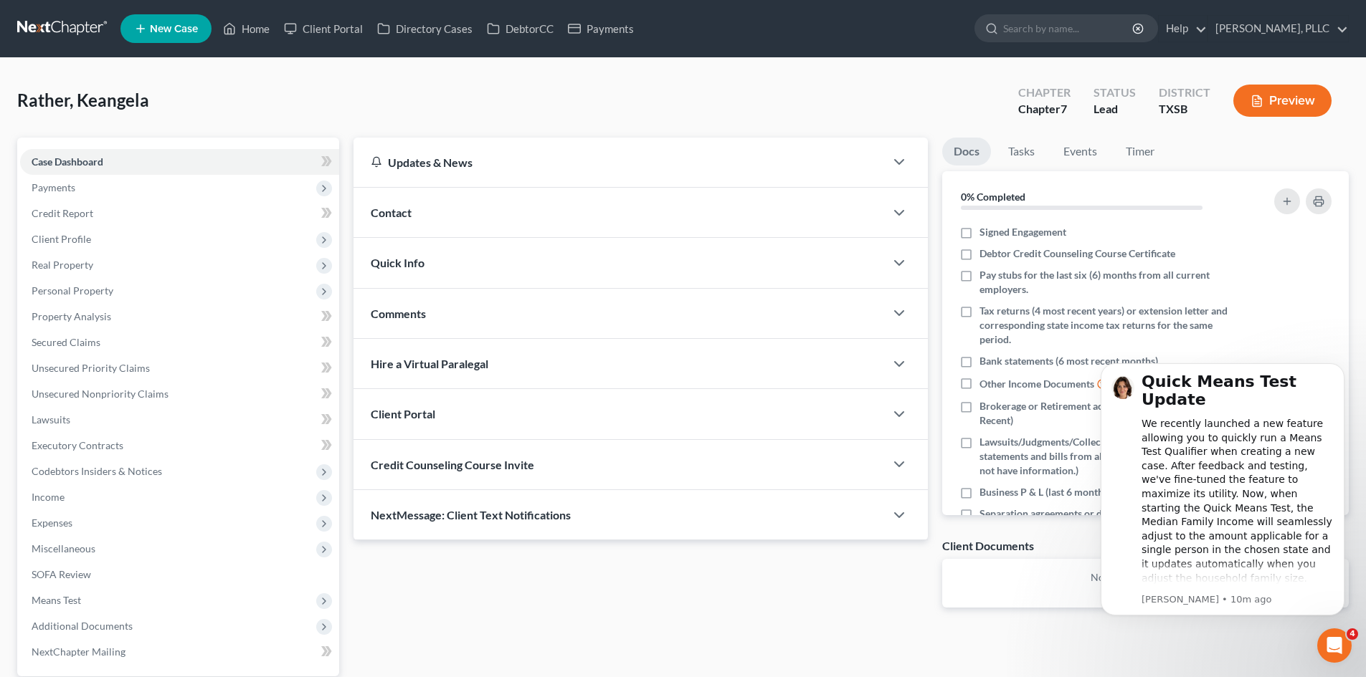
click at [460, 216] on div "Contact" at bounding box center [618, 212] width 531 height 49
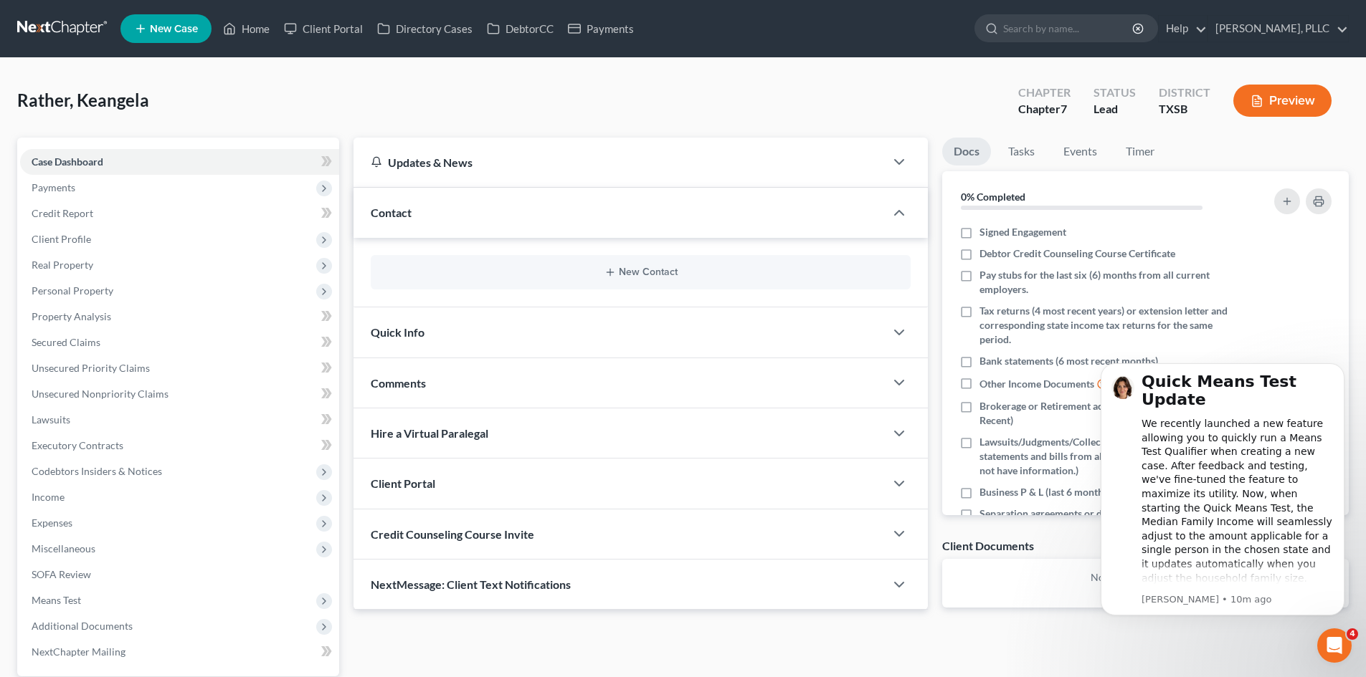
click at [495, 282] on div "New Contact" at bounding box center [641, 272] width 540 height 34
click at [626, 278] on button "New Contact" at bounding box center [640, 272] width 517 height 11
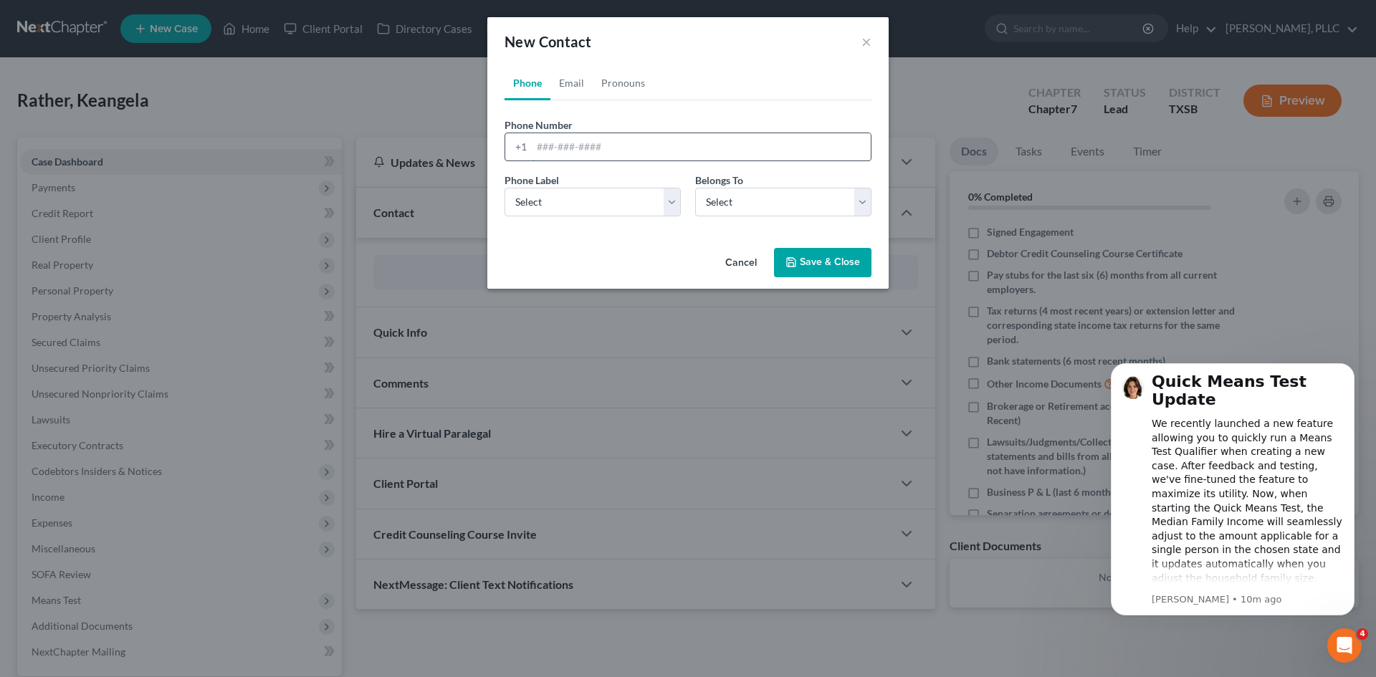
click at [561, 146] on input "tel" at bounding box center [701, 146] width 339 height 27
type input "3462336413"
click at [551, 202] on select "Select Mobile Home Work Other" at bounding box center [593, 202] width 176 height 29
select select "0"
click at [505, 188] on select "Select Mobile Home Work Other" at bounding box center [593, 202] width 176 height 29
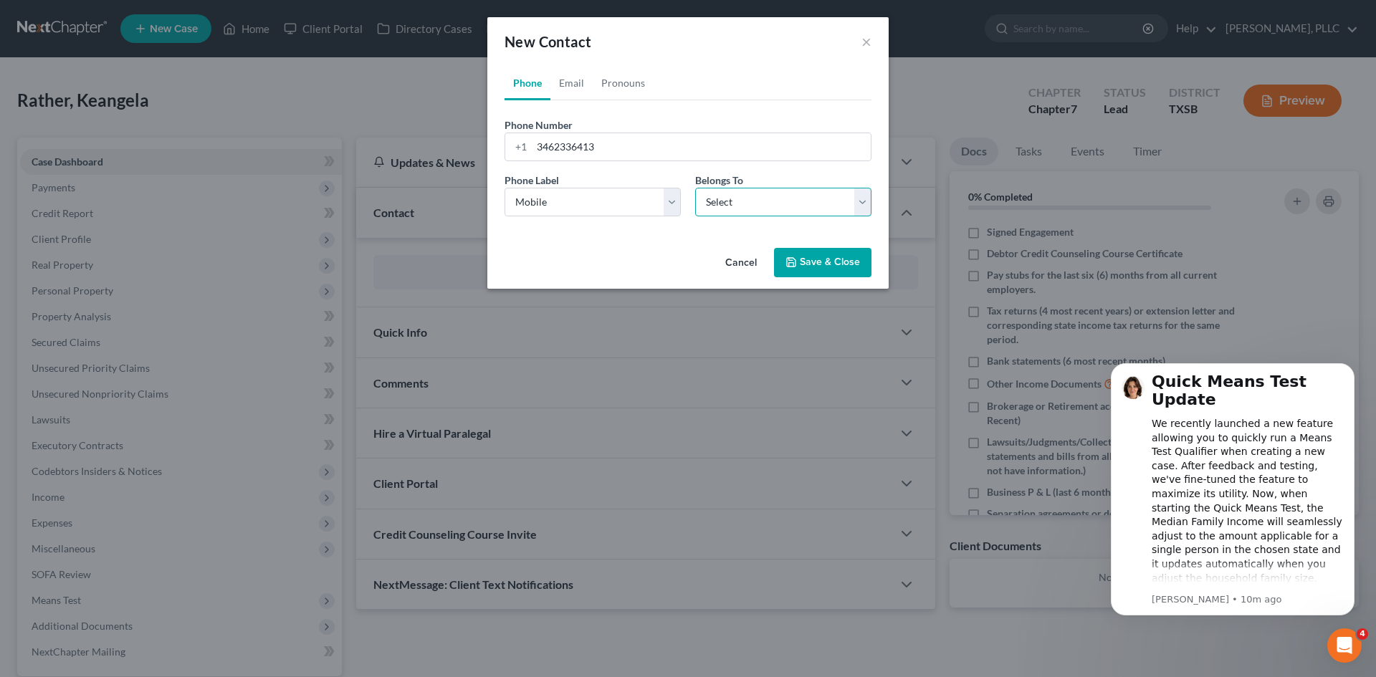
drag, startPoint x: 732, startPoint y: 201, endPoint x: 732, endPoint y: 215, distance: 14.3
click at [732, 201] on select "Select Client Other" at bounding box center [783, 202] width 176 height 29
select select "0"
click at [695, 188] on select "Select Client Other" at bounding box center [783, 202] width 176 height 29
select select "0"
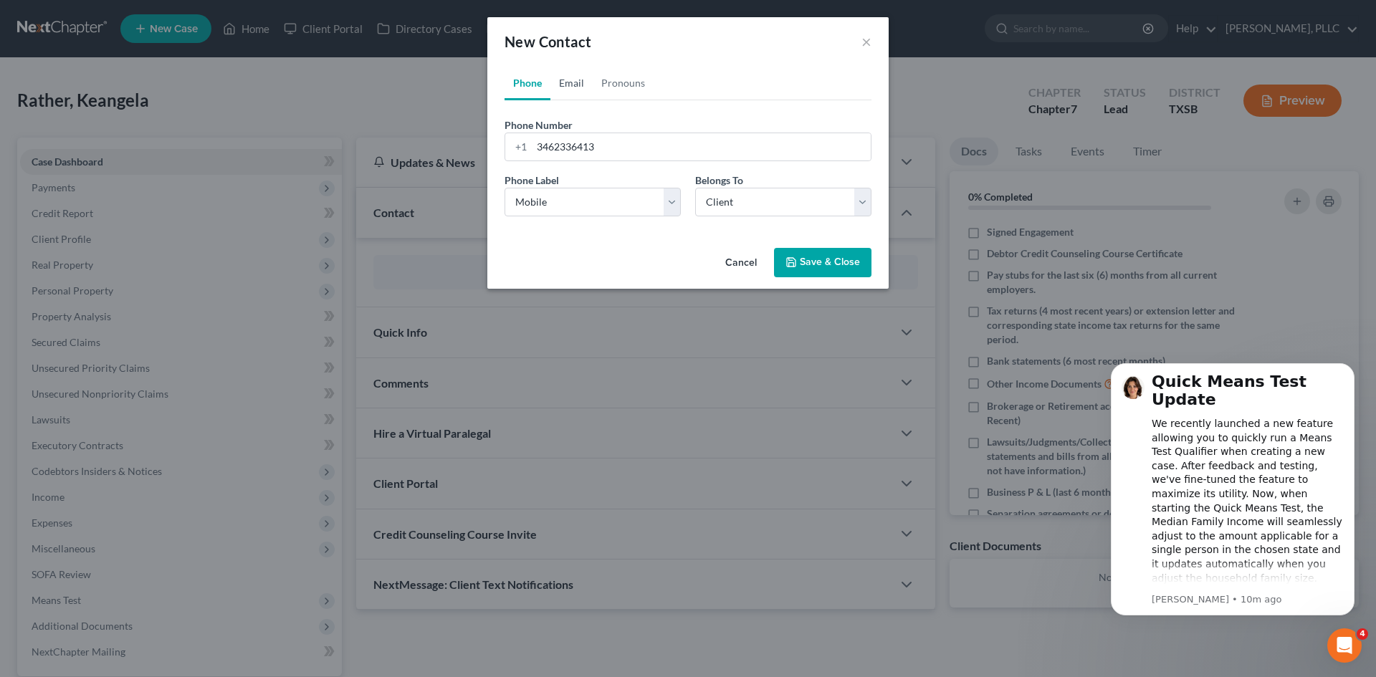
drag, startPoint x: 572, startPoint y: 82, endPoint x: 599, endPoint y: 106, distance: 36.6
click at [572, 82] on link "Email" at bounding box center [572, 83] width 42 height 34
click at [559, 146] on input "email" at bounding box center [701, 146] width 339 height 27
type input "[EMAIL_ADDRESS][DOMAIN_NAME]"
click at [567, 199] on select "Select Home Work Other" at bounding box center [593, 202] width 176 height 29
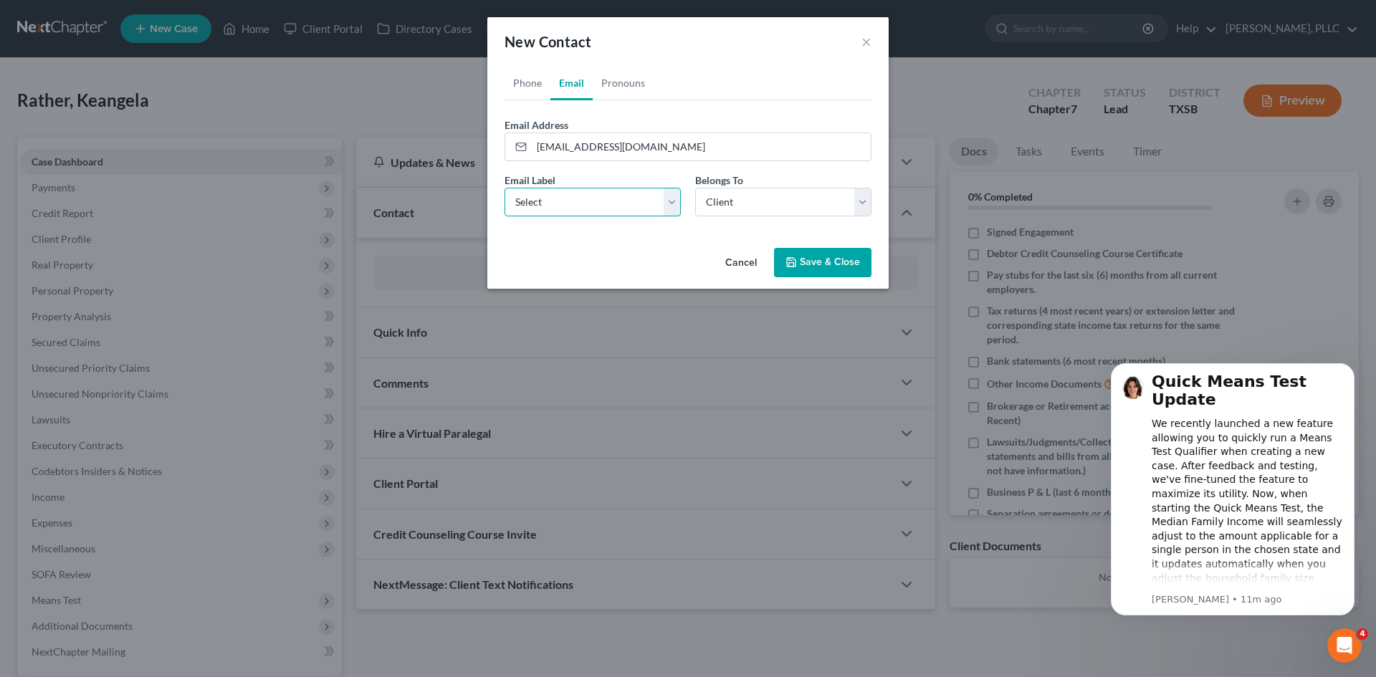
select select "0"
click at [505, 188] on select "Select Home Work Other" at bounding box center [593, 202] width 176 height 29
click at [740, 204] on select "Select Client Other" at bounding box center [783, 202] width 176 height 29
click at [740, 203] on select "Select Client Other" at bounding box center [783, 202] width 176 height 29
click at [816, 262] on button "Save & Close" at bounding box center [822, 263] width 97 height 30
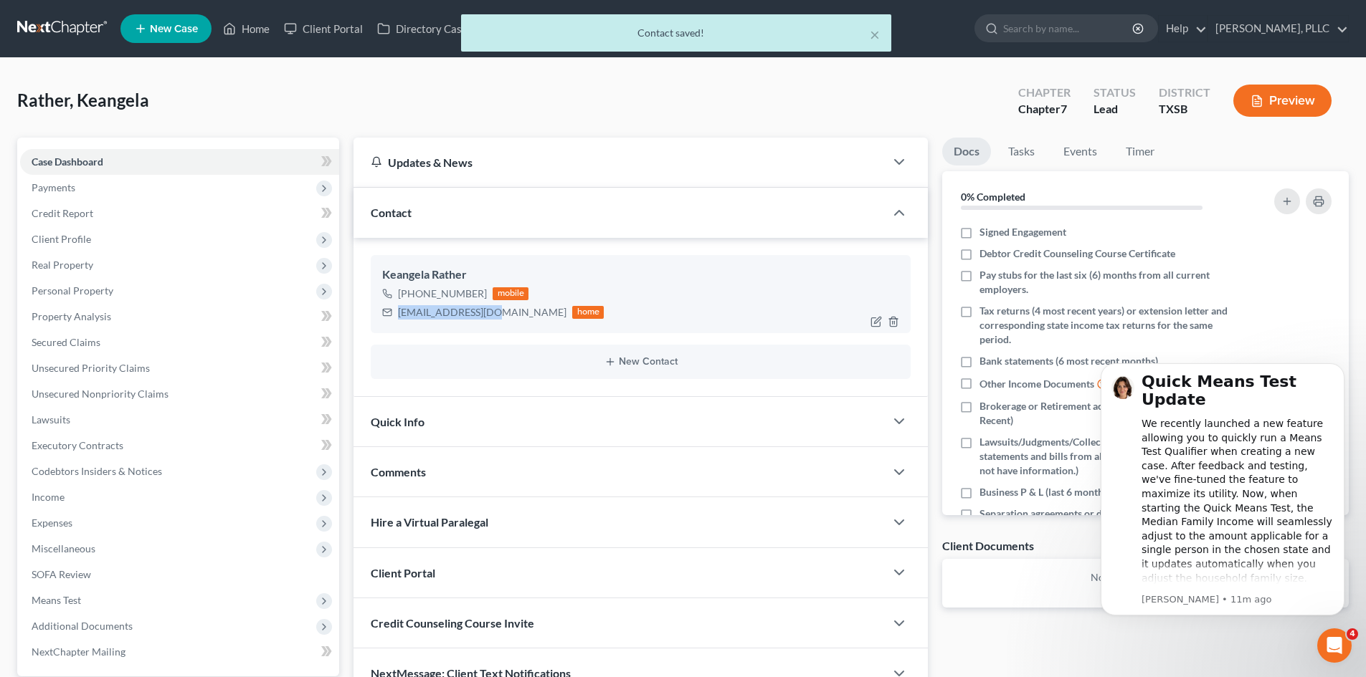
drag, startPoint x: 494, startPoint y: 312, endPoint x: 397, endPoint y: 314, distance: 96.8
click at [397, 314] on div "[EMAIL_ADDRESS][DOMAIN_NAME] home" at bounding box center [492, 312] width 221 height 19
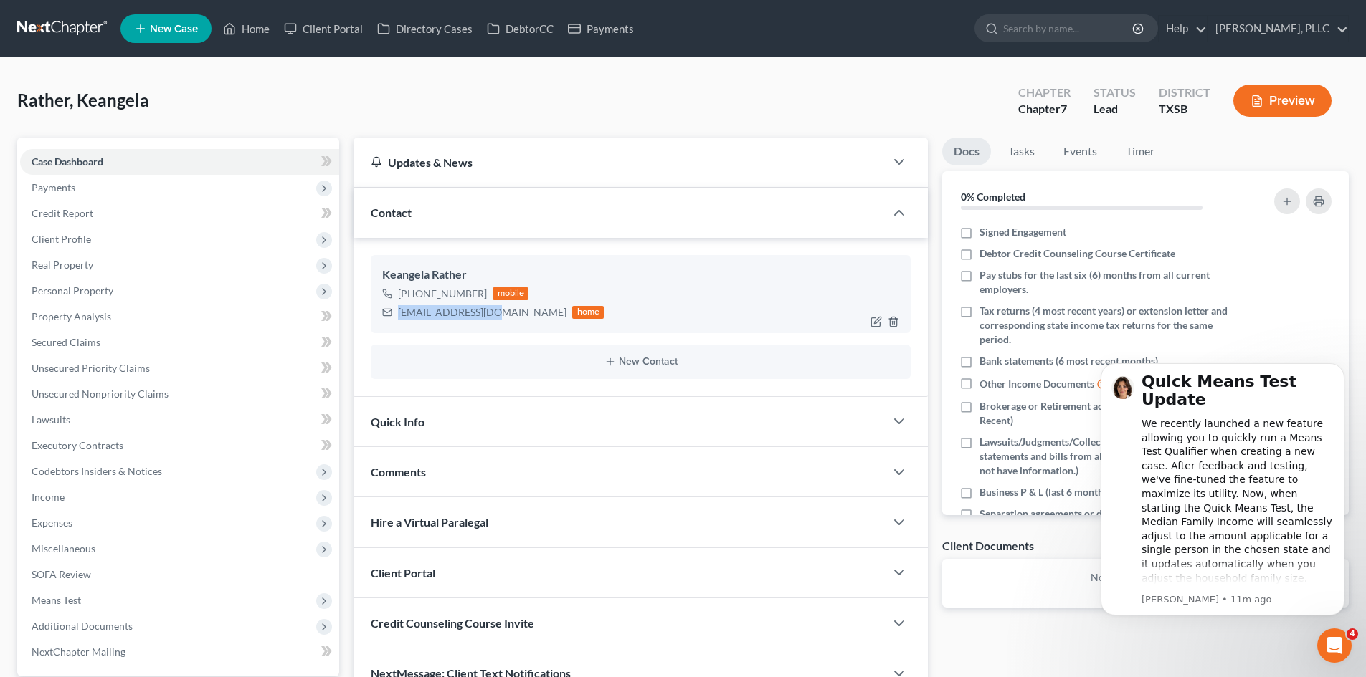
copy div "[EMAIL_ADDRESS][DOMAIN_NAME]"
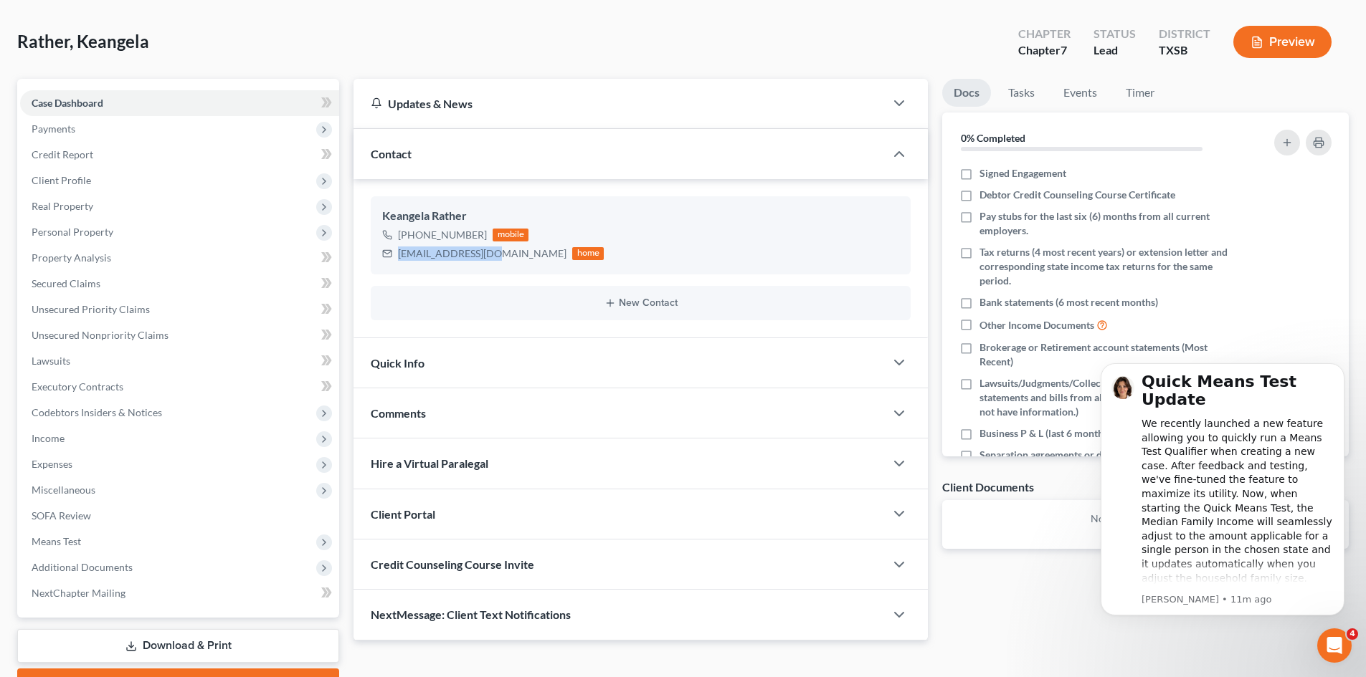
scroll to position [136, 0]
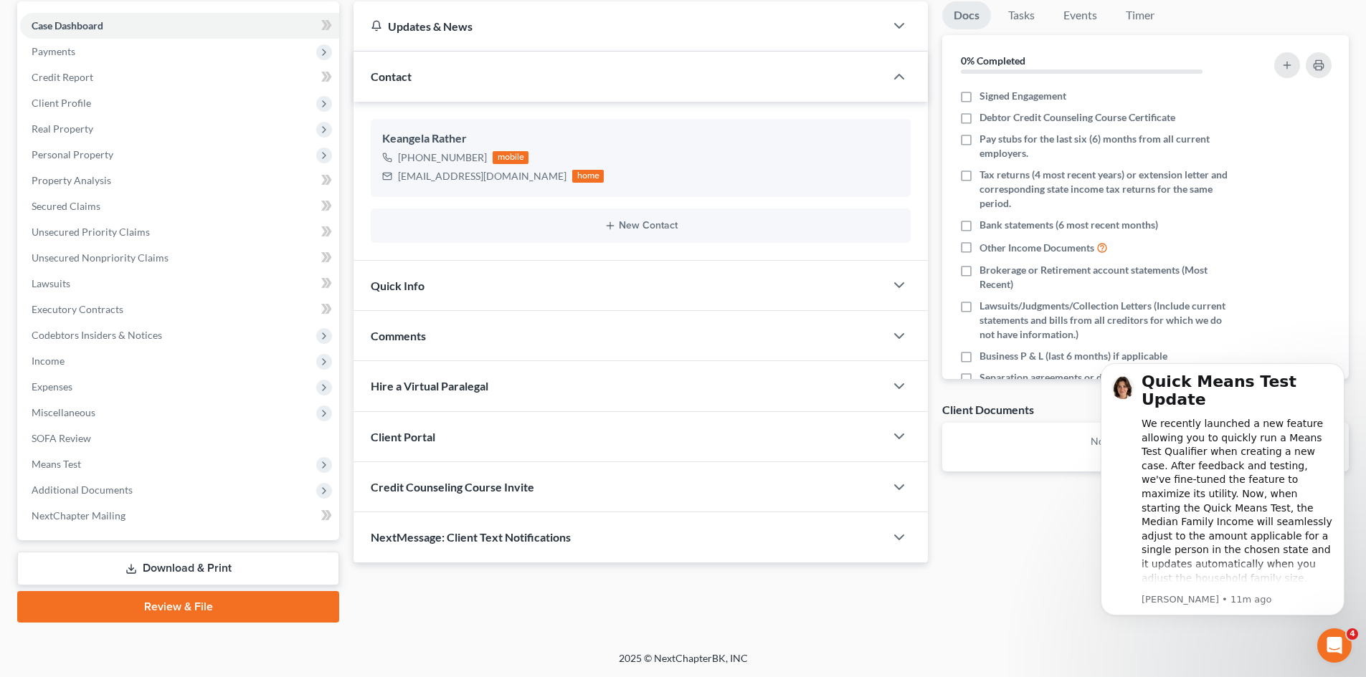
click at [497, 434] on div "Client Portal" at bounding box center [618, 436] width 531 height 49
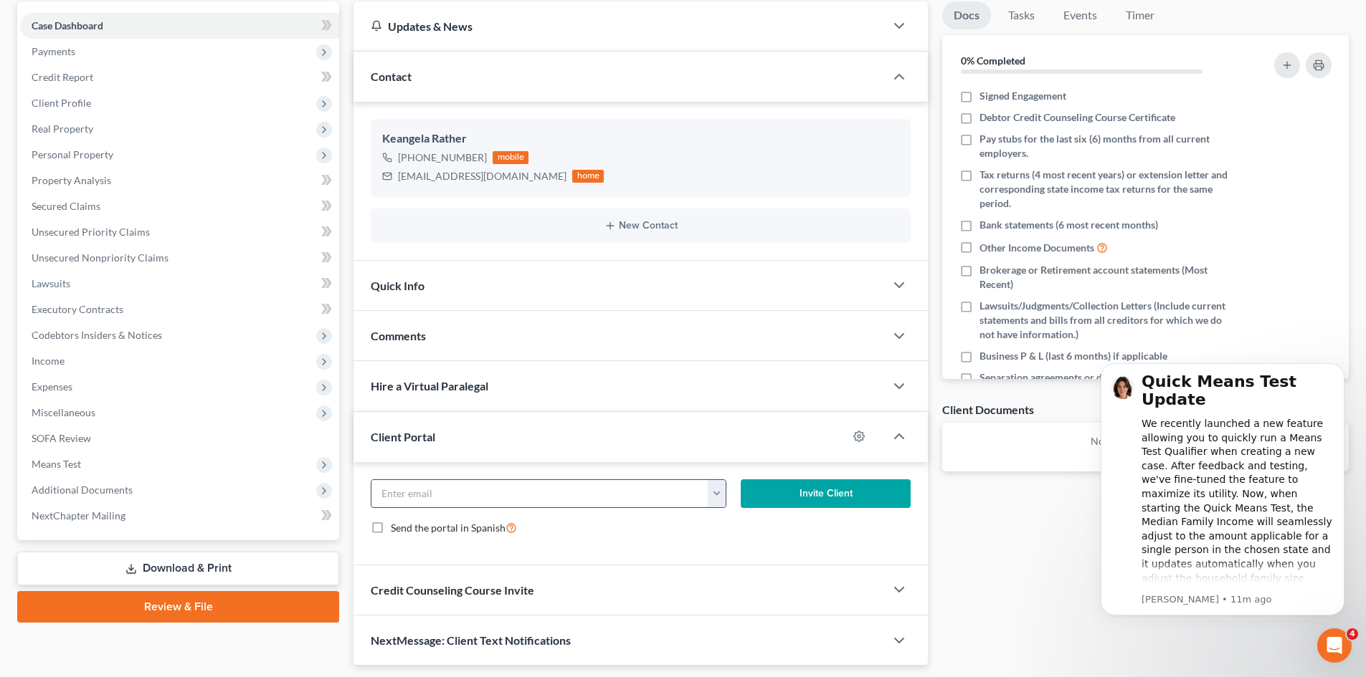
click at [528, 493] on input "email" at bounding box center [539, 493] width 337 height 27
paste input "[EMAIL_ADDRESS][DOMAIN_NAME]"
type input "[EMAIL_ADDRESS][DOMAIN_NAME]"
drag, startPoint x: 781, startPoint y: 497, endPoint x: 753, endPoint y: 506, distance: 29.2
click at [782, 497] on button "Invite Client" at bounding box center [825, 494] width 171 height 29
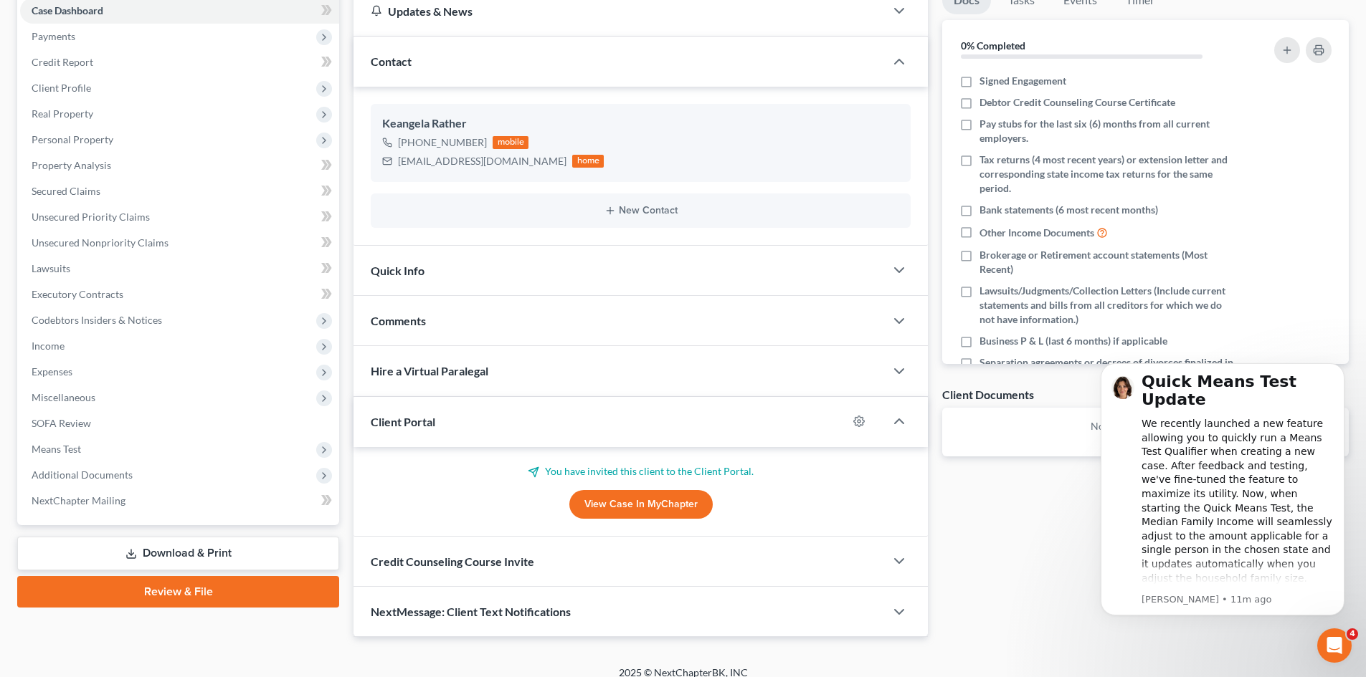
scroll to position [166, 0]
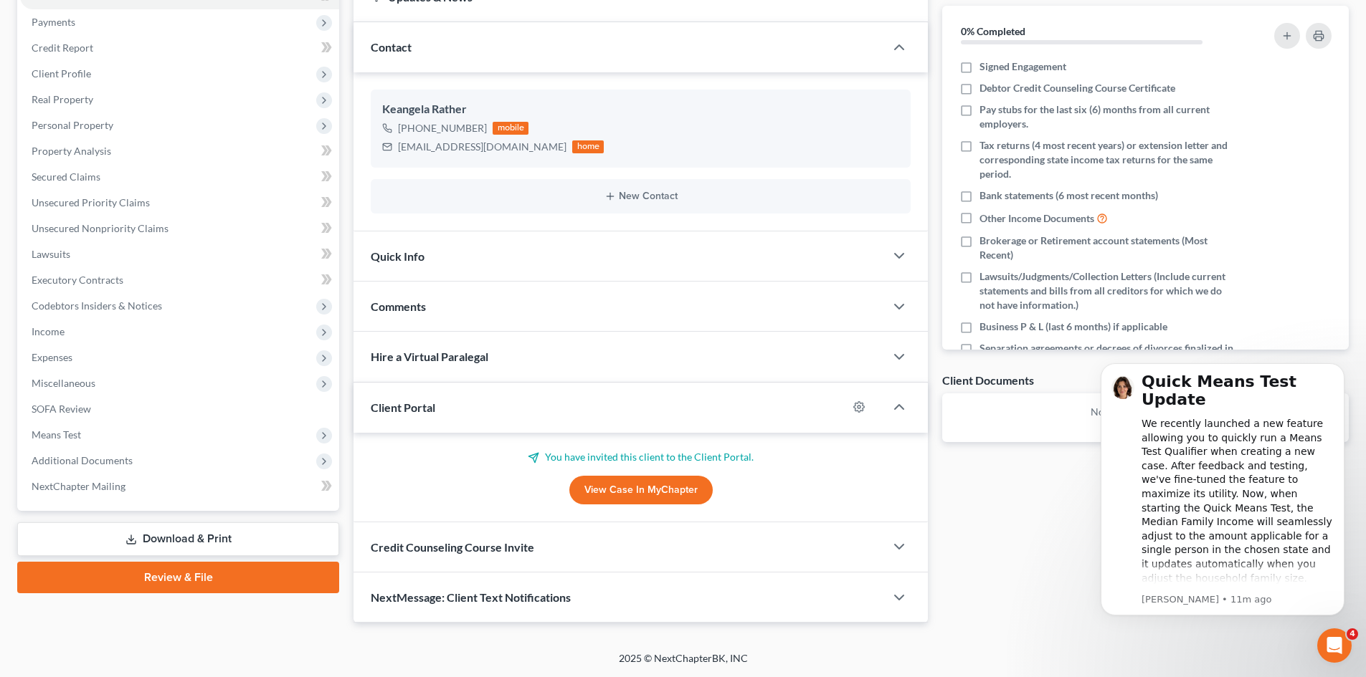
drag, startPoint x: 566, startPoint y: 556, endPoint x: 557, endPoint y: 559, distance: 9.3
click at [566, 556] on div "Credit Counseling Course Invite" at bounding box center [618, 547] width 531 height 49
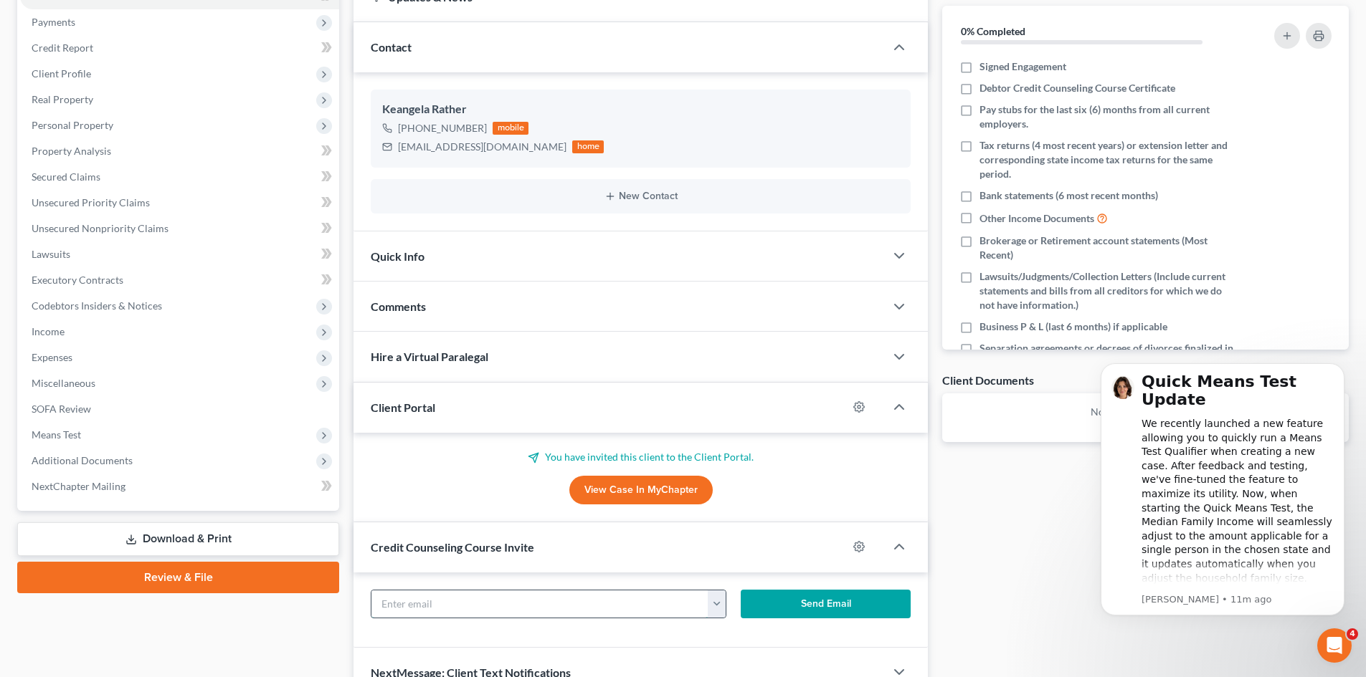
click at [465, 607] on input "text" at bounding box center [539, 604] width 337 height 27
paste input "[EMAIL_ADDRESS][DOMAIN_NAME]"
type input "[EMAIL_ADDRESS][DOMAIN_NAME]"
click at [819, 602] on button "Send Email" at bounding box center [825, 604] width 171 height 29
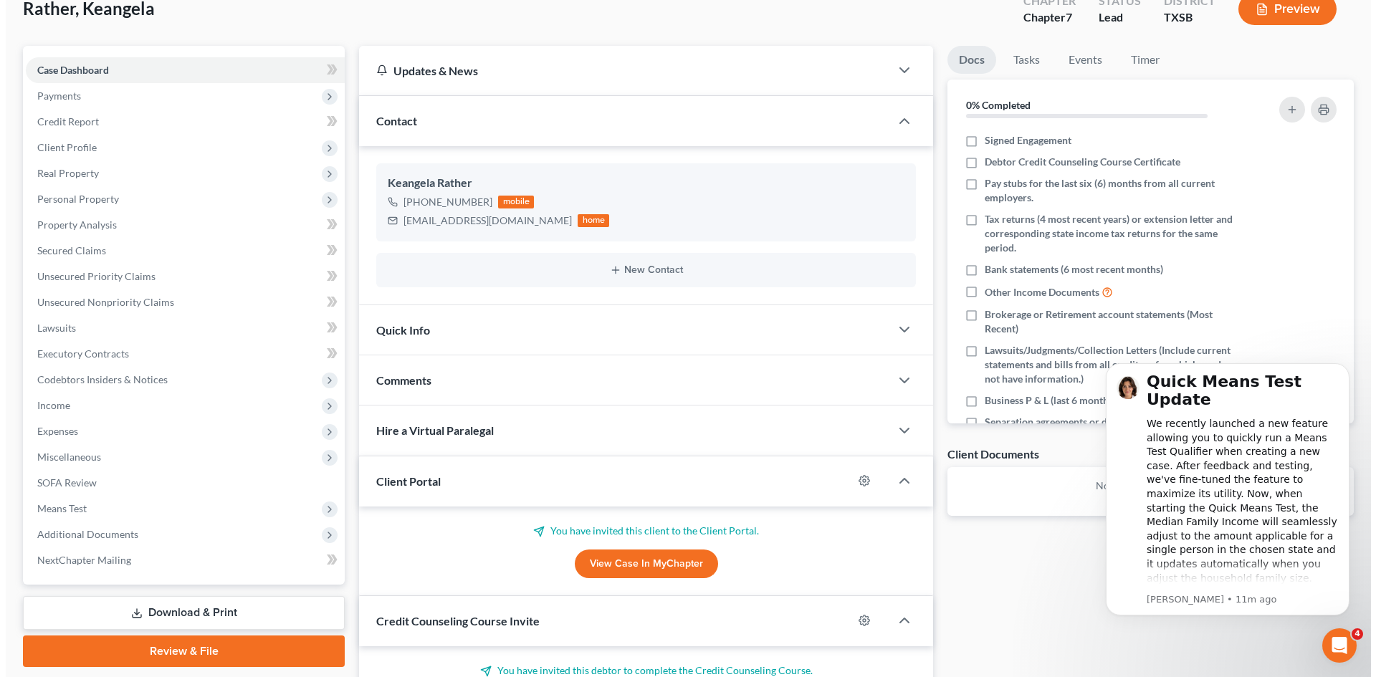
scroll to position [0, 0]
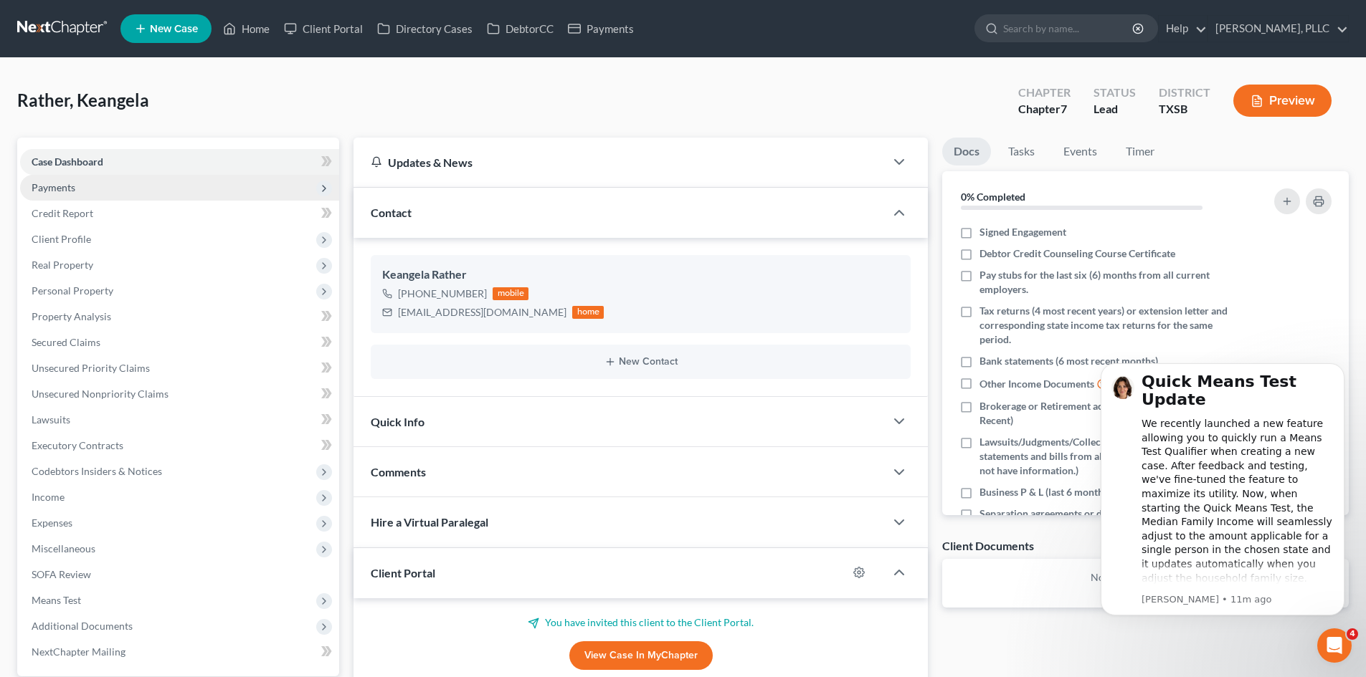
click at [34, 188] on span "Payments" at bounding box center [54, 187] width 44 height 12
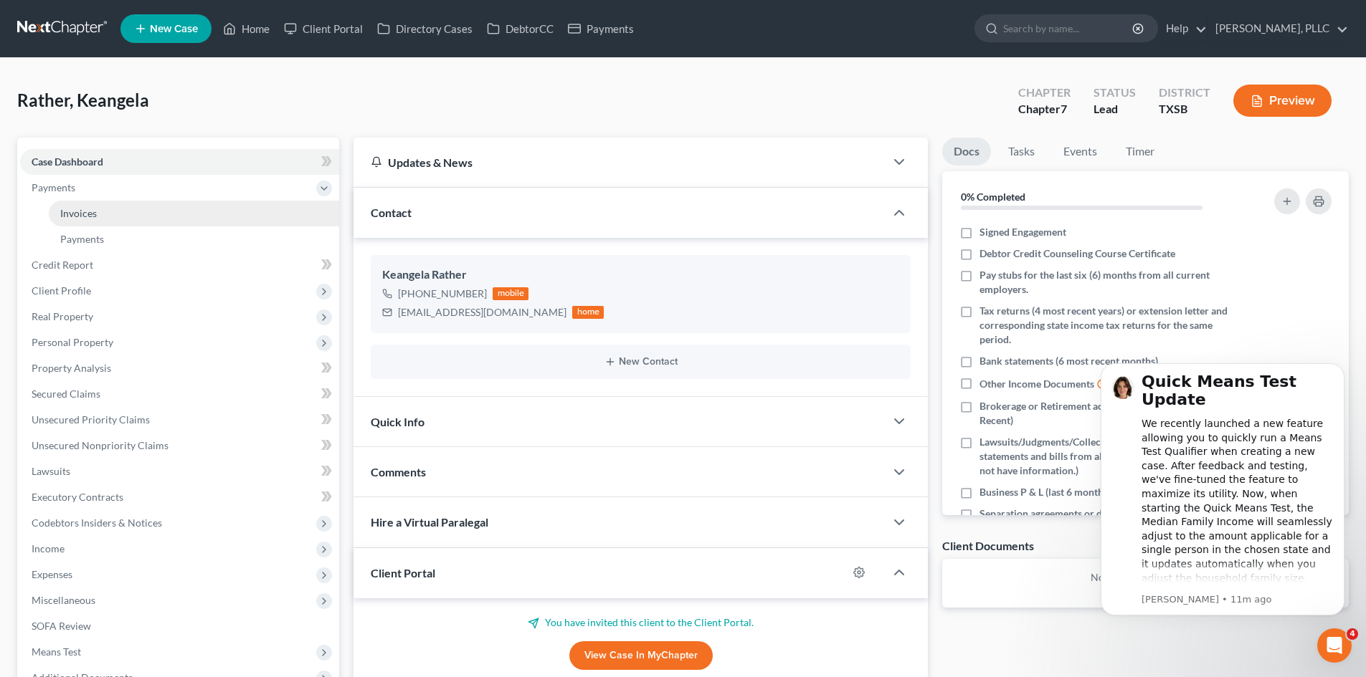
click at [146, 216] on link "Invoices" at bounding box center [194, 214] width 290 height 26
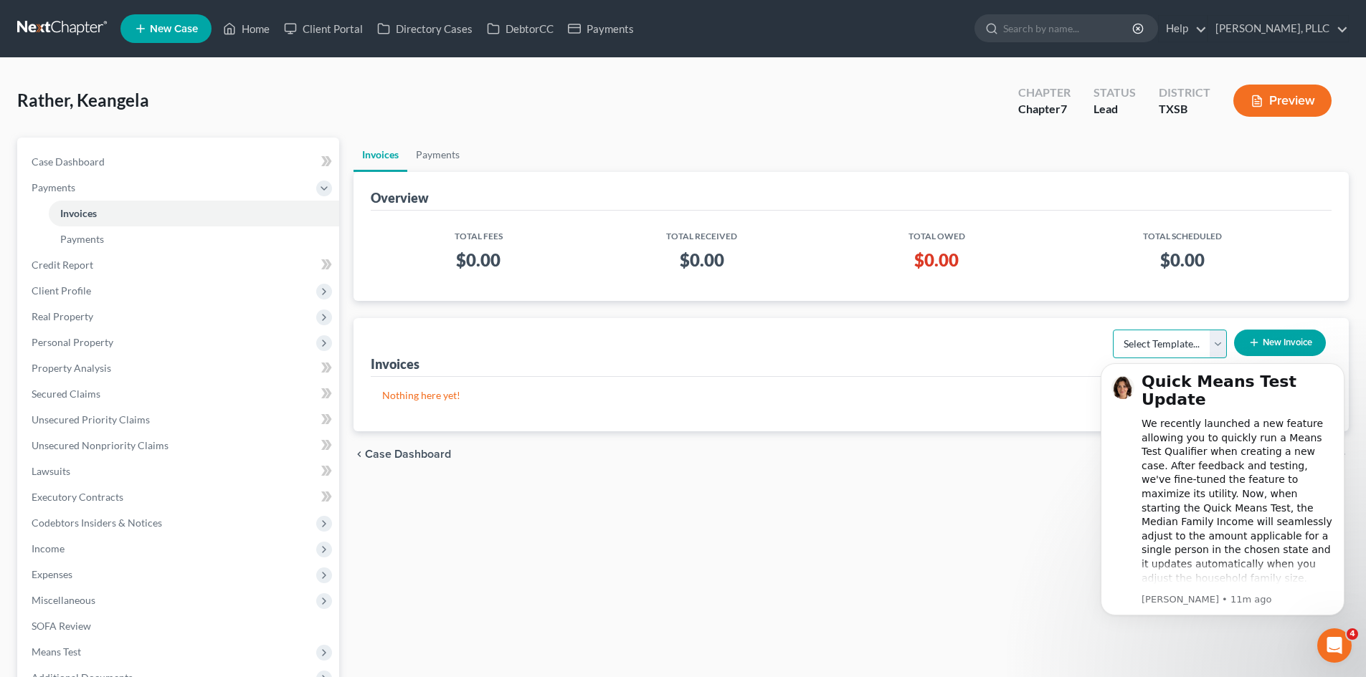
click at [1211, 340] on select "Select Template... Invoice" at bounding box center [1170, 344] width 114 height 29
select select "0"
click at [1113, 330] on select "Select Template... Invoice" at bounding box center [1170, 344] width 114 height 29
click at [1262, 335] on button "New Invoice" at bounding box center [1280, 343] width 92 height 27
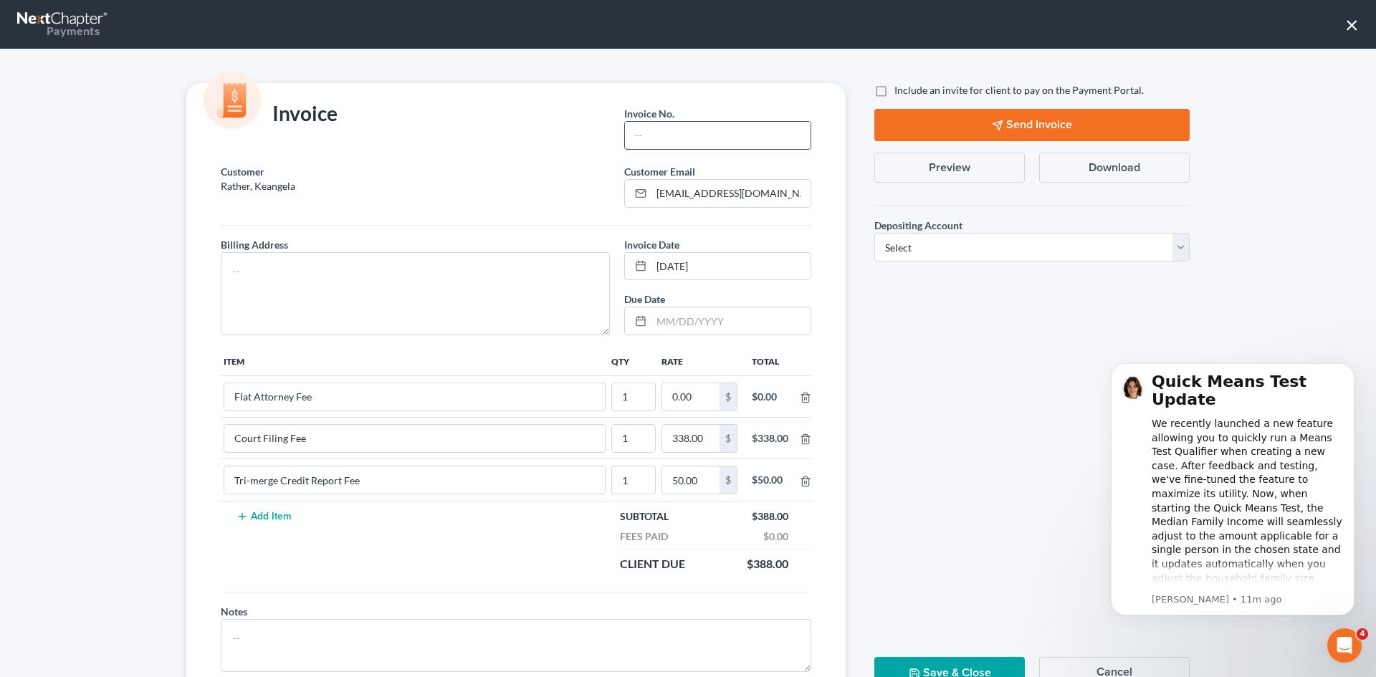
click at [667, 132] on input "text" at bounding box center [718, 135] width 186 height 27
type input "t0004"
click at [287, 283] on textarea at bounding box center [415, 293] width 389 height 83
type textarea "TBD"
click at [686, 404] on input "0.00" at bounding box center [690, 397] width 57 height 27
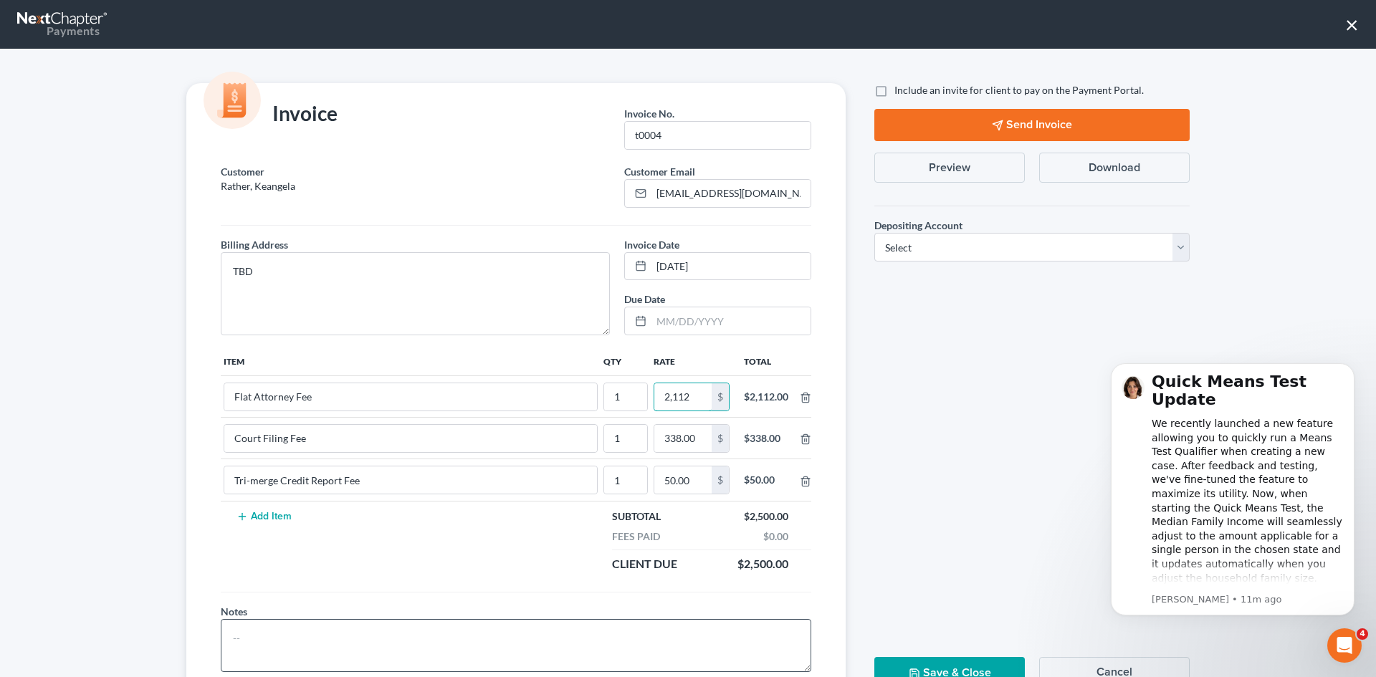
type input "2,112"
click at [452, 630] on textarea at bounding box center [516, 645] width 591 height 53
click at [895, 95] on label "Include an invite for client to pay on the Payment Portal." at bounding box center [1019, 90] width 249 height 14
click at [900, 92] on input "Include an invite for client to pay on the Payment Portal." at bounding box center [904, 87] width 9 height 9
checkbox input "true"
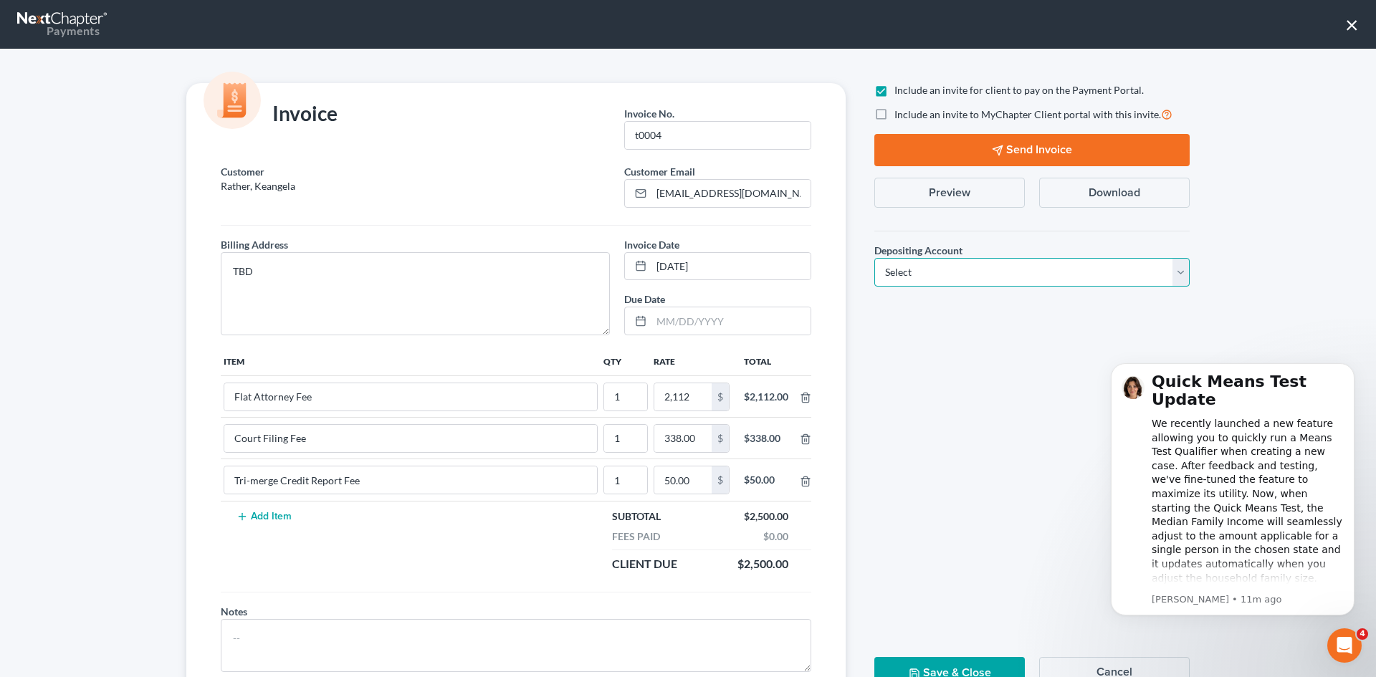
click at [940, 280] on select "Select Operation Trust" at bounding box center [1032, 272] width 315 height 29
select select "1"
click at [875, 258] on select "Select Operation Trust" at bounding box center [1032, 272] width 315 height 29
click at [971, 152] on button "Send Invoice" at bounding box center [1032, 150] width 315 height 32
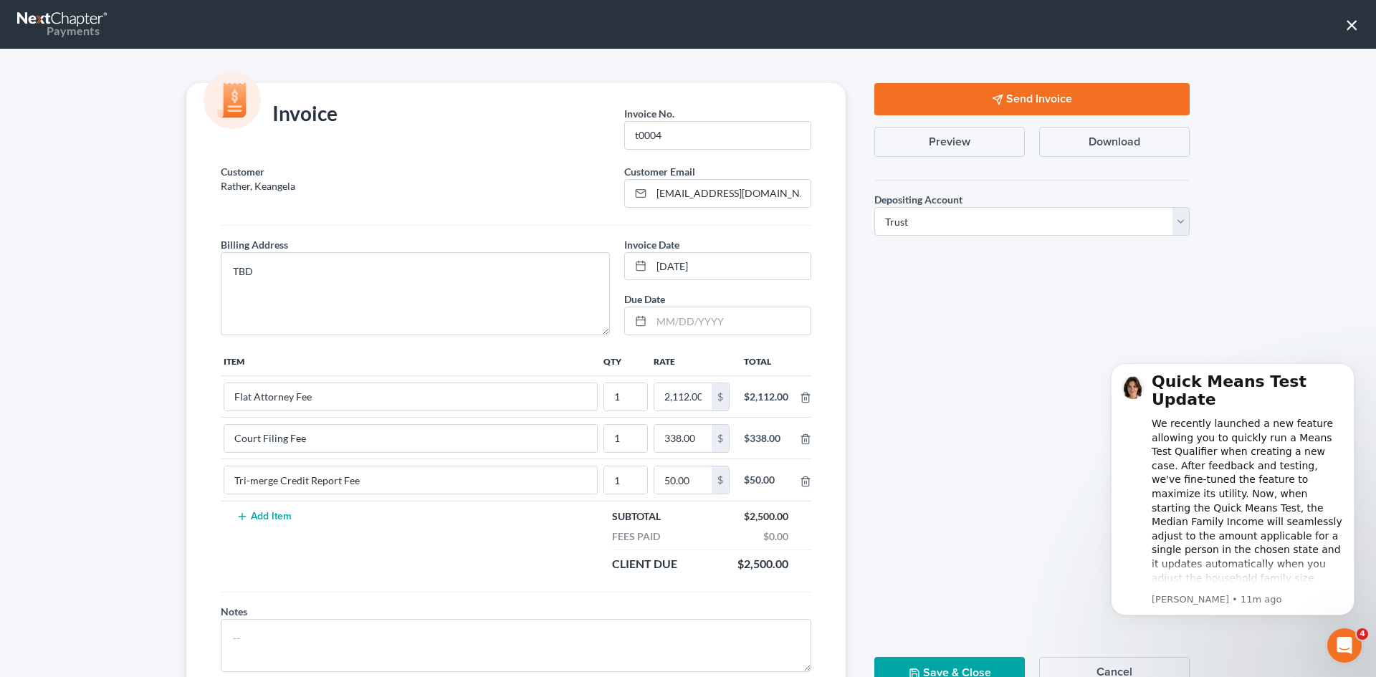
click at [940, 667] on button "Save & Close" at bounding box center [950, 673] width 151 height 32
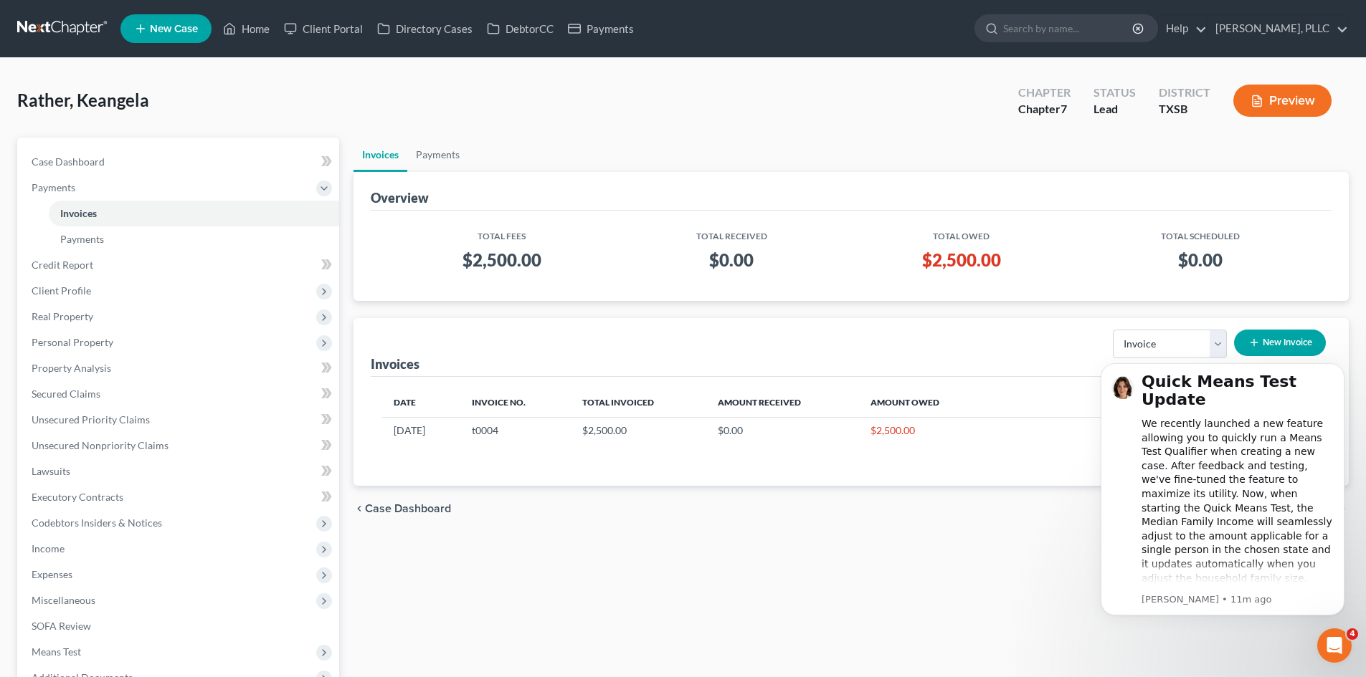
click at [184, 26] on span "New Case" at bounding box center [174, 29] width 48 height 11
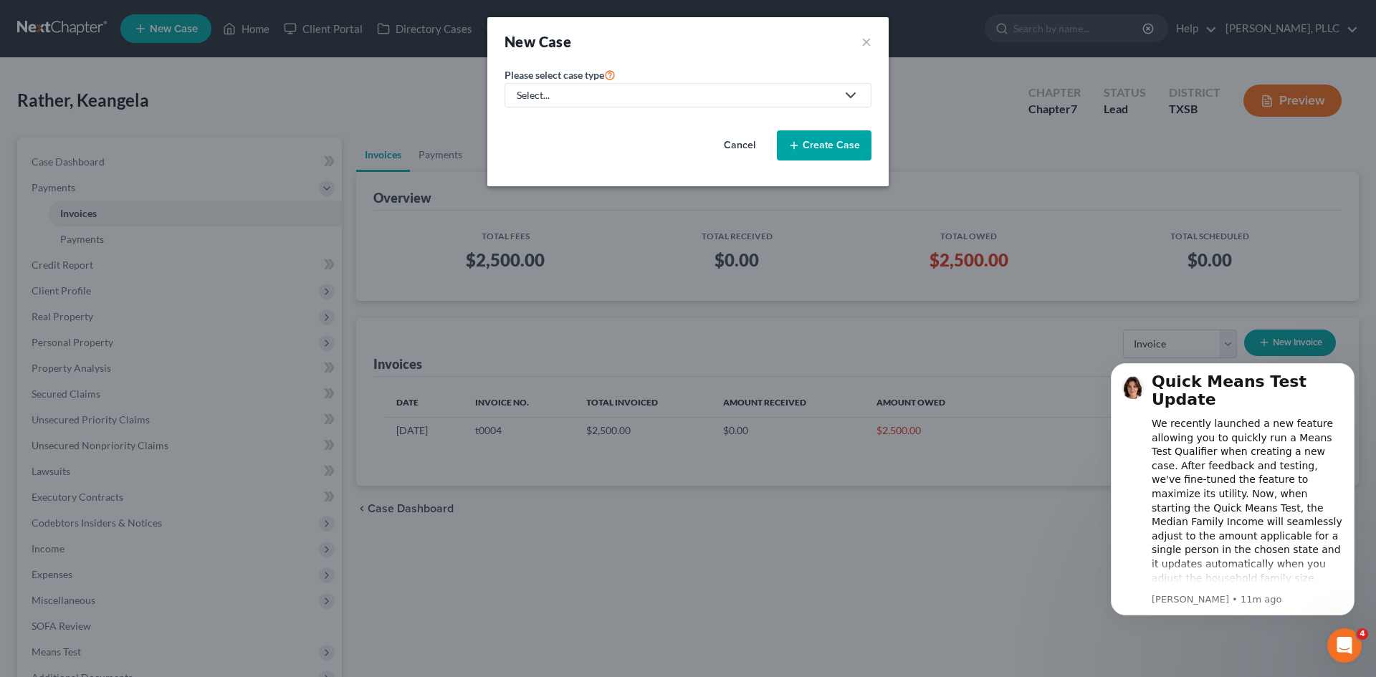
click at [605, 92] on div "Select..." at bounding box center [677, 95] width 320 height 14
click at [589, 126] on div "Bankruptcy" at bounding box center [576, 124] width 117 height 14
select select "78"
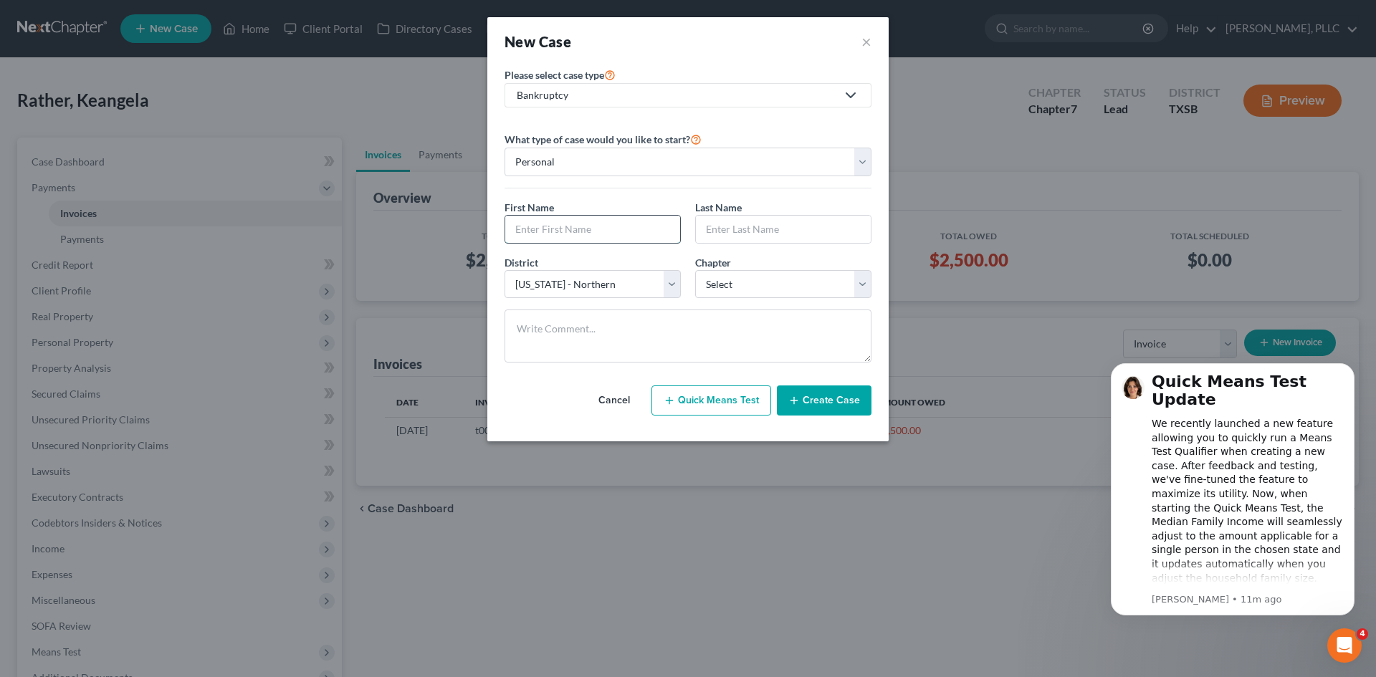
click at [556, 230] on input "text" at bounding box center [592, 229] width 175 height 27
type input "[PERSON_NAME]"
type input "q"
type input "Gasparduarte"
click at [766, 286] on select "Select 7 11 12 13" at bounding box center [783, 284] width 176 height 29
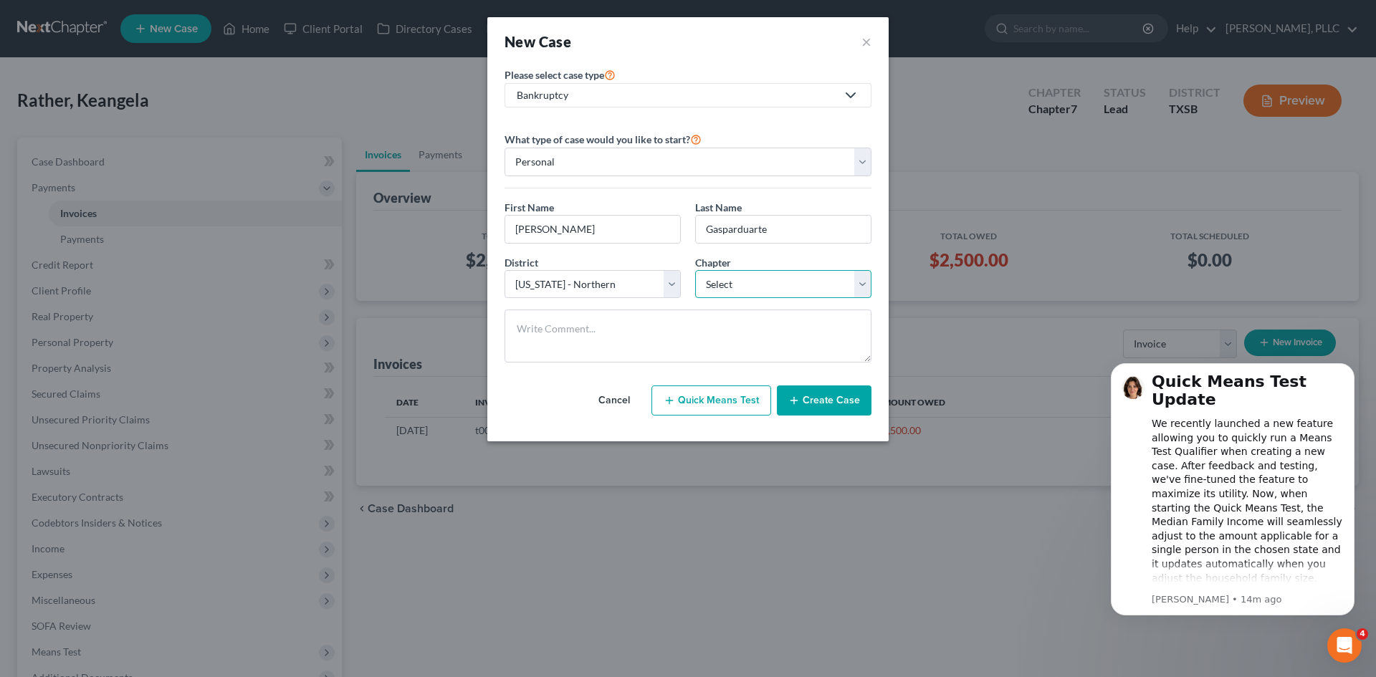
select select "0"
click at [695, 270] on select "Select 7 11 12 13" at bounding box center [783, 284] width 176 height 29
click at [613, 322] on textarea at bounding box center [688, 336] width 367 height 53
type textarea "Need County!!!"
click at [809, 401] on button "Create Case" at bounding box center [824, 401] width 95 height 30
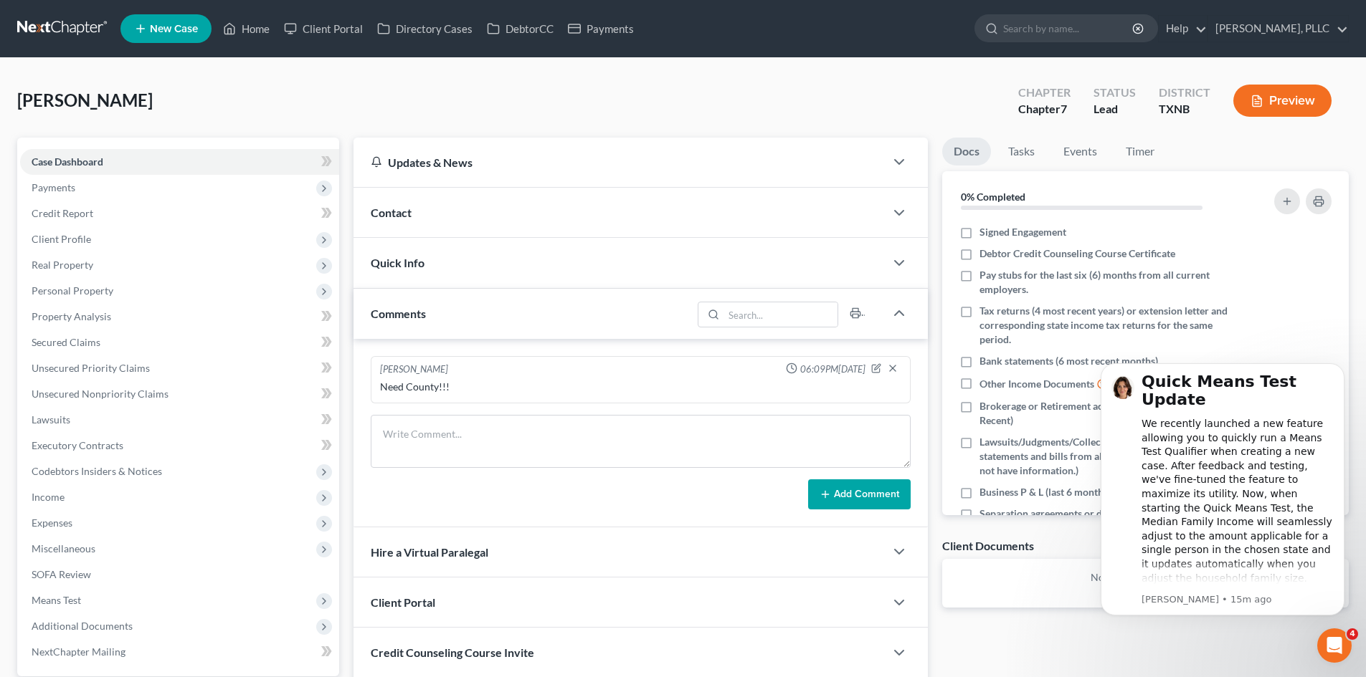
click at [442, 211] on div "Contact" at bounding box center [618, 212] width 531 height 49
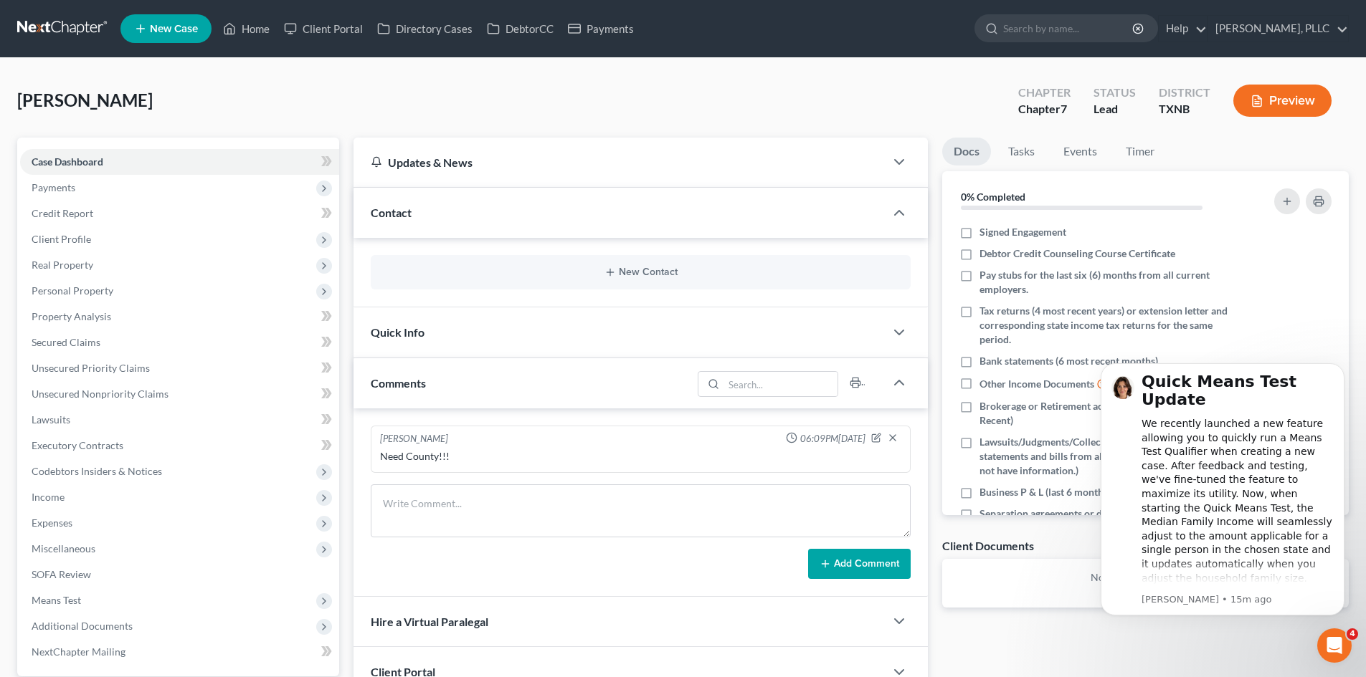
click at [636, 265] on div "New Contact" at bounding box center [641, 272] width 540 height 34
click at [632, 276] on button "New Contact" at bounding box center [640, 272] width 517 height 11
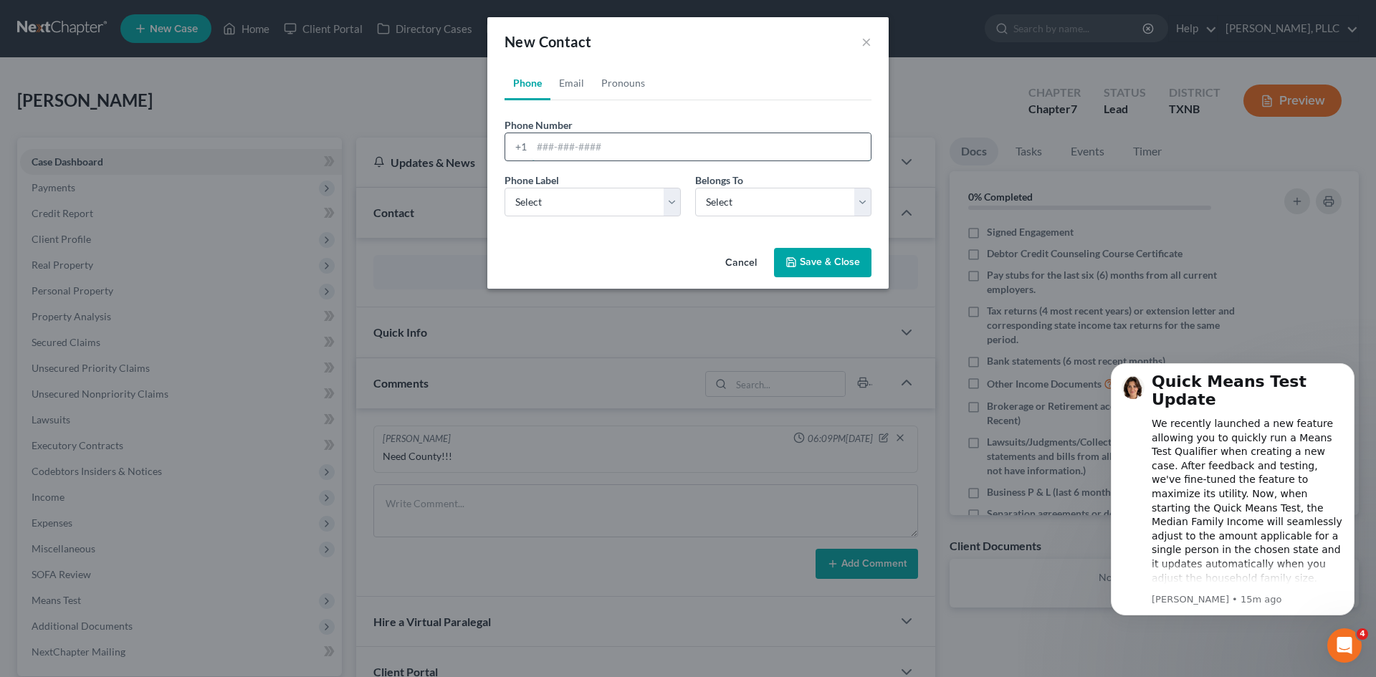
click at [563, 145] on input "tel" at bounding box center [701, 146] width 339 height 27
type input "4698550661"
drag, startPoint x: 553, startPoint y: 207, endPoint x: 553, endPoint y: 216, distance: 8.6
click at [553, 207] on select "Select Mobile Home Work Other" at bounding box center [593, 202] width 176 height 29
select select "0"
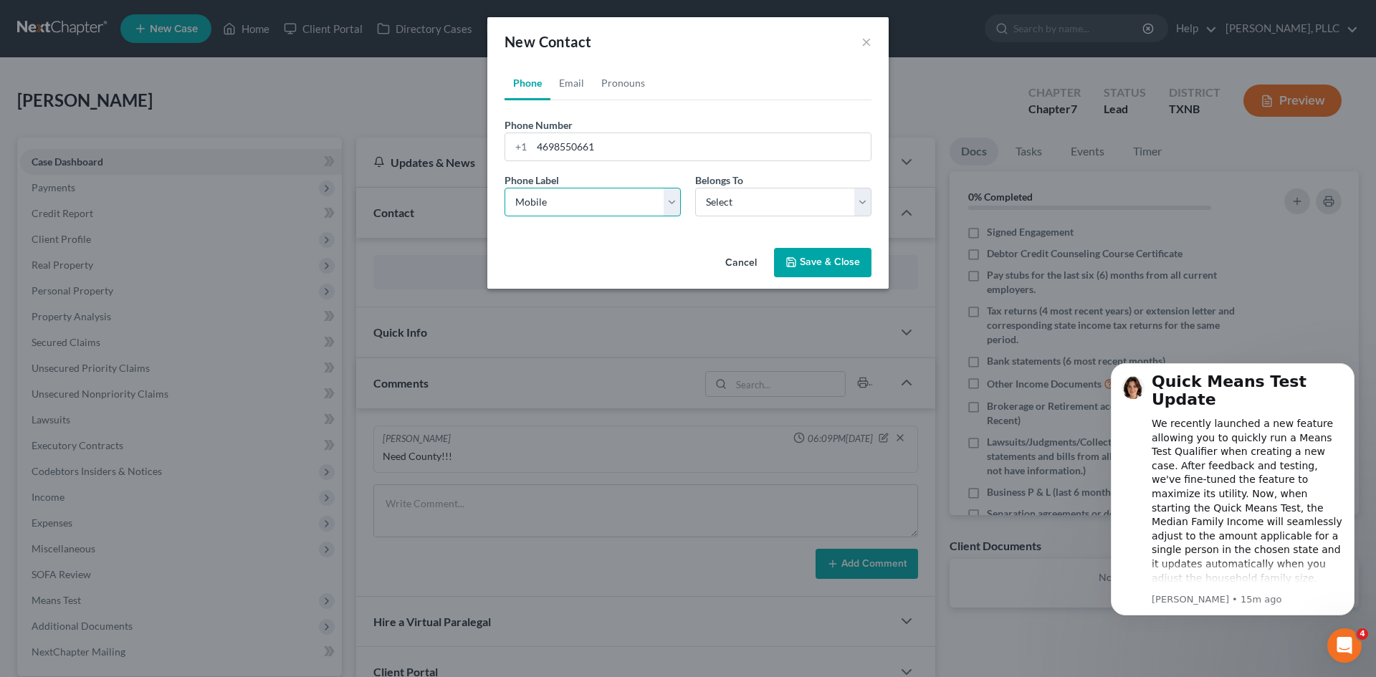
click at [505, 188] on select "Select Mobile Home Work Other" at bounding box center [593, 202] width 176 height 29
drag, startPoint x: 743, startPoint y: 199, endPoint x: 734, endPoint y: 215, distance: 18.6
click at [743, 199] on select "Select Client Other" at bounding box center [783, 202] width 176 height 29
select select "0"
click at [695, 188] on select "Select Client Other" at bounding box center [783, 202] width 176 height 29
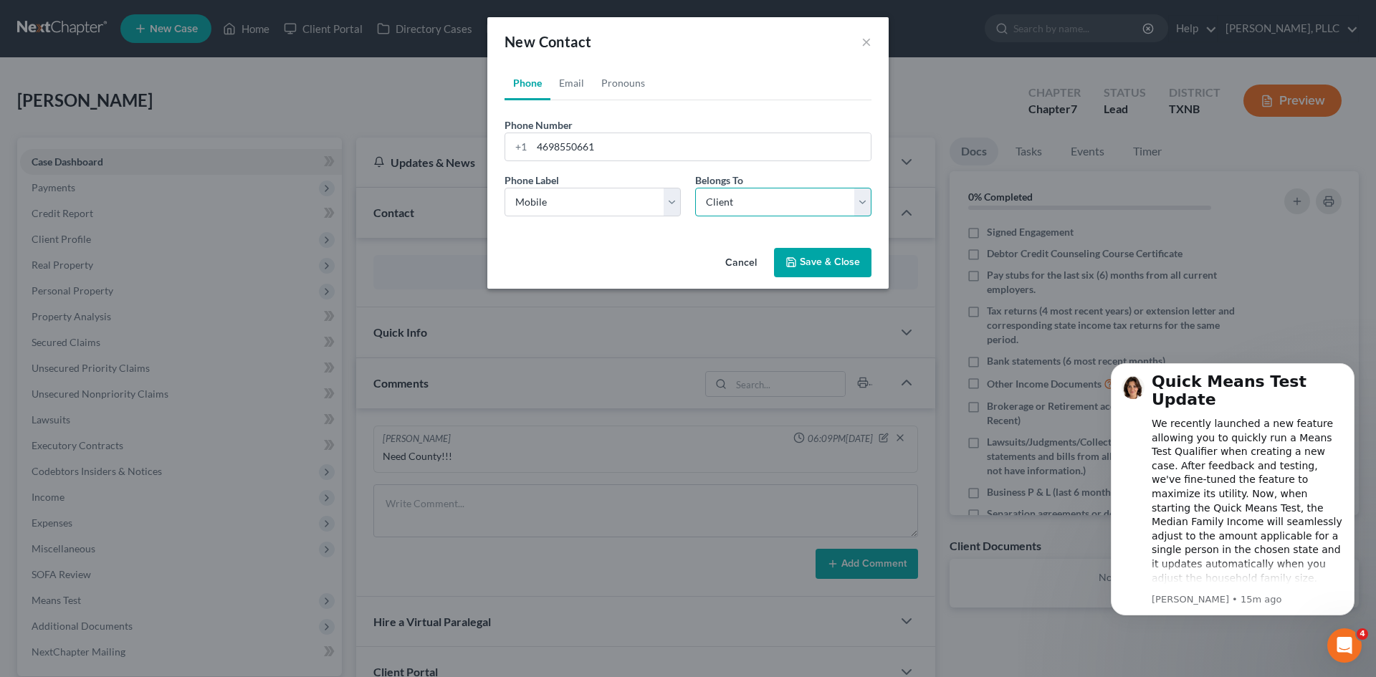
select select "0"
drag, startPoint x: 567, startPoint y: 83, endPoint x: 595, endPoint y: 118, distance: 44.3
click at [567, 83] on link "Email" at bounding box center [572, 83] width 42 height 34
click at [574, 149] on input "email" at bounding box center [701, 146] width 339 height 27
type input "[EMAIL_ADDRESS][DOMAIN_NAME]"
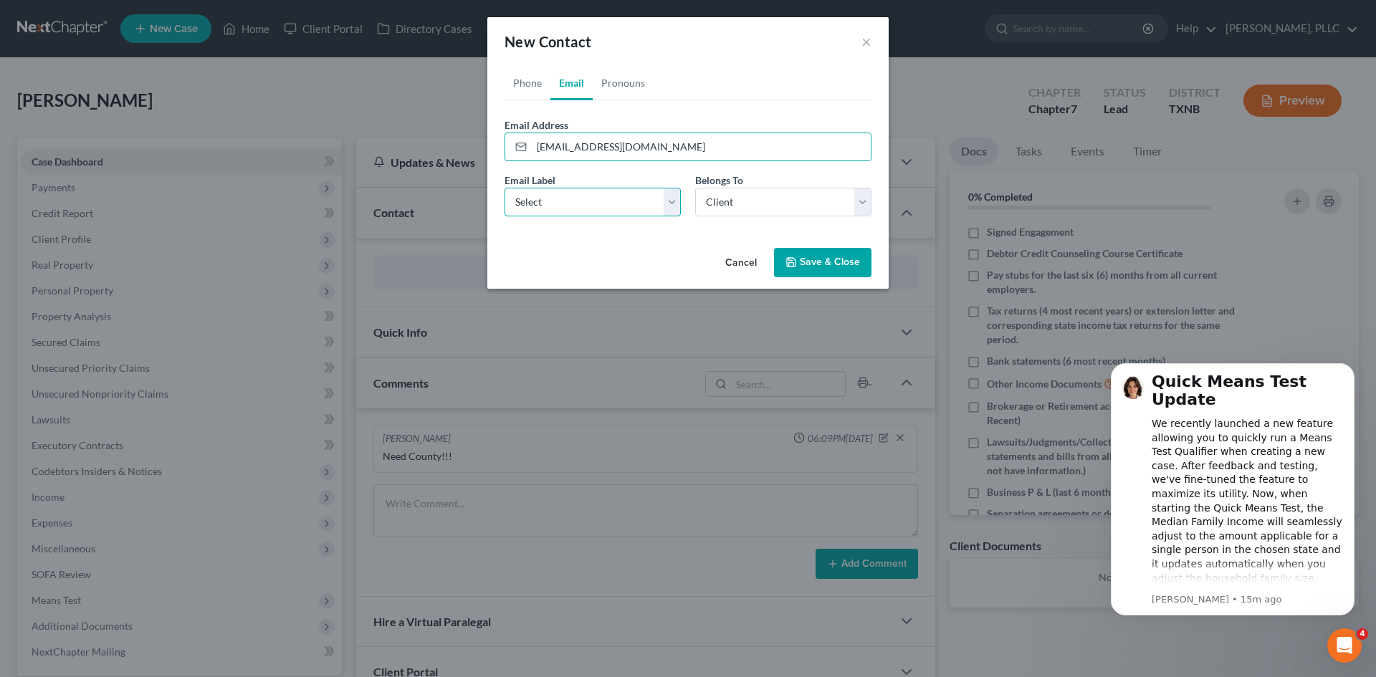
drag, startPoint x: 588, startPoint y: 199, endPoint x: 587, endPoint y: 214, distance: 15.8
click at [588, 199] on select "Select Home Work Other" at bounding box center [593, 202] width 176 height 29
select select "0"
click at [505, 188] on select "Select Home Work Other" at bounding box center [593, 202] width 176 height 29
click at [805, 260] on button "Save & Close" at bounding box center [822, 263] width 97 height 30
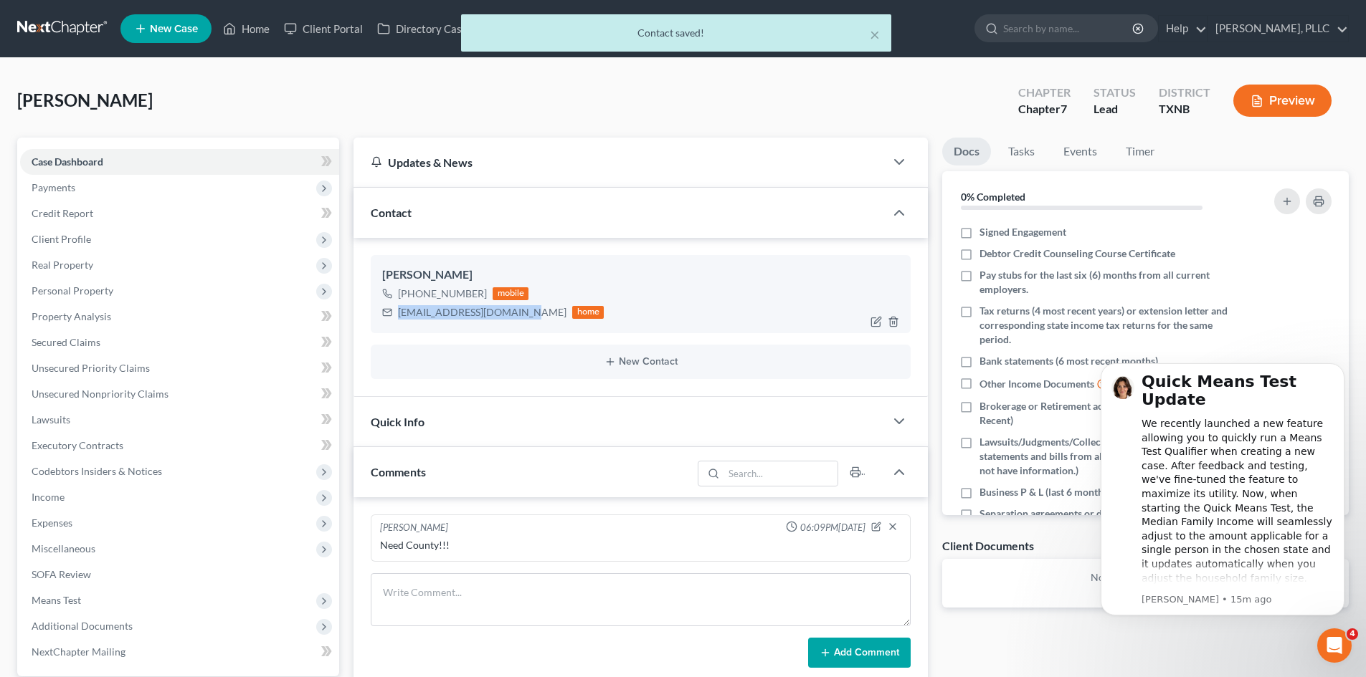
drag, startPoint x: 519, startPoint y: 313, endPoint x: 395, endPoint y: 309, distance: 124.1
click at [395, 309] on div "[EMAIL_ADDRESS][DOMAIN_NAME] home" at bounding box center [492, 312] width 221 height 19
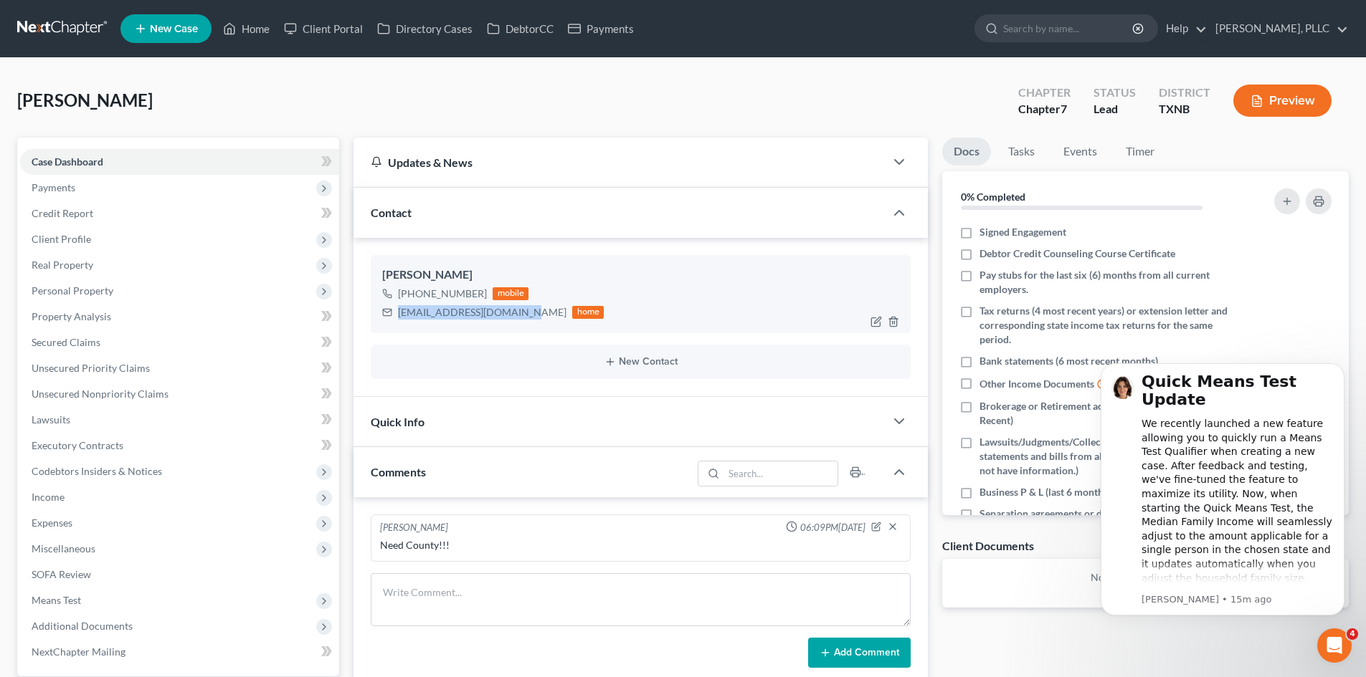
copy div "[EMAIL_ADDRESS][DOMAIN_NAME]"
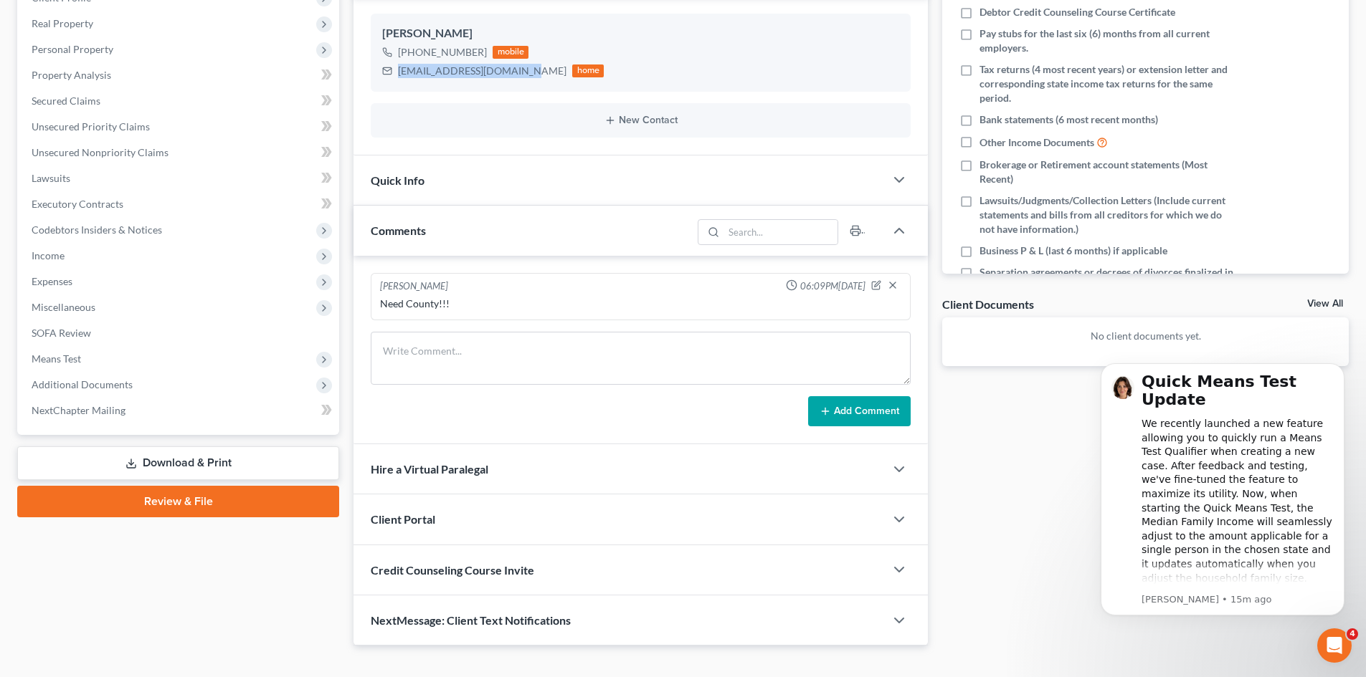
scroll to position [265, 0]
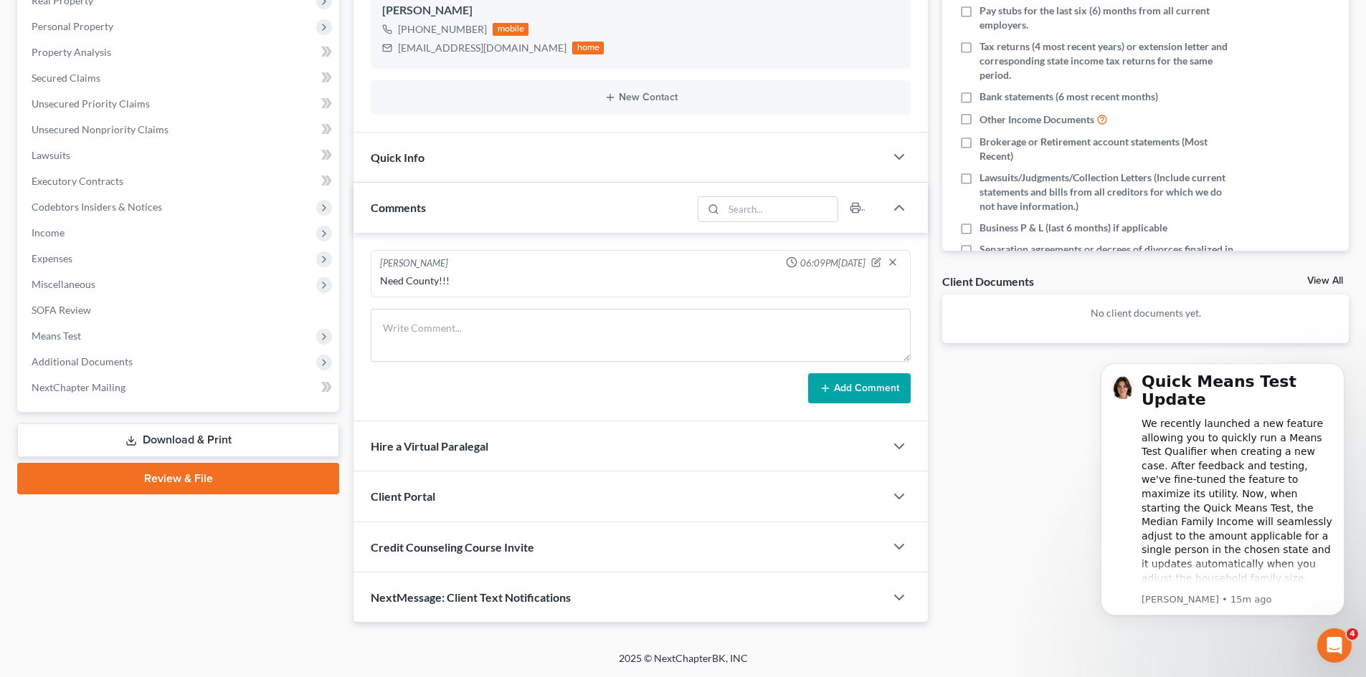
click at [496, 502] on div "Client Portal" at bounding box center [618, 496] width 531 height 49
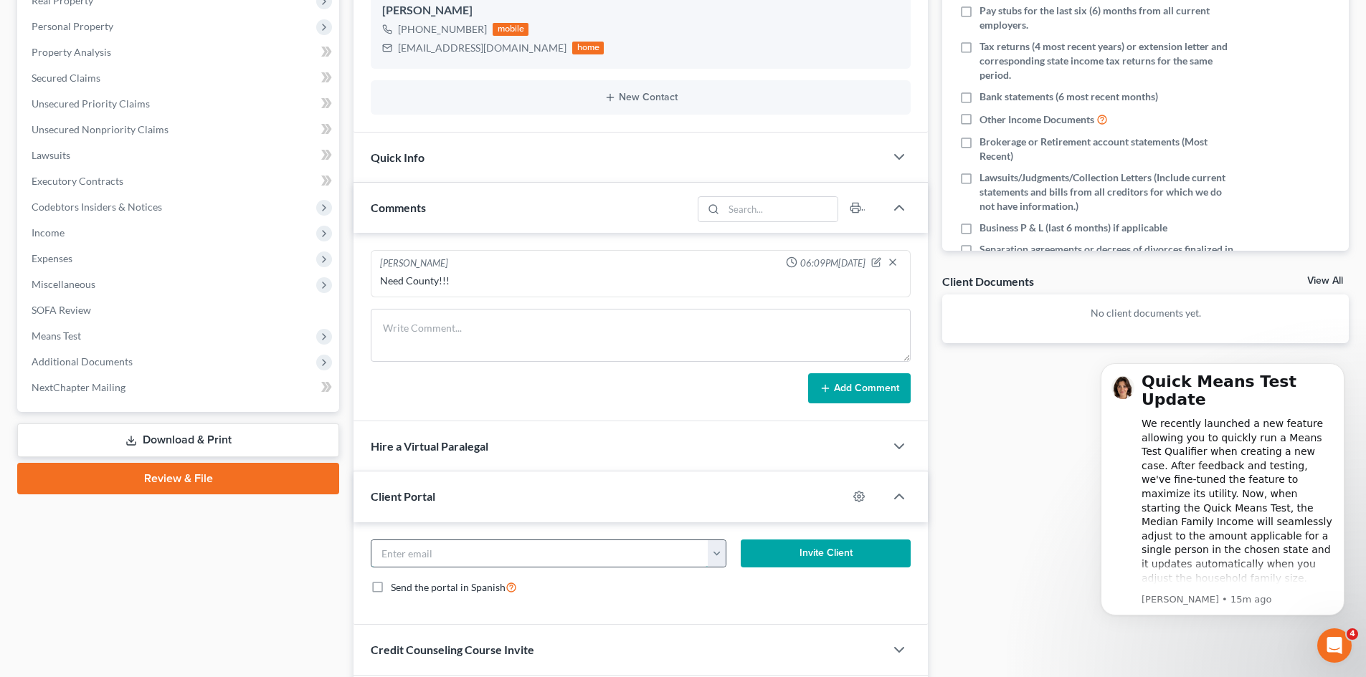
click at [556, 554] on input "email" at bounding box center [539, 553] width 337 height 27
paste input "[EMAIL_ADDRESS][DOMAIN_NAME]"
type input "[EMAIL_ADDRESS][DOMAIN_NAME]"
click at [795, 553] on button "Invite Client" at bounding box center [825, 554] width 171 height 29
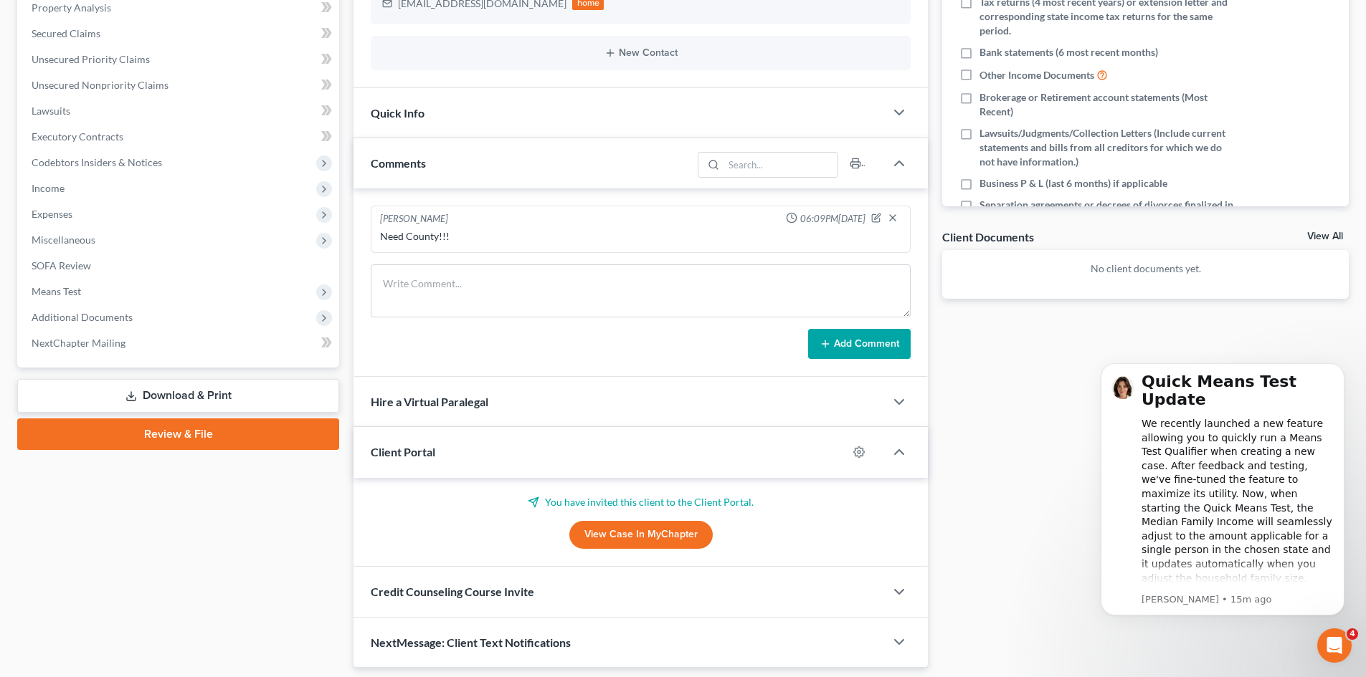
scroll to position [354, 0]
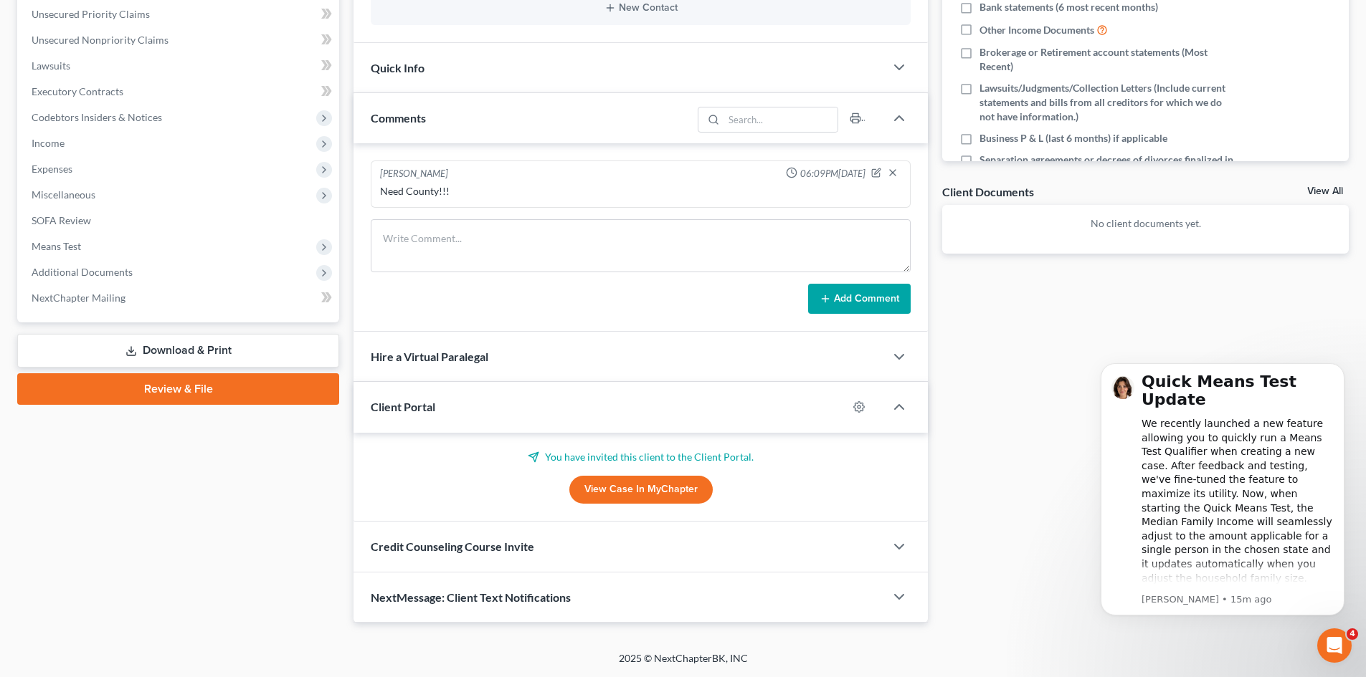
click at [546, 549] on div "Credit Counseling Course Invite" at bounding box center [618, 546] width 531 height 49
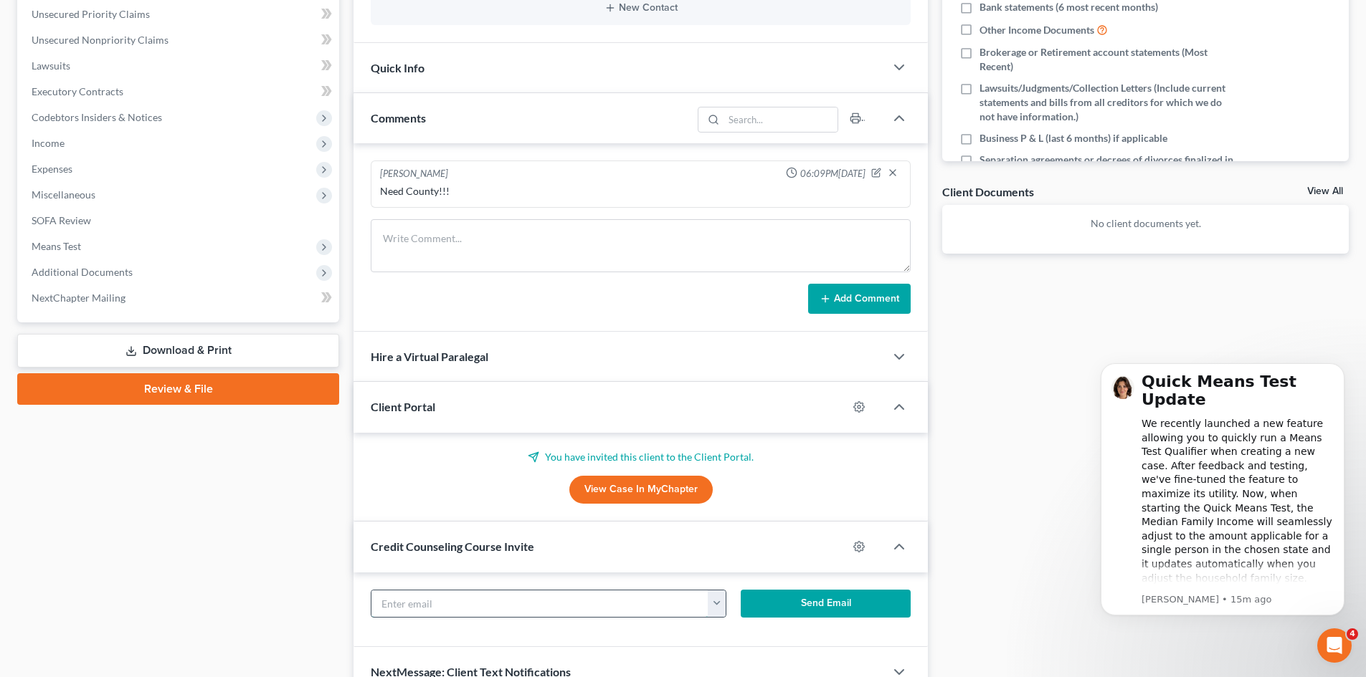
click at [442, 606] on input "text" at bounding box center [539, 604] width 337 height 27
paste input "[EMAIL_ADDRESS][DOMAIN_NAME]"
type input "[EMAIL_ADDRESS][DOMAIN_NAME]"
click at [804, 606] on button "Send Email" at bounding box center [825, 604] width 171 height 29
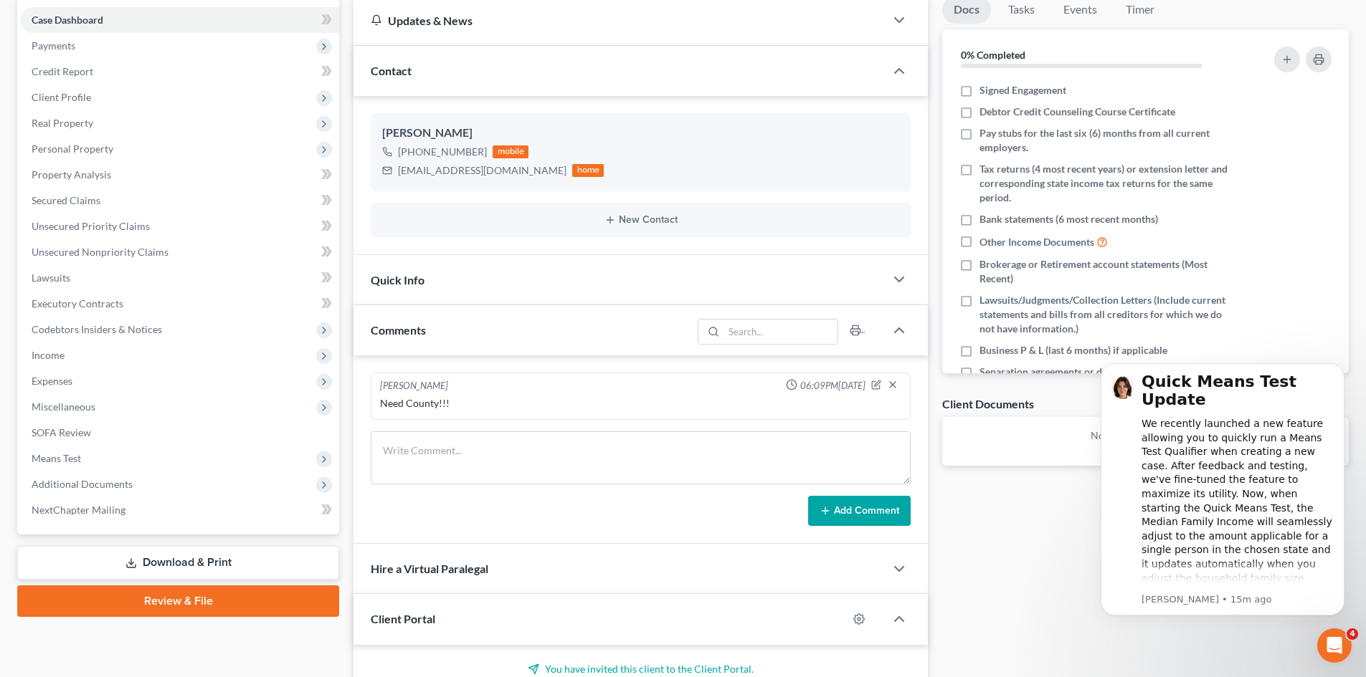
scroll to position [0, 0]
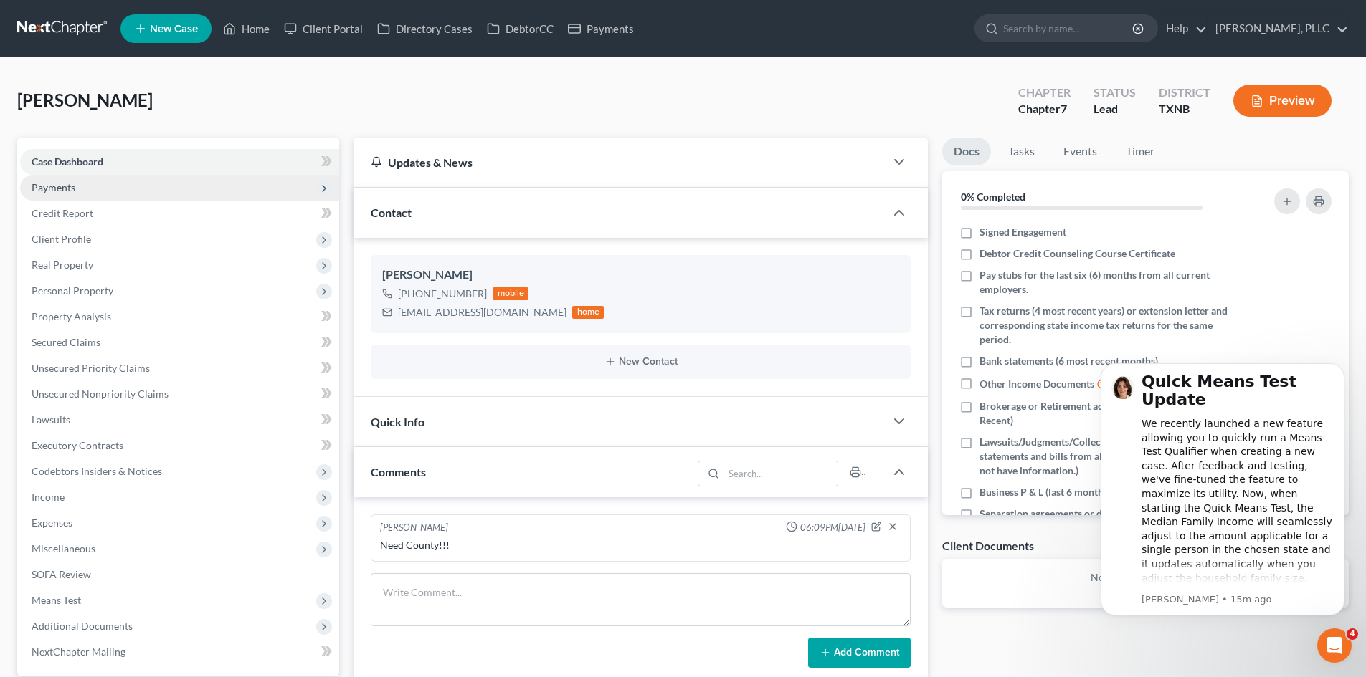
click at [61, 186] on span "Payments" at bounding box center [54, 187] width 44 height 12
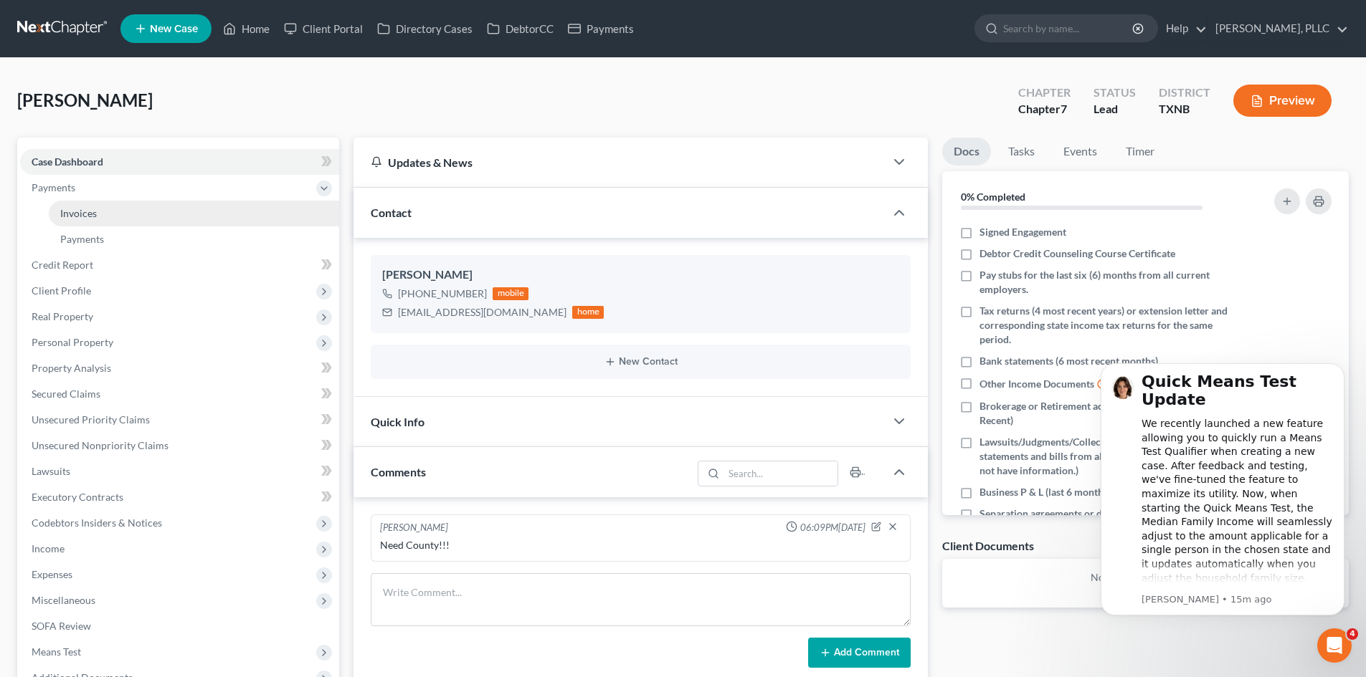
click at [92, 209] on span "Invoices" at bounding box center [78, 213] width 37 height 12
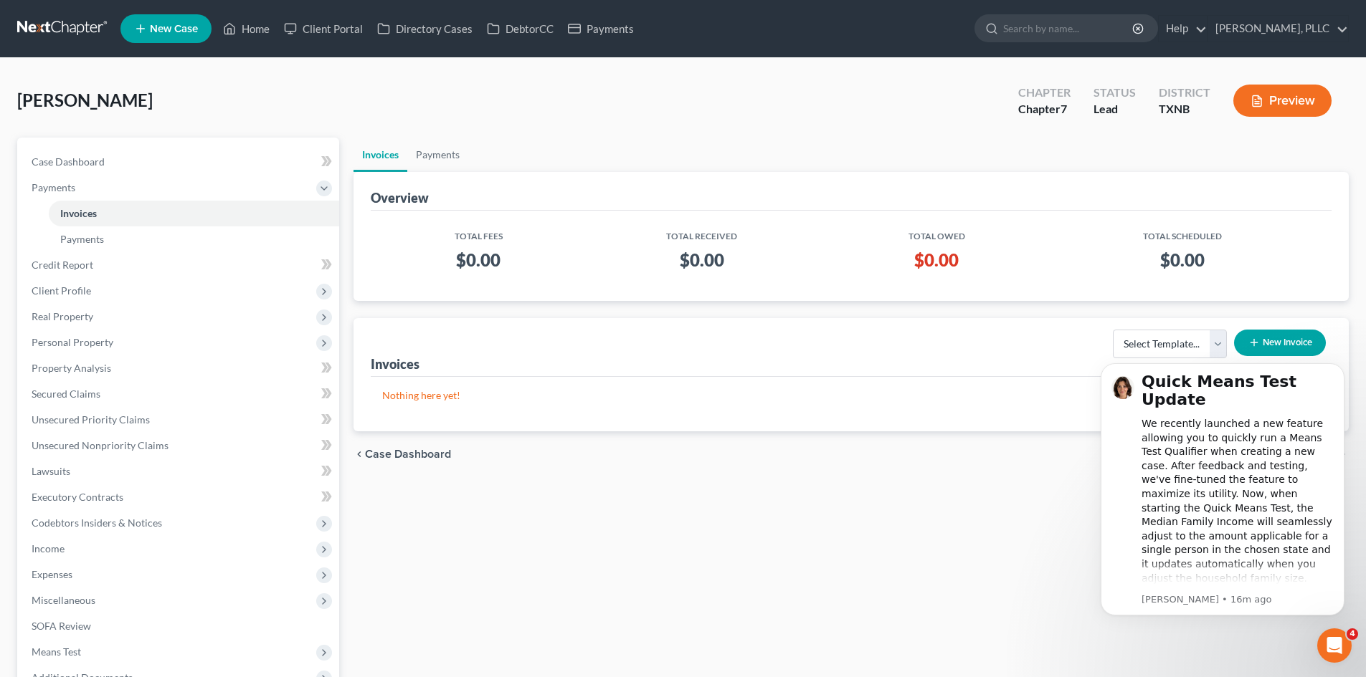
click at [1209, 348] on html "Quick Means Test Update We recently launched a new feature allowing you to quic…" at bounding box center [1222, 508] width 287 height 325
click at [1341, 364] on icon "Dismiss notification" at bounding box center [1340, 367] width 8 height 8
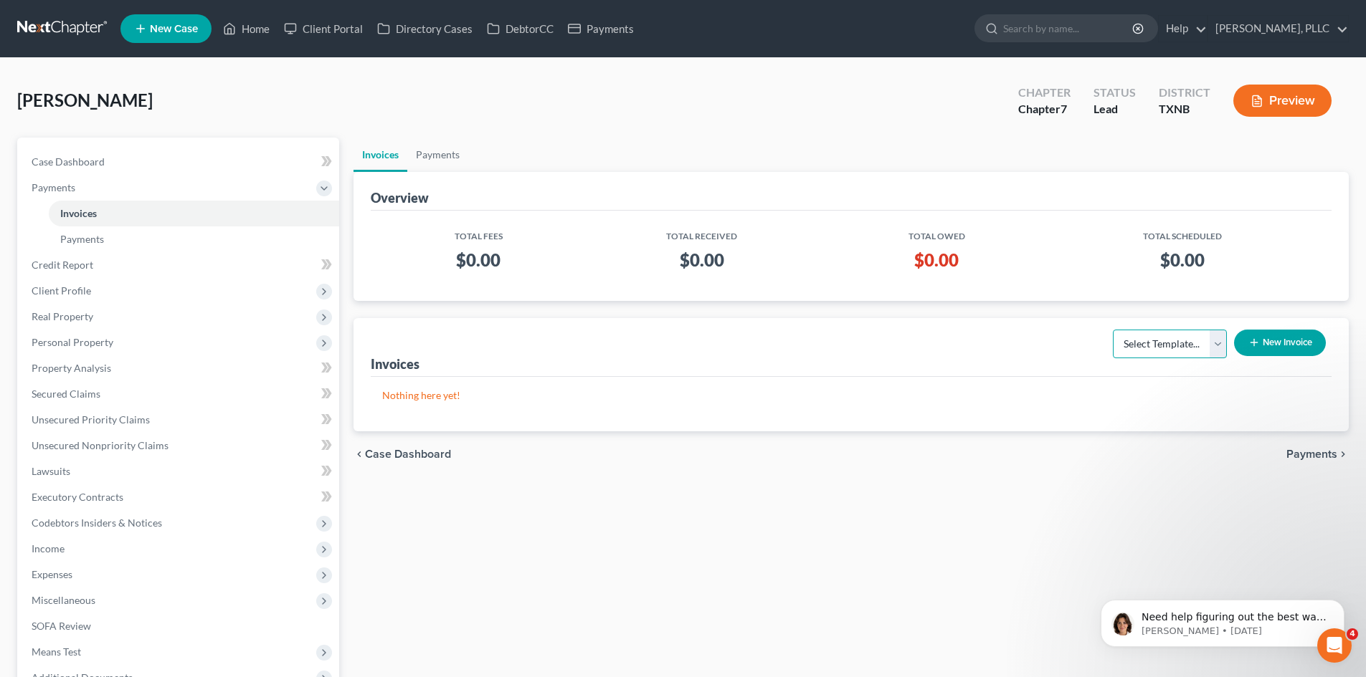
click at [1216, 344] on select "Select Template... Invoice" at bounding box center [1170, 344] width 114 height 29
select select "0"
click at [1113, 330] on select "Select Template... Invoice" at bounding box center [1170, 344] width 114 height 29
click at [1257, 341] on icon "button" at bounding box center [1253, 342] width 11 height 11
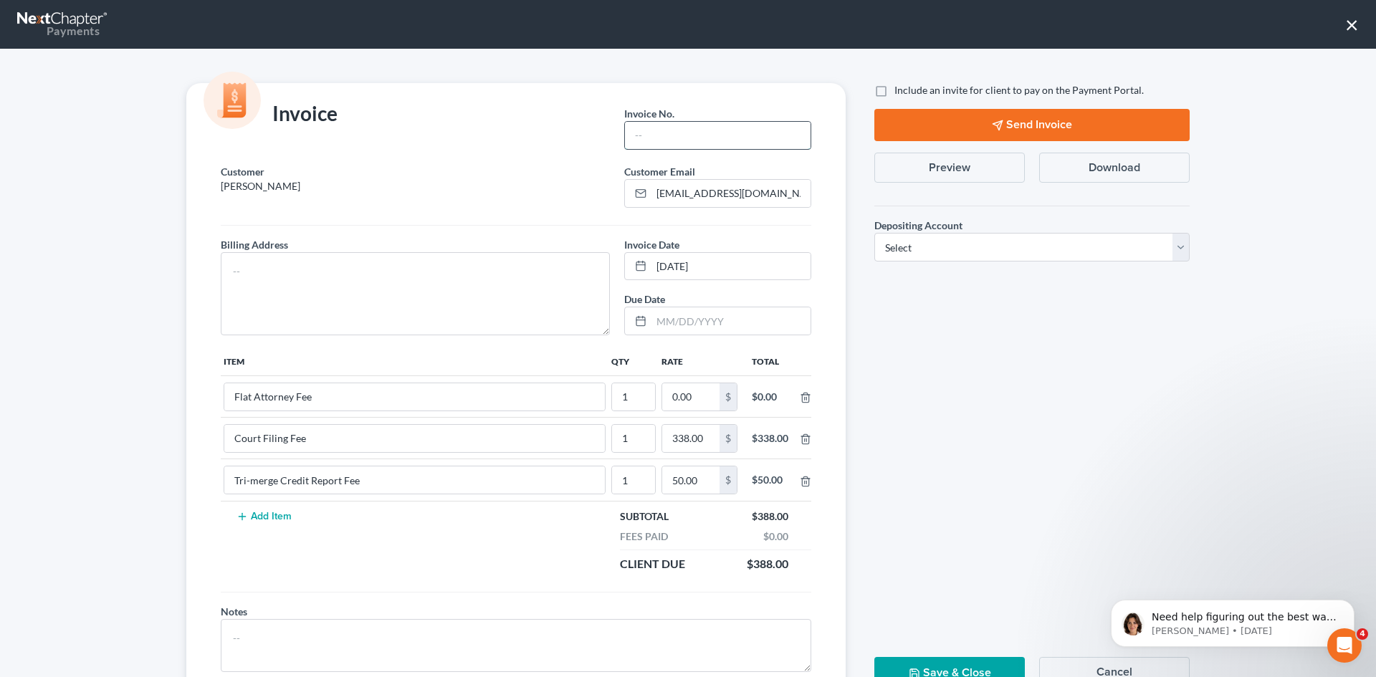
click at [629, 134] on input "text" at bounding box center [718, 135] width 186 height 27
type input "t0005"
click at [353, 267] on textarea at bounding box center [415, 293] width 389 height 83
type textarea "TBD"
click at [662, 399] on input "0.00" at bounding box center [690, 397] width 57 height 27
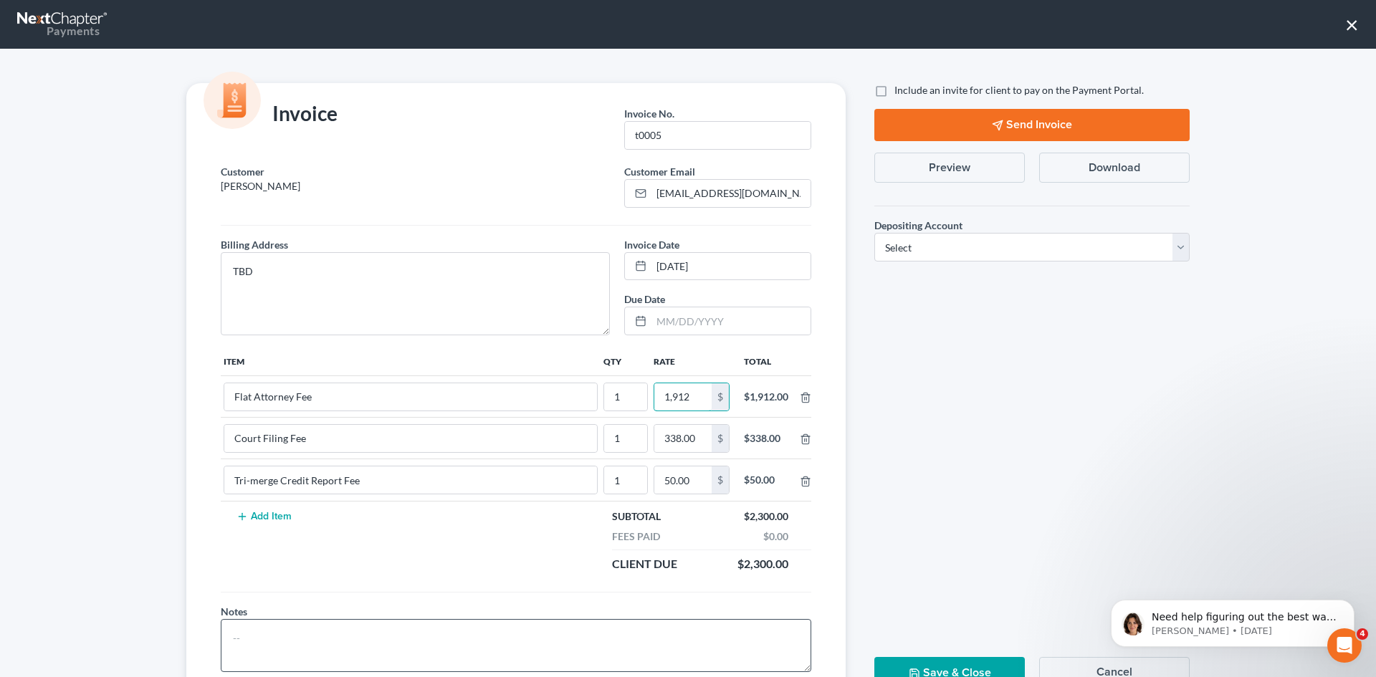
type input "1,912"
click at [552, 631] on textarea at bounding box center [516, 645] width 591 height 53
click at [895, 90] on label "Include an invite for client to pay on the Payment Portal." at bounding box center [1019, 90] width 249 height 14
click at [900, 90] on input "Include an invite for client to pay on the Payment Portal." at bounding box center [904, 87] width 9 height 9
checkbox input "true"
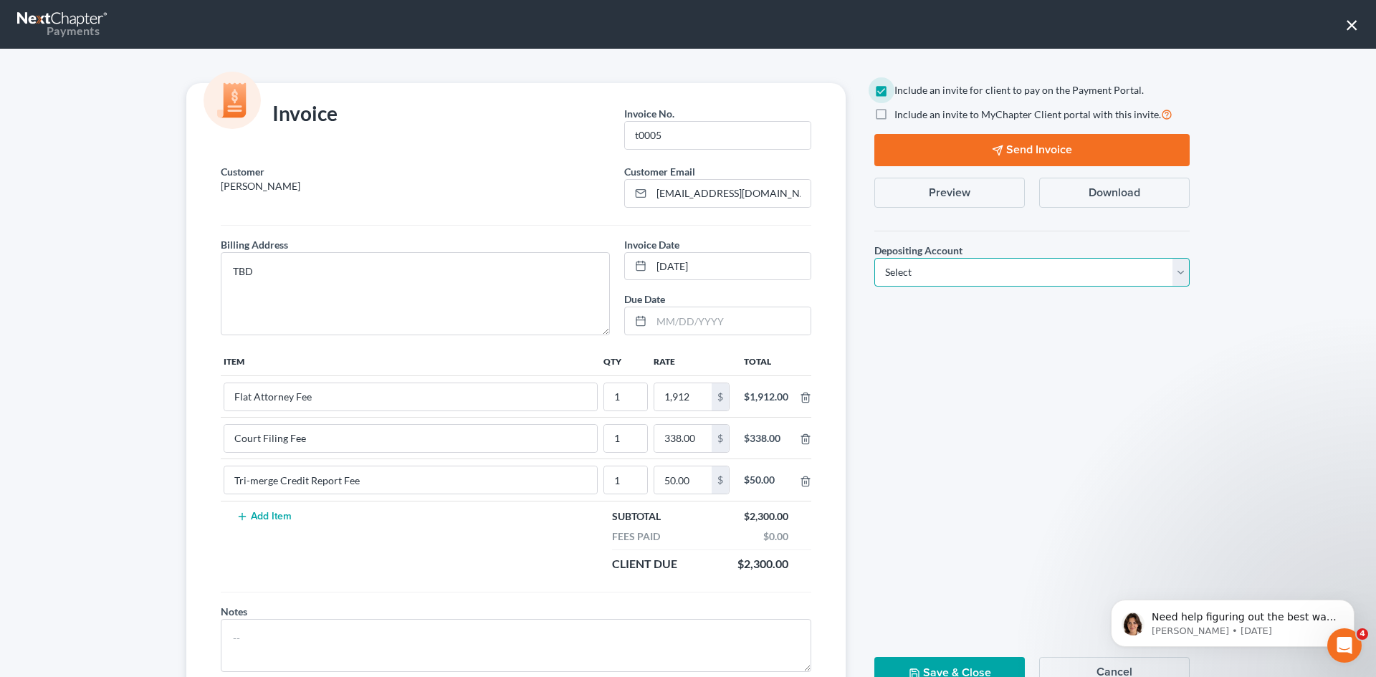
click at [957, 272] on select "Select Operation Trust" at bounding box center [1032, 272] width 315 height 29
select select "1"
click at [875, 258] on select "Select Operation Trust" at bounding box center [1032, 272] width 315 height 29
click at [1004, 151] on button "Send Invoice" at bounding box center [1032, 150] width 315 height 32
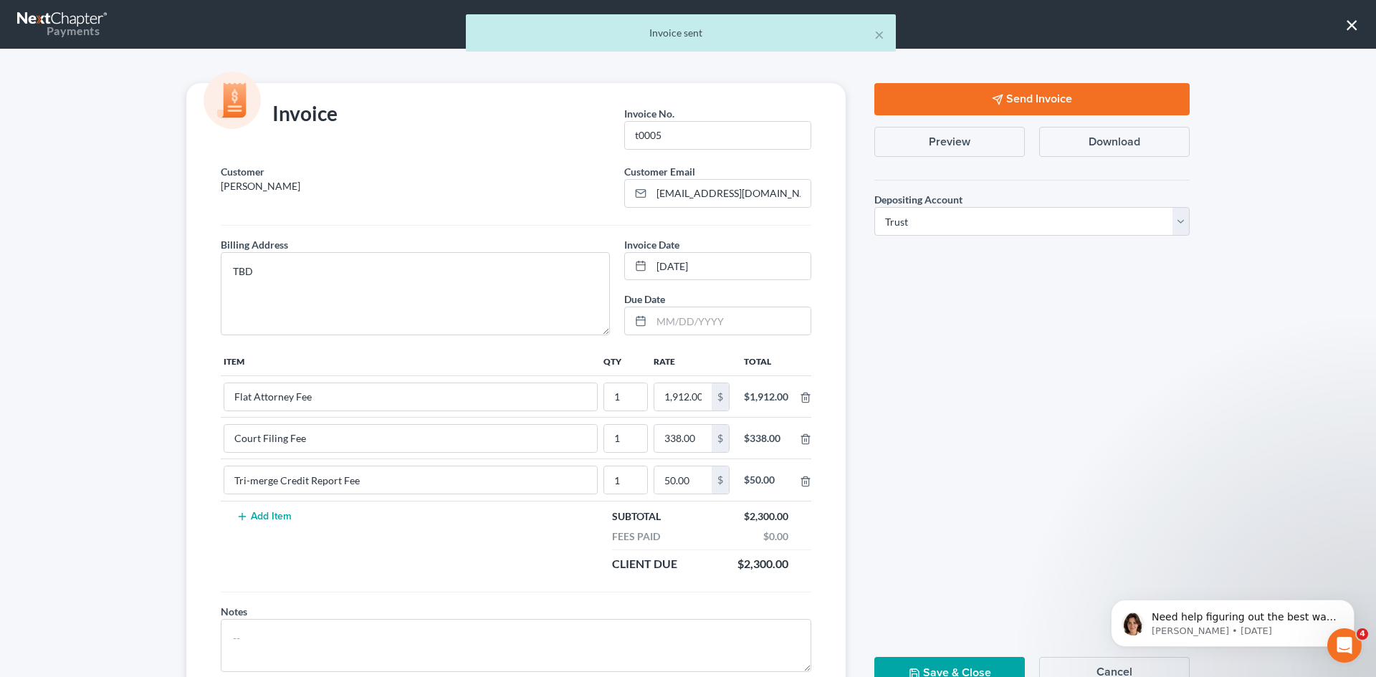
click at [956, 670] on button "Save & Close" at bounding box center [950, 673] width 151 height 32
